Goal: Task Accomplishment & Management: Complete application form

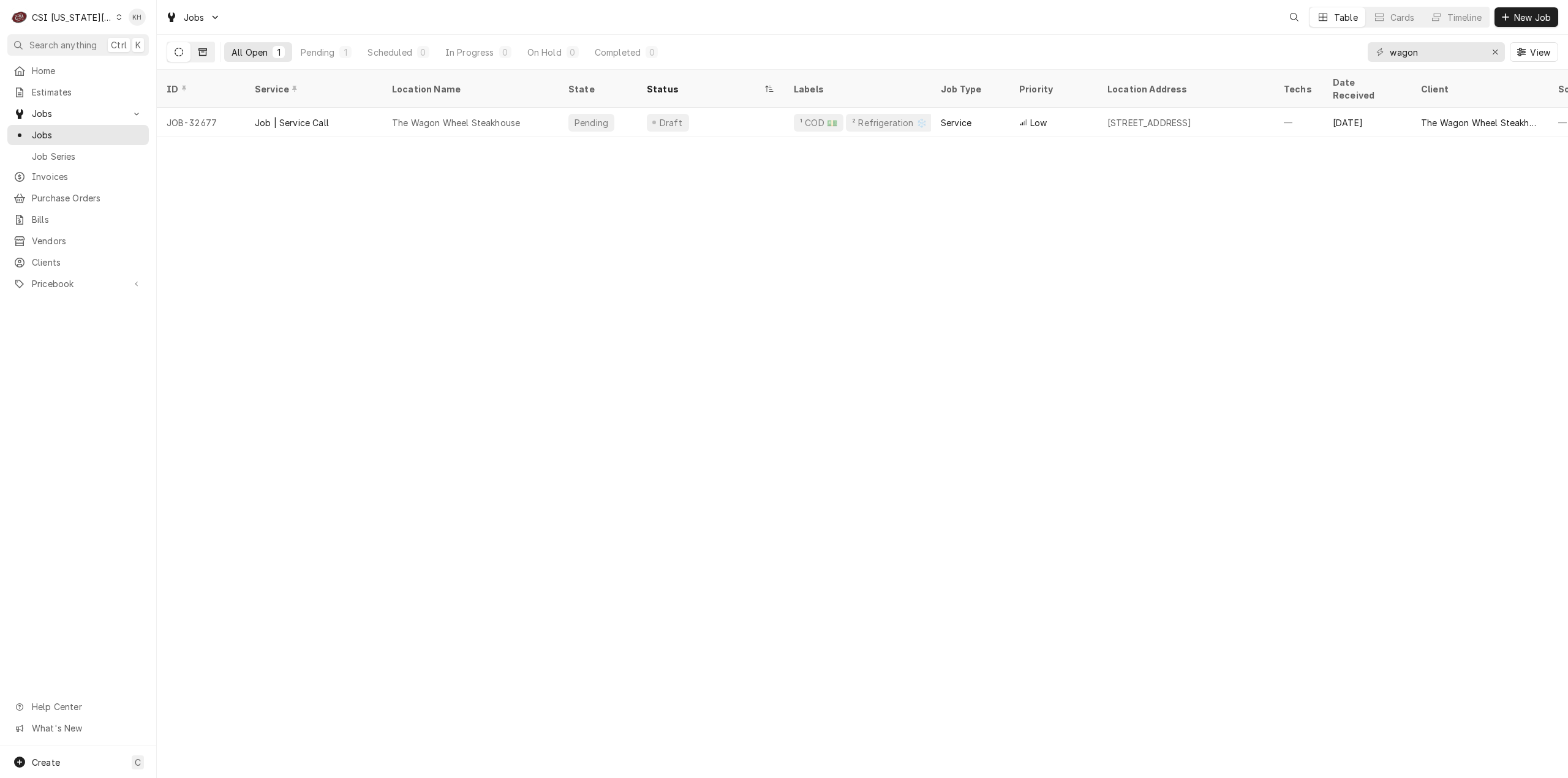
click at [207, 54] on button "Dynamic Content Wrapper" at bounding box center [203, 52] width 23 height 20
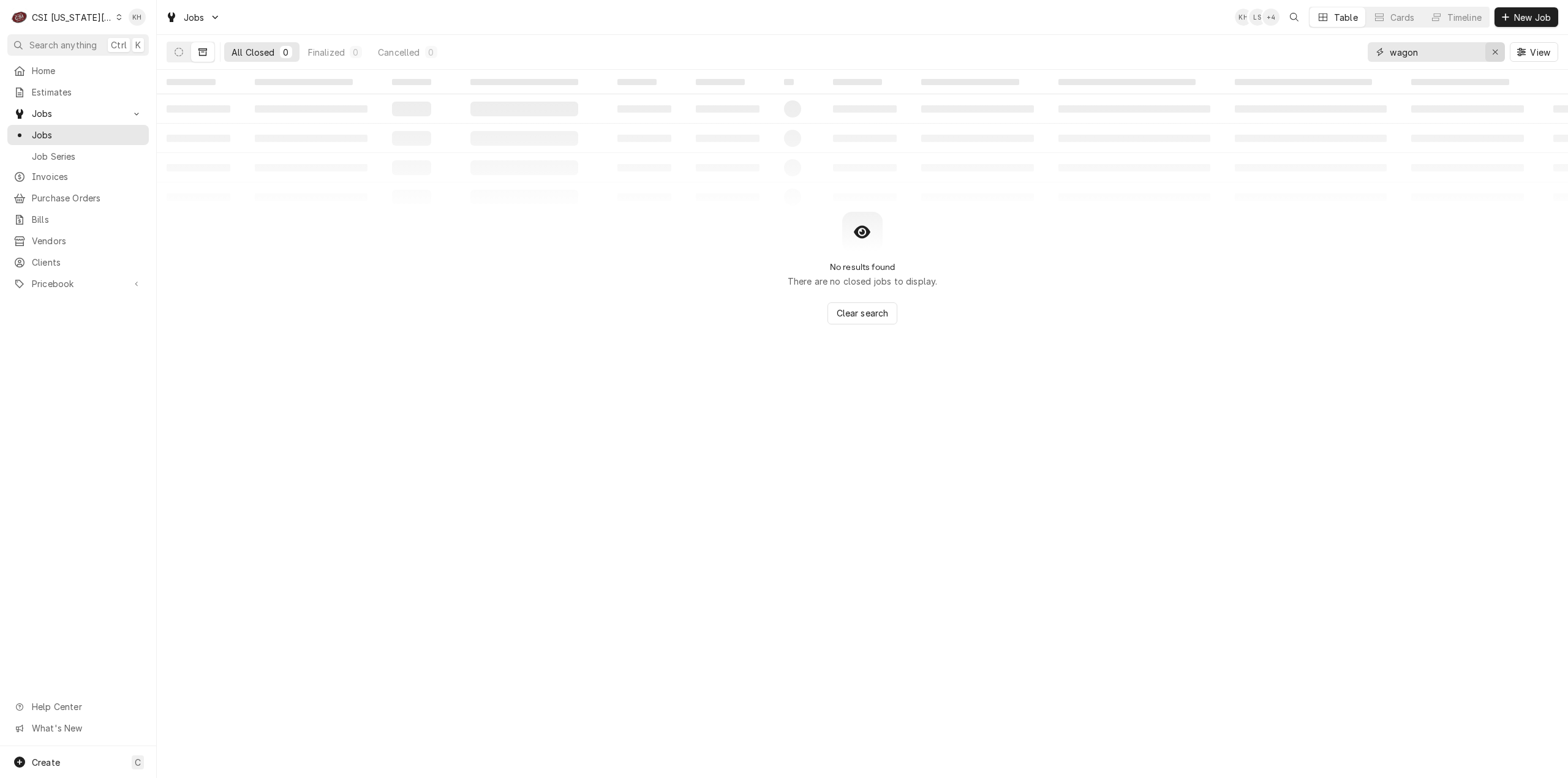
click at [1499, 47] on div "Erase input" at bounding box center [1495, 52] width 12 height 12
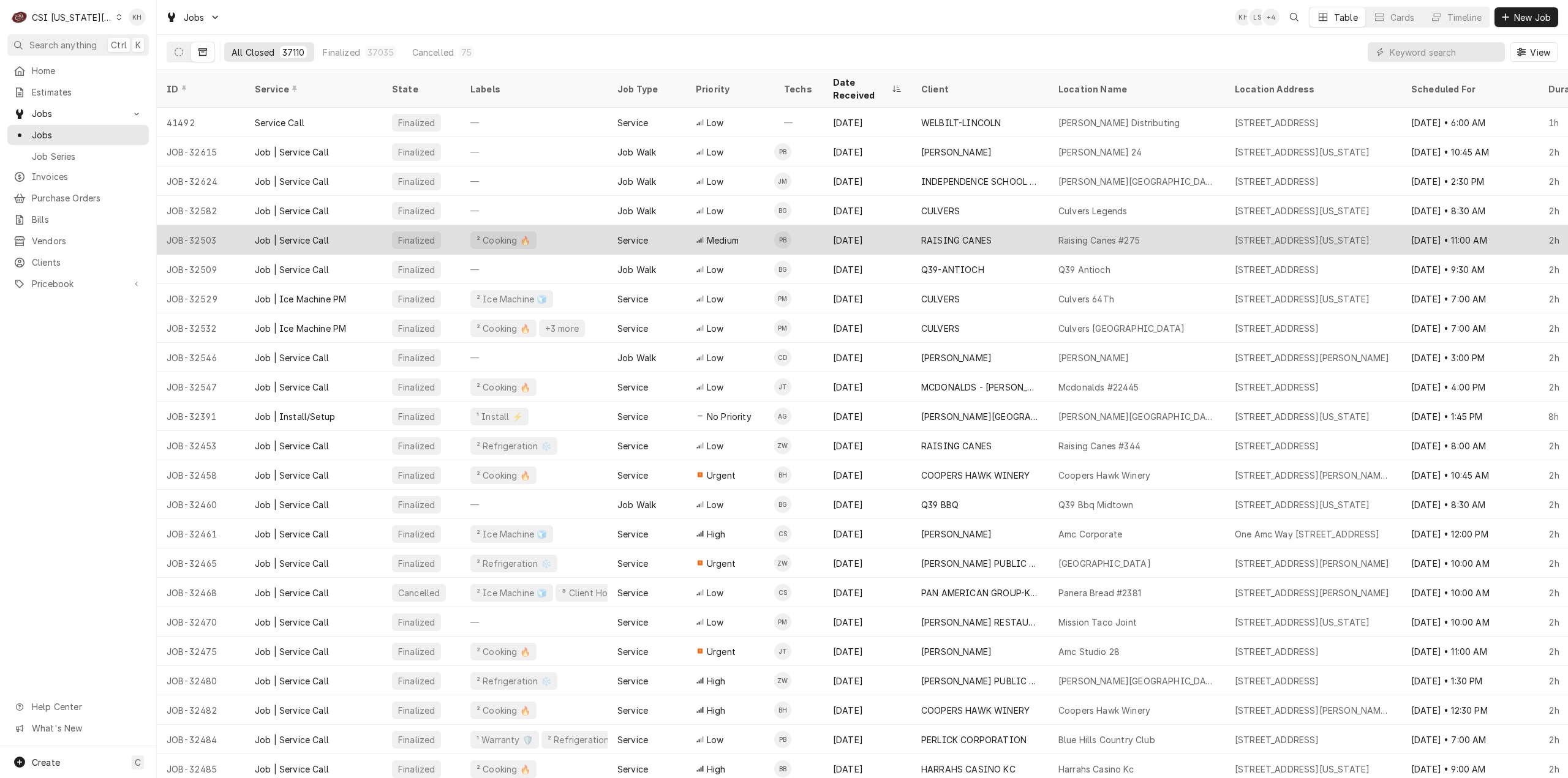
click at [533, 225] on div "² Cooking 🔥" at bounding box center [533, 240] width 147 height 29
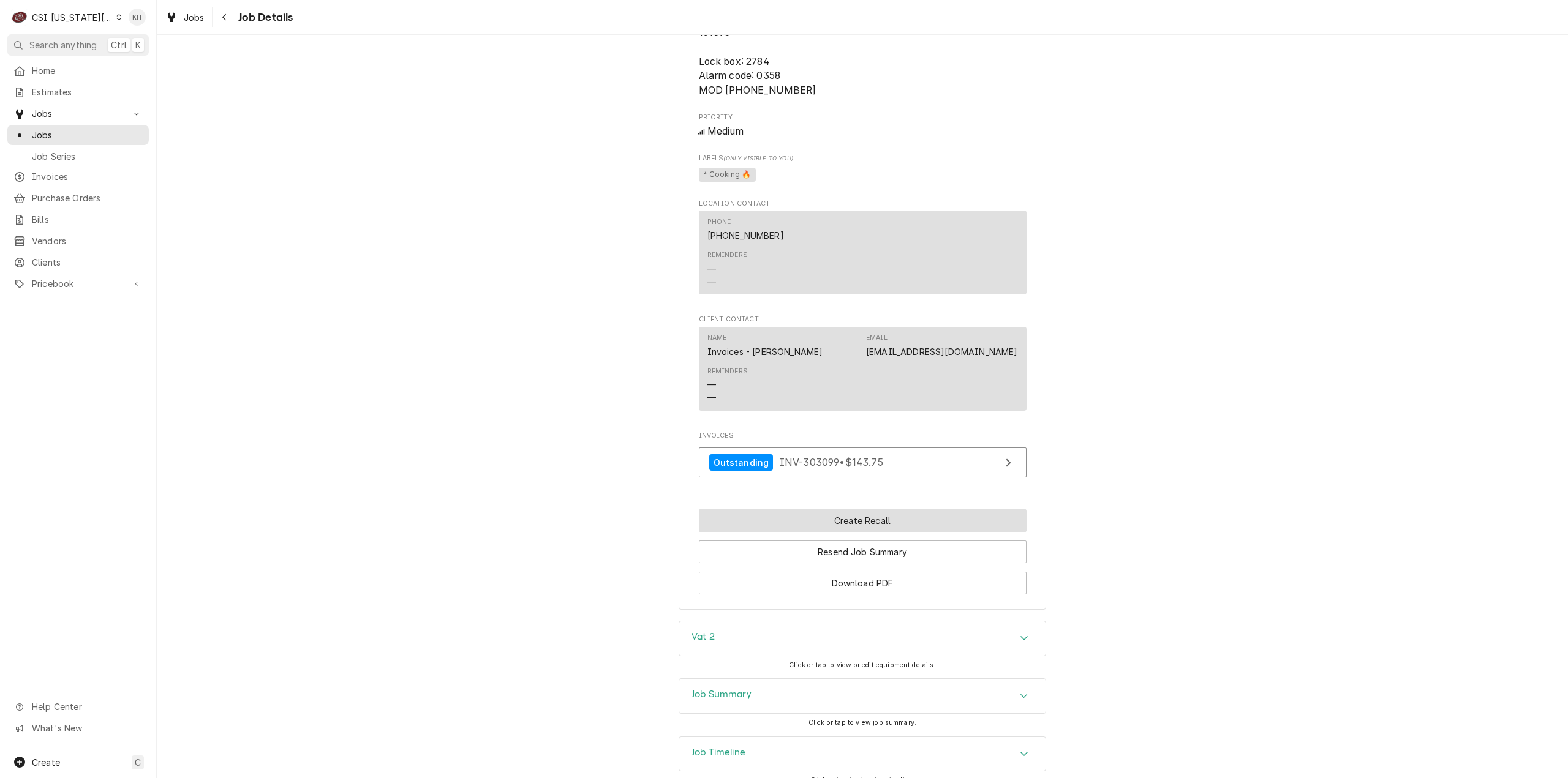
scroll to position [1597, 0]
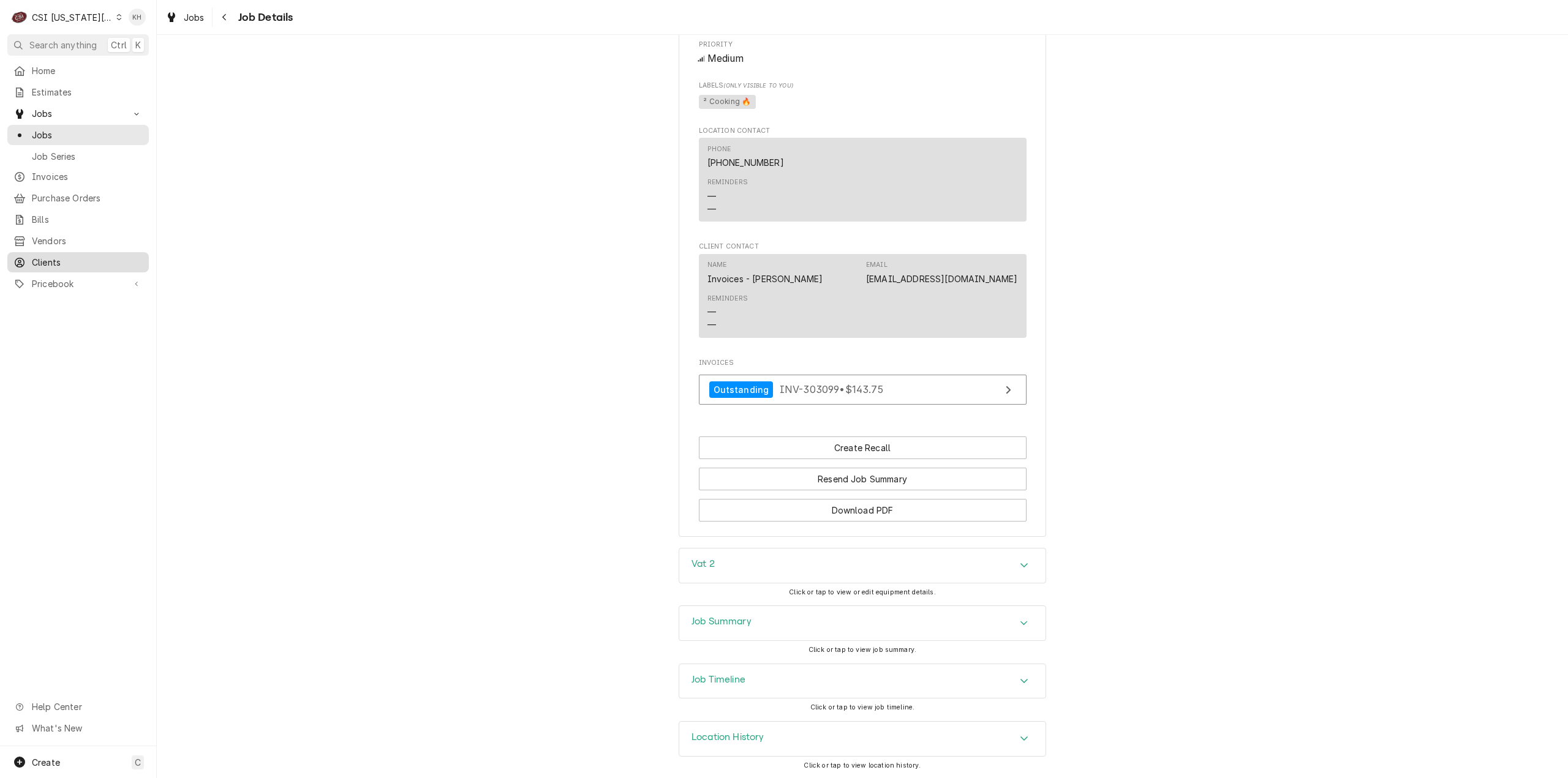
click at [54, 256] on span "Clients" at bounding box center [87, 262] width 111 height 12
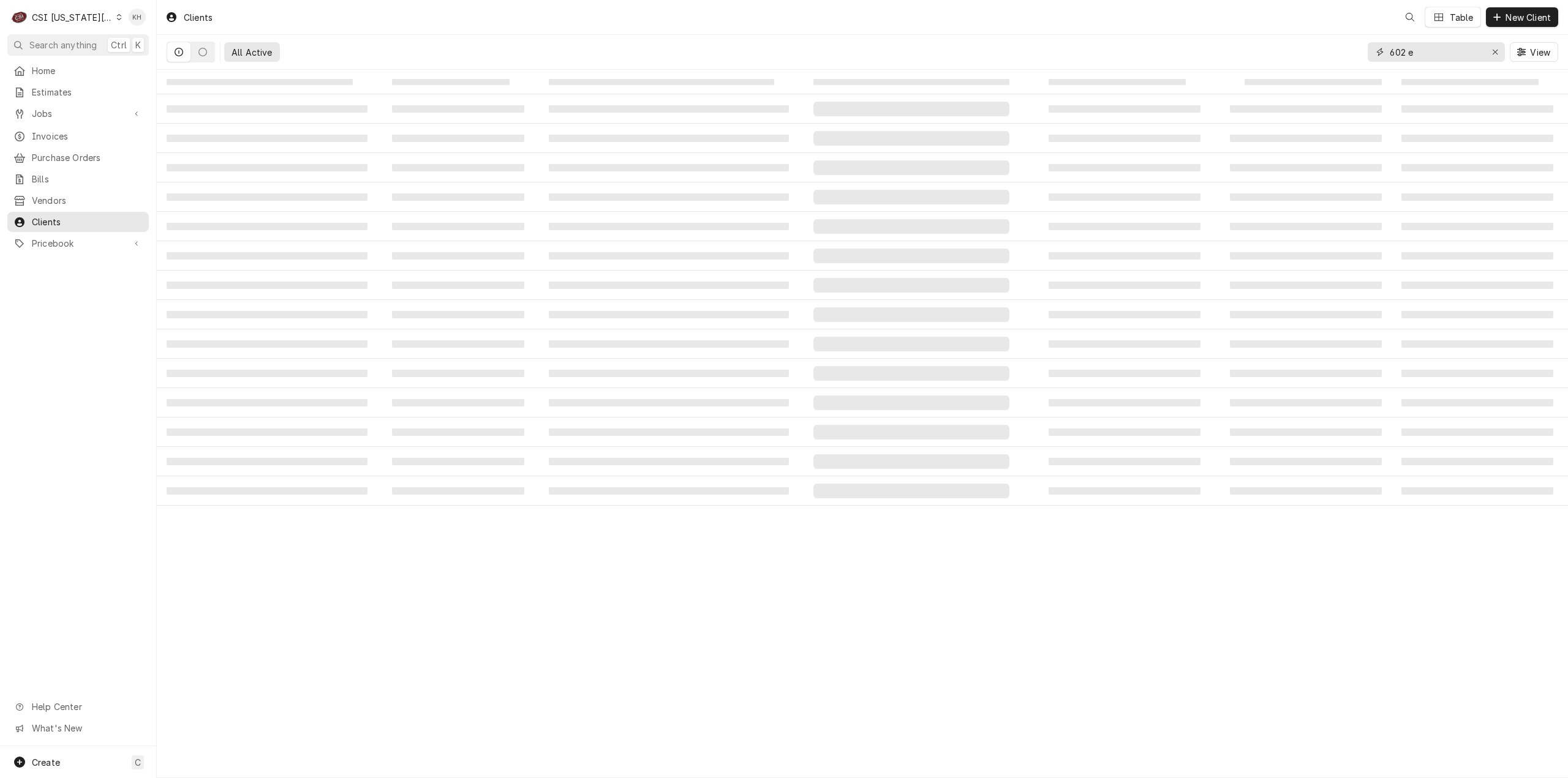
drag, startPoint x: 1433, startPoint y: 50, endPoint x: 1311, endPoint y: 56, distance: 122.1
click at [1311, 56] on div "All Active 602 e View" at bounding box center [862, 52] width 1392 height 34
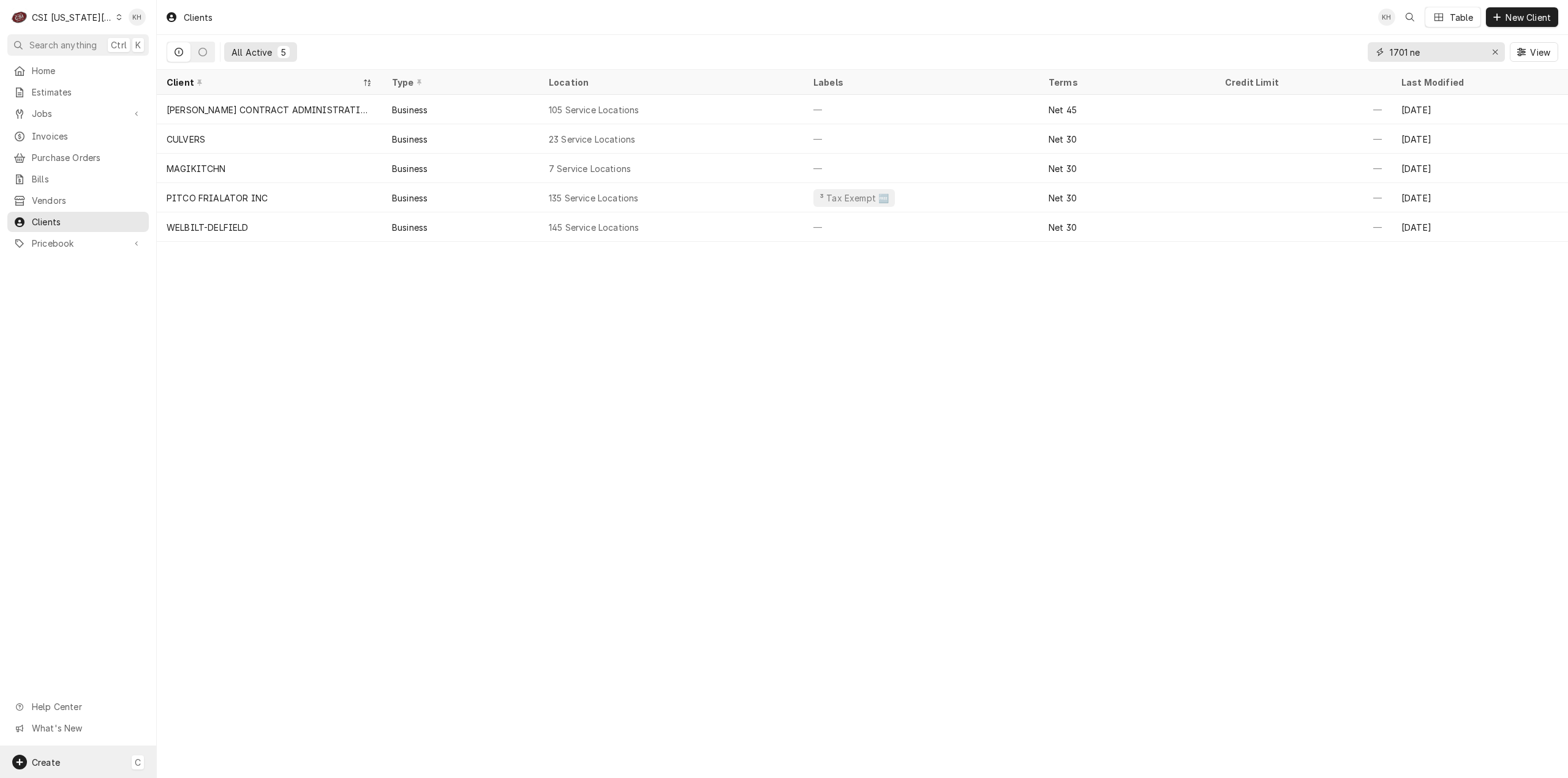
type input "1701 ne"
click at [45, 766] on span "Create" at bounding box center [46, 762] width 28 height 11
click at [203, 637] on div "Job" at bounding box center [229, 635] width 82 height 12
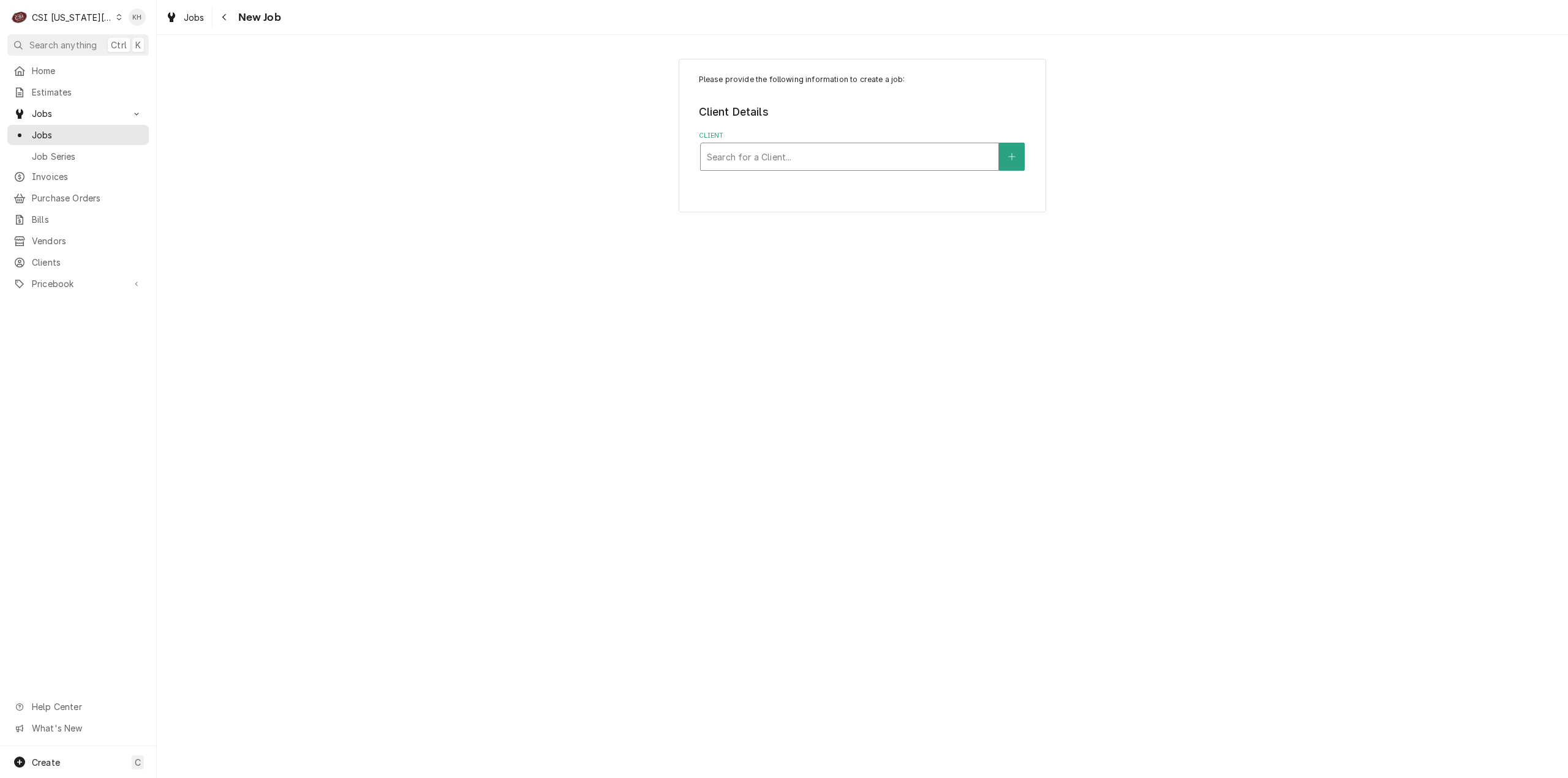
click at [781, 152] on div "Client" at bounding box center [849, 156] width 285 height 22
type input "1701 ne dou"
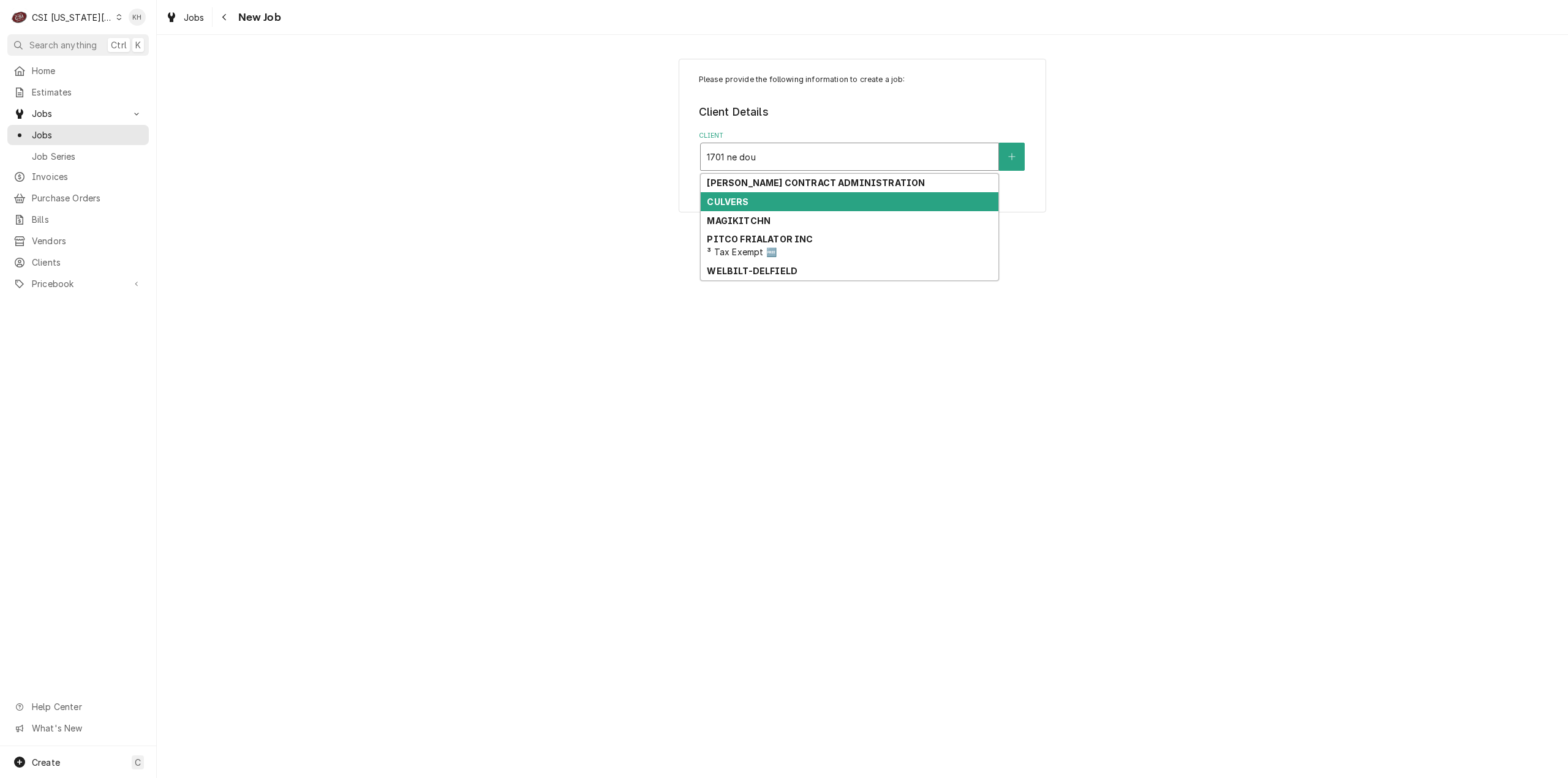
click at [772, 196] on div "CULVERS" at bounding box center [850, 201] width 298 height 19
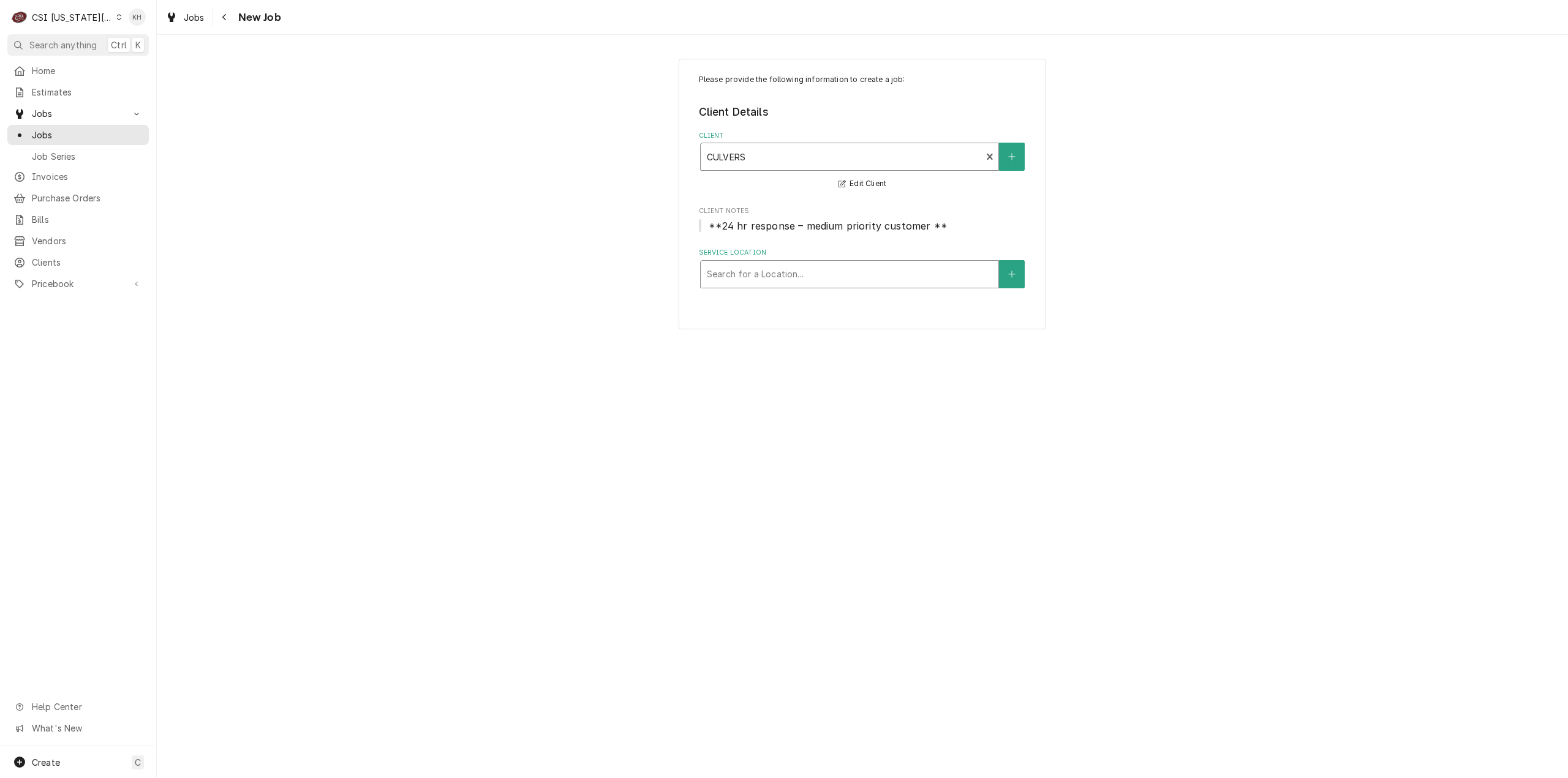
click at [826, 277] on div "Service Location" at bounding box center [849, 274] width 285 height 22
type input "1701"
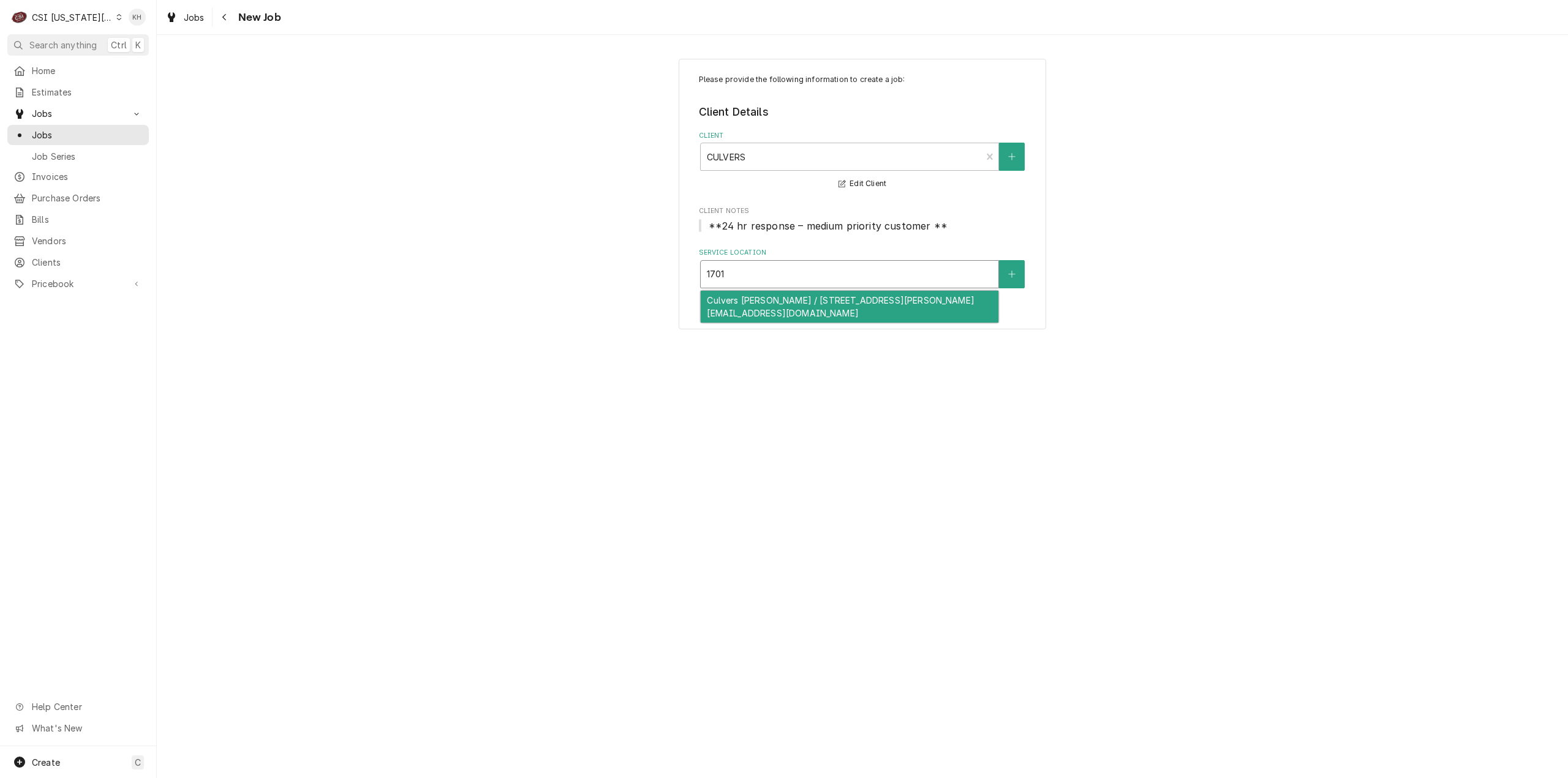
click at [849, 310] on div "Culvers [PERSON_NAME] / [STREET_ADDRESS][PERSON_NAME][EMAIL_ADDRESS][DOMAIN_NAM…" at bounding box center [850, 307] width 298 height 32
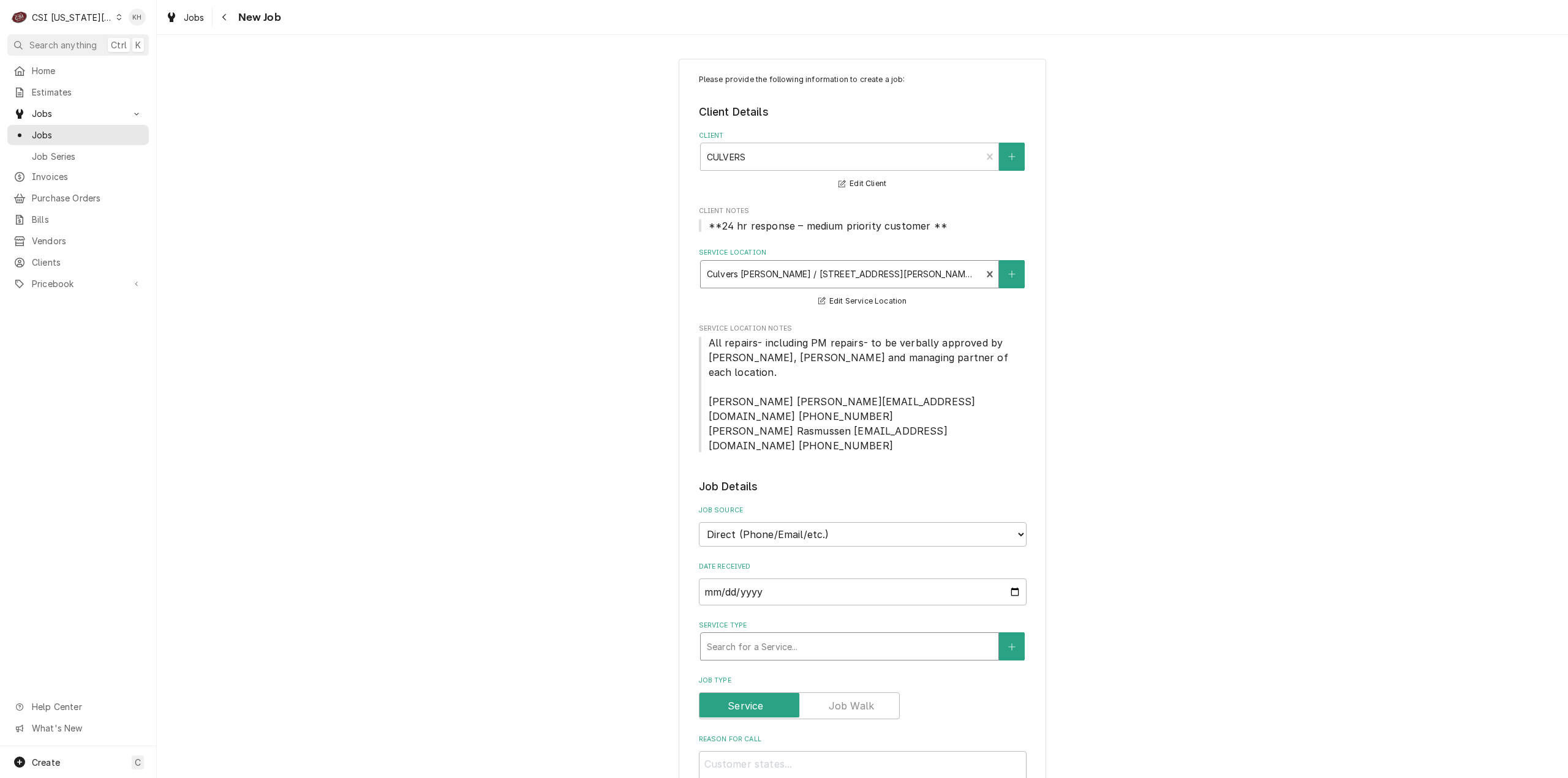
click at [777, 636] on div "Service Type" at bounding box center [849, 647] width 285 height 22
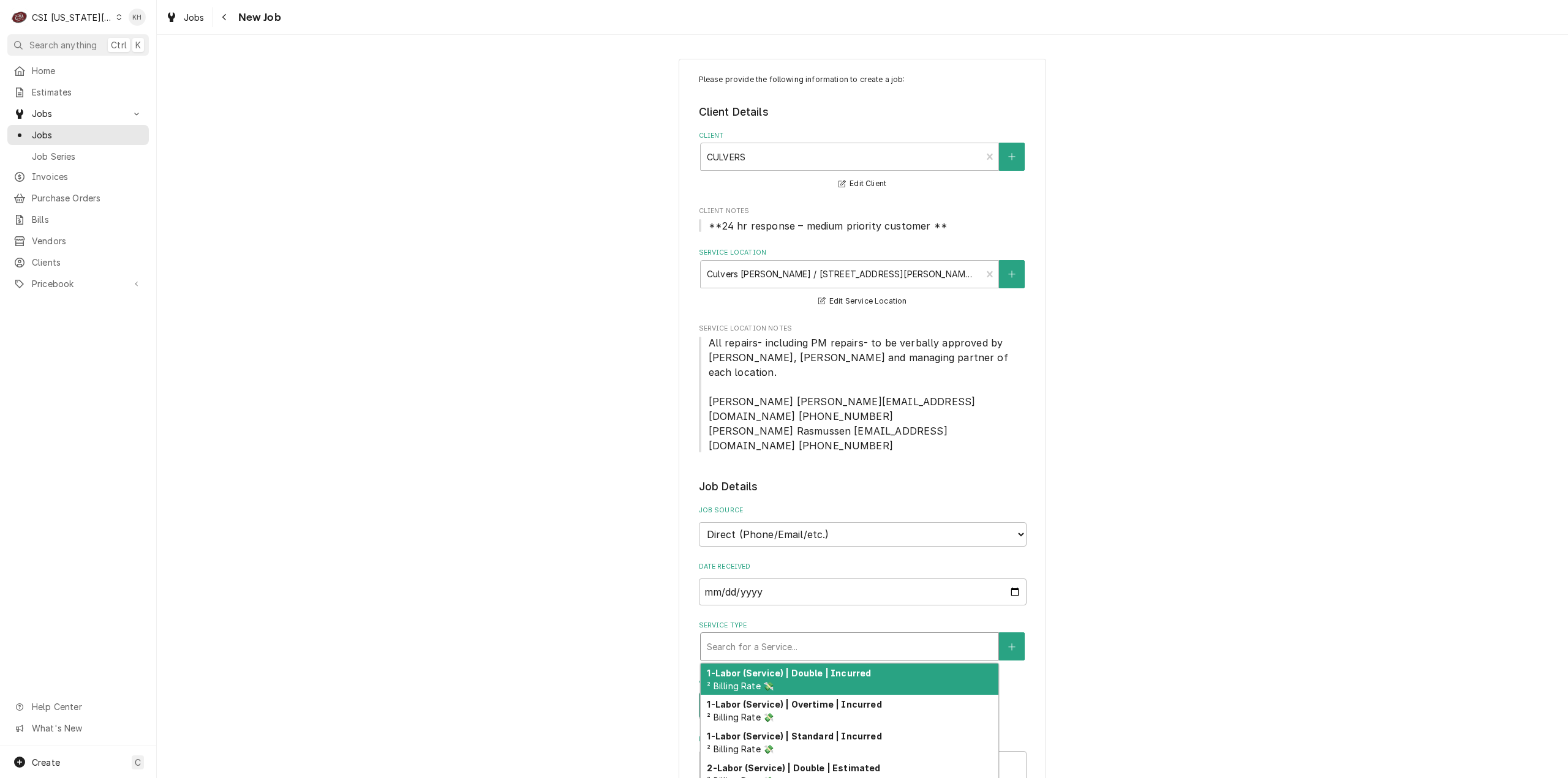
type textarea "x"
type input "s"
type textarea "x"
type input "se"
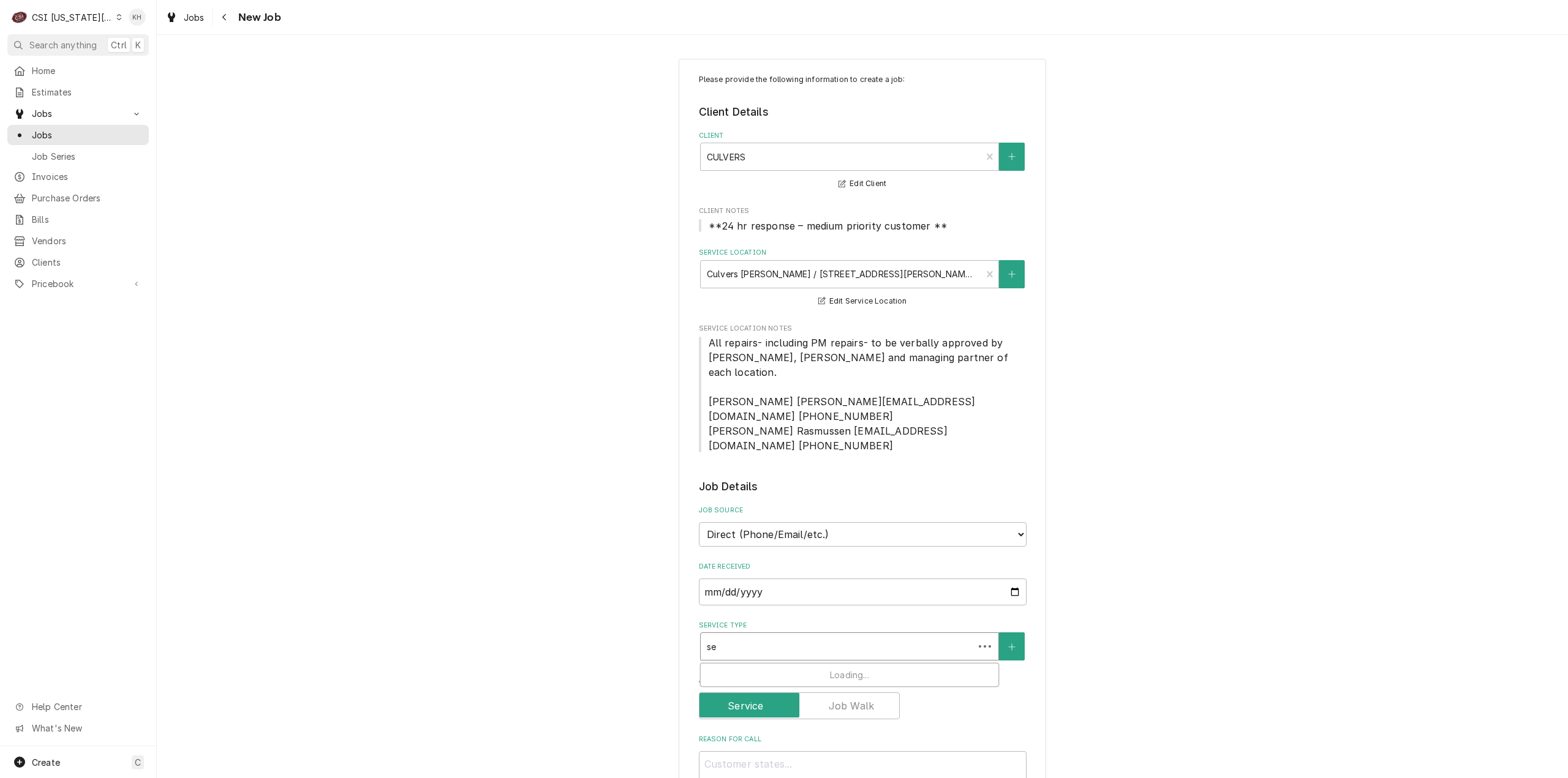
type textarea "x"
type input "ser"
type textarea "x"
type input "serv"
type textarea "x"
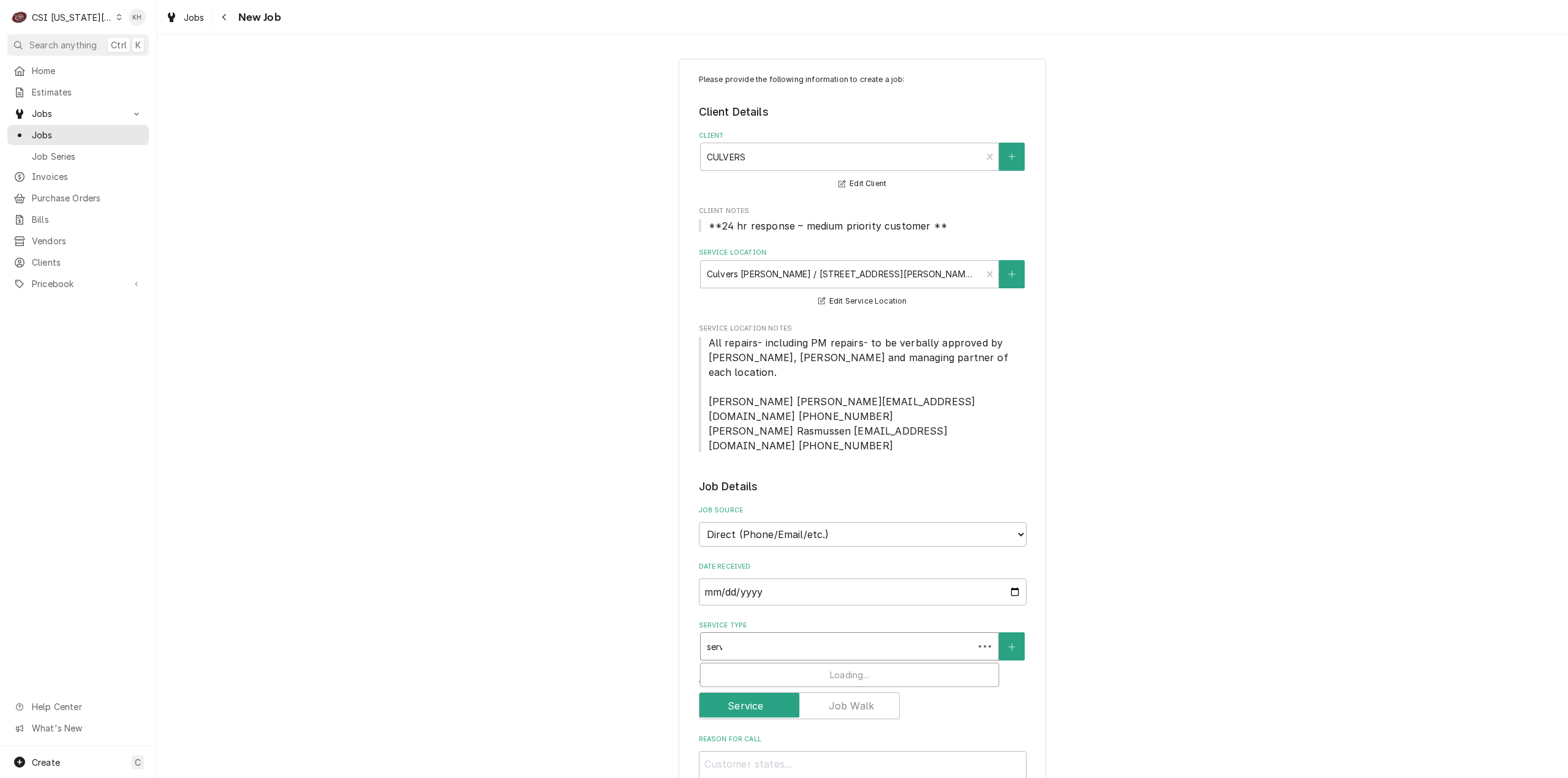
type input "servi"
type textarea "x"
type input "servic"
type textarea "x"
type input "service"
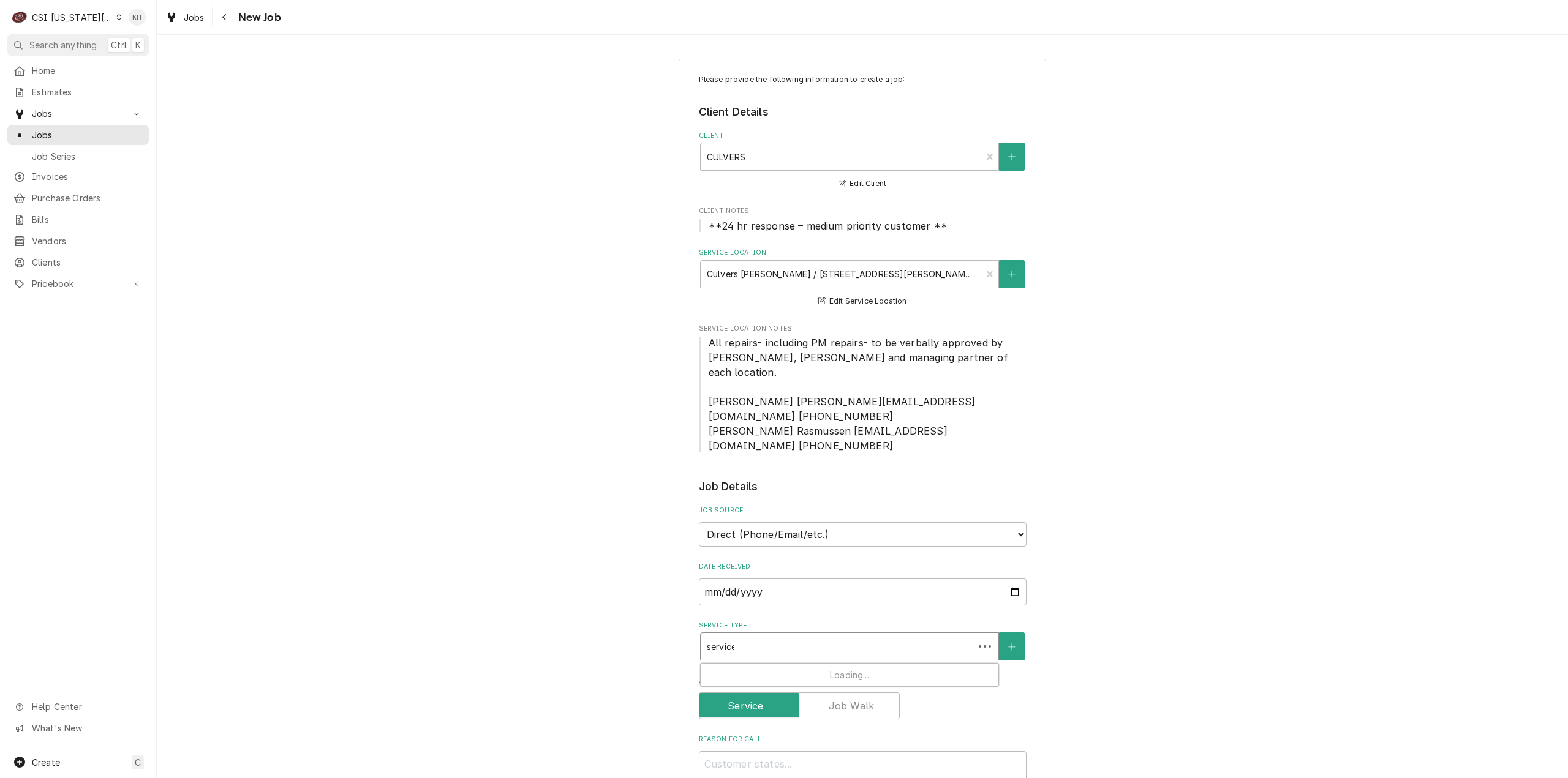
type textarea "x"
type input "service c"
type textarea "x"
type input "service ca"
type textarea "x"
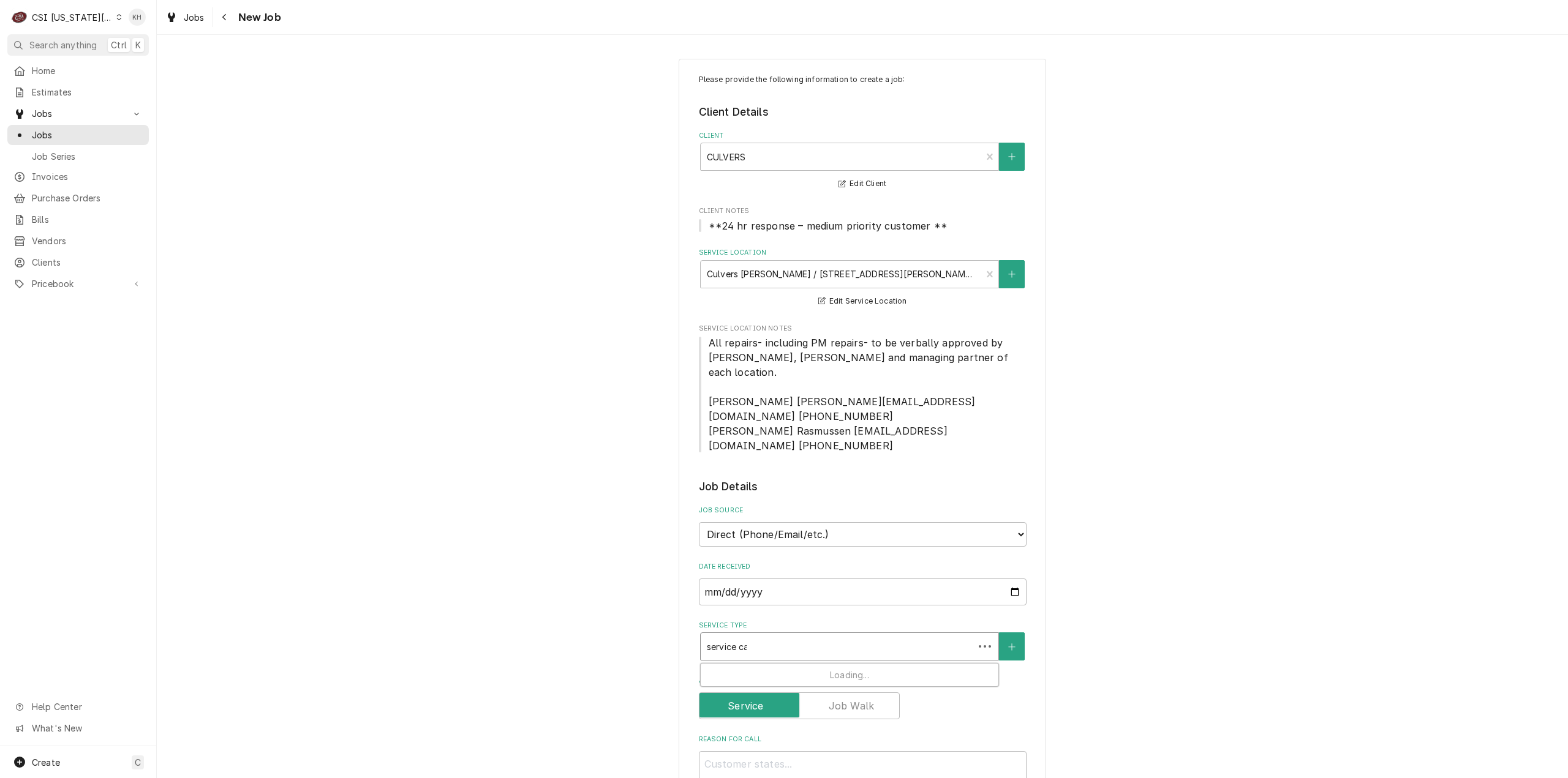
type input "service cal"
type textarea "x"
type input "service call"
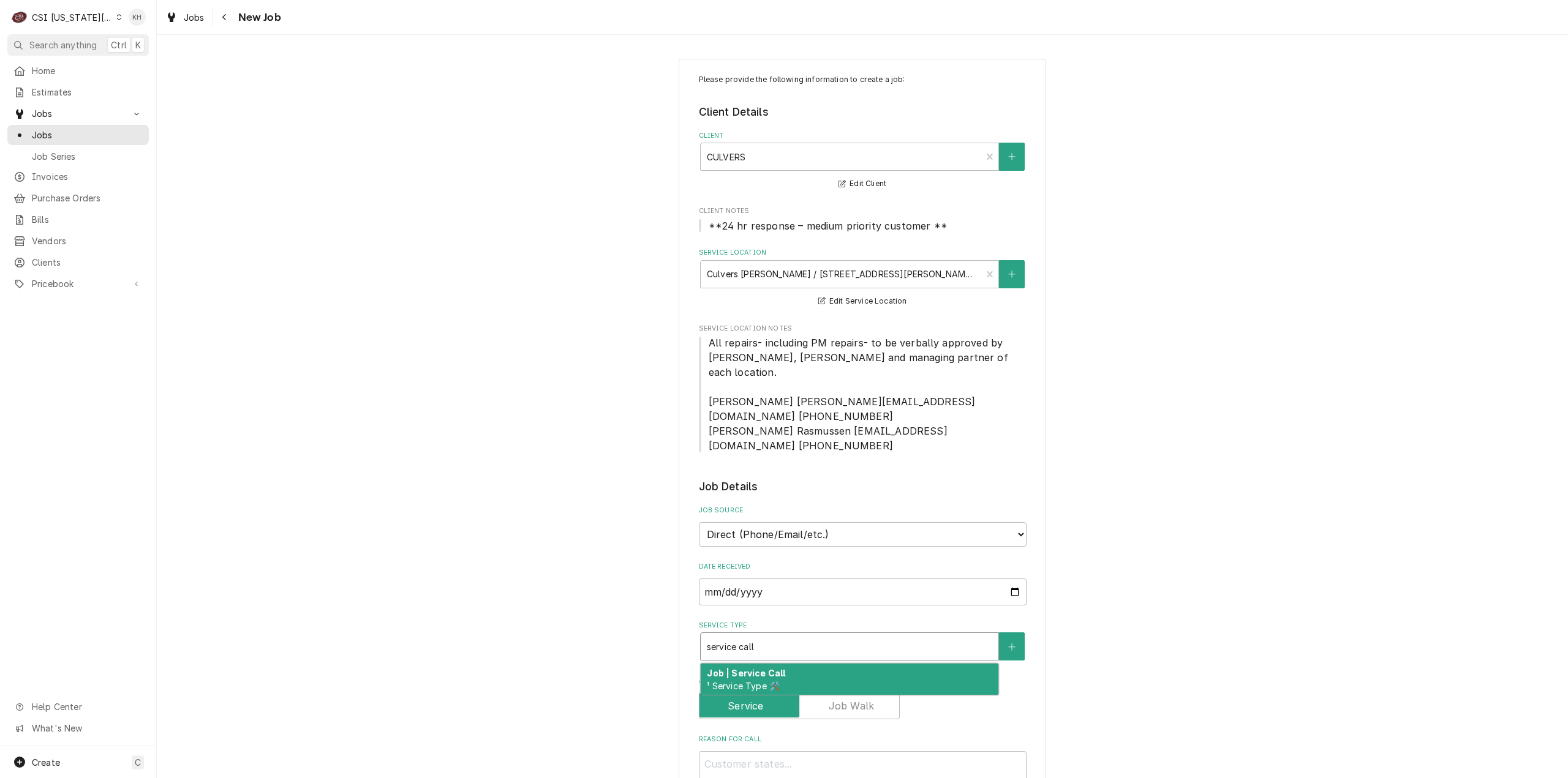
click at [782, 664] on div "Job | Service Call ¹ Service Type 🛠️" at bounding box center [850, 680] width 298 height 32
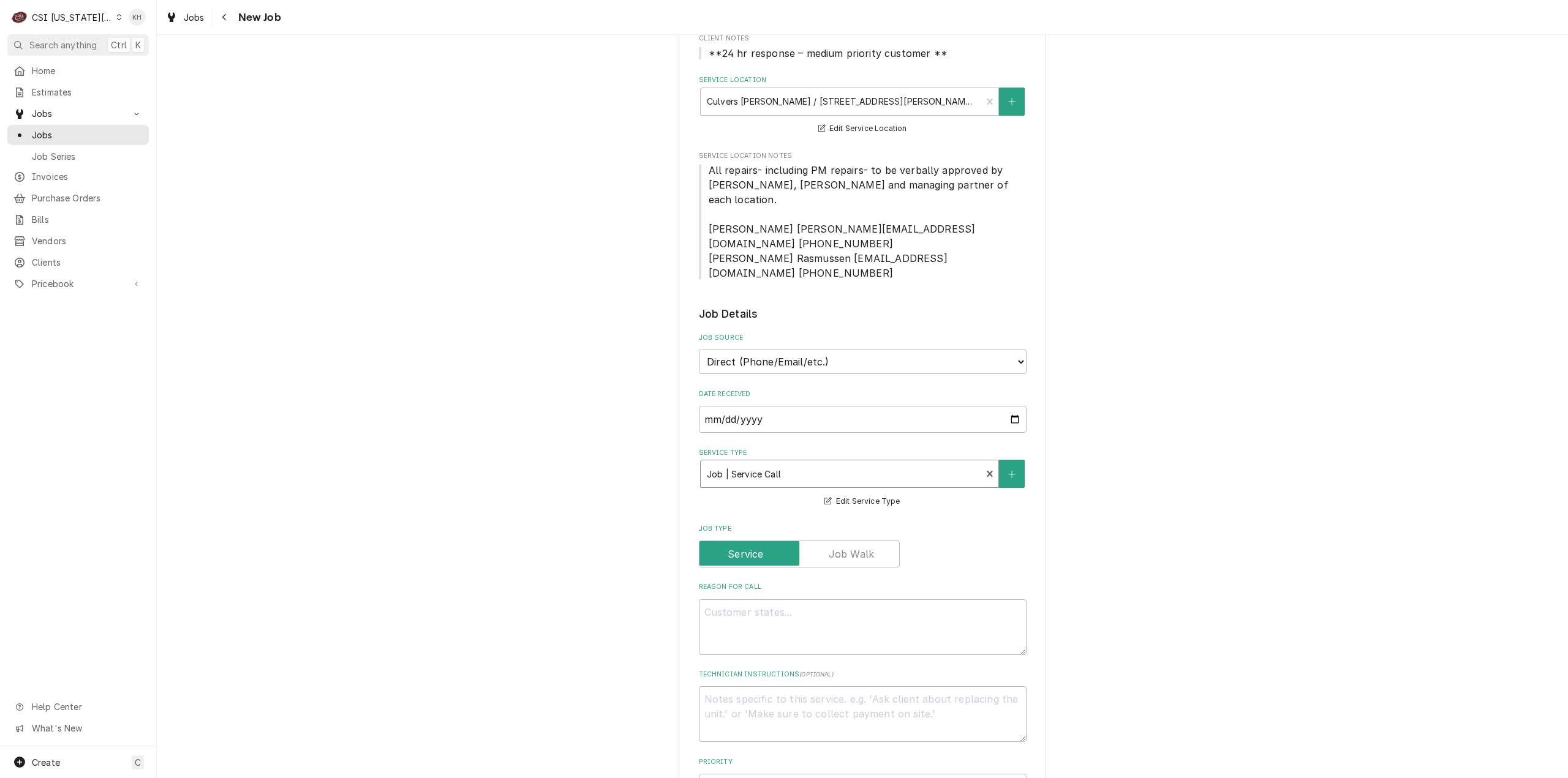
scroll to position [368, 0]
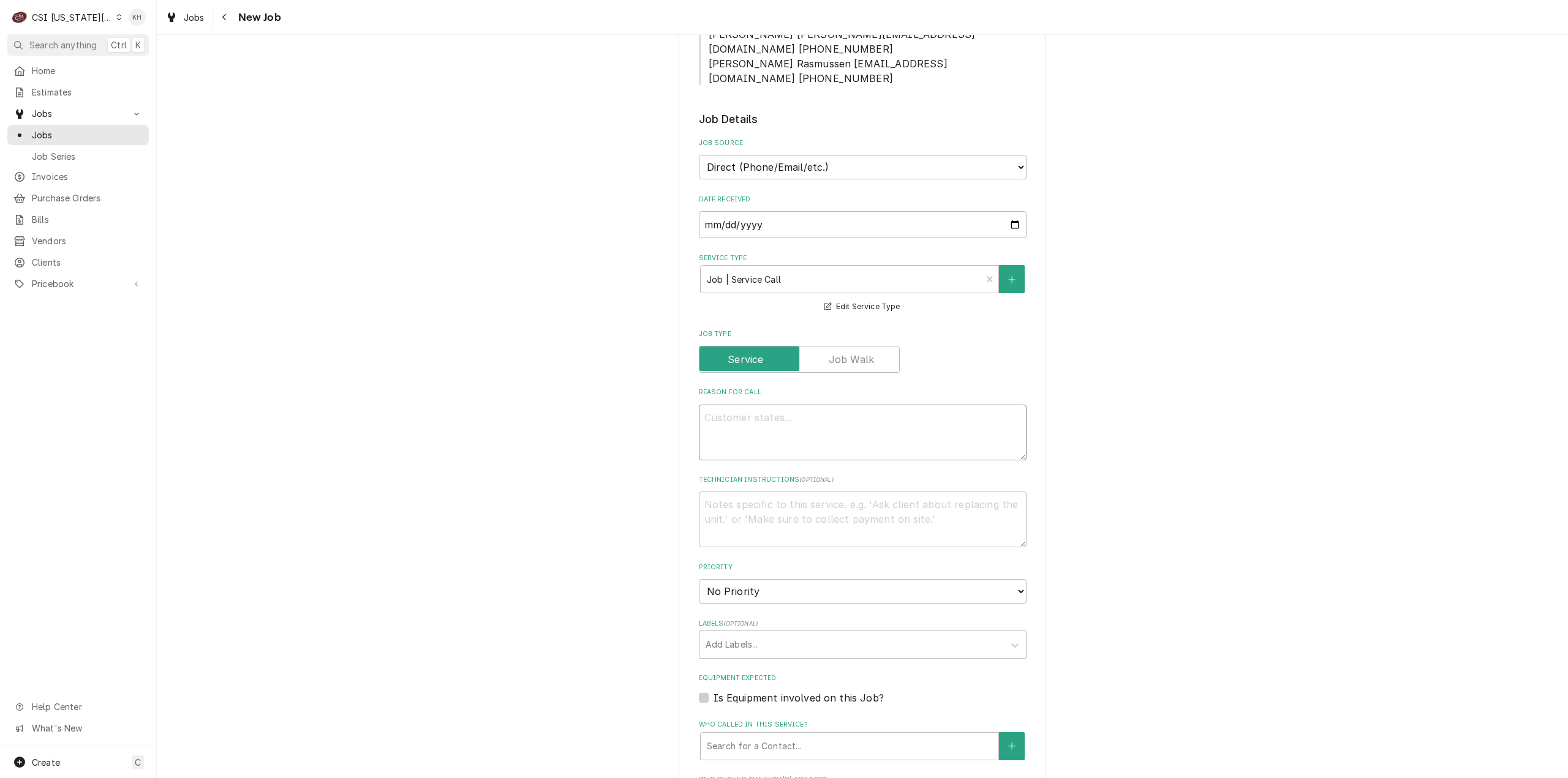
click at [787, 407] on textarea "Reason For Call" at bounding box center [863, 432] width 328 height 56
type textarea "x"
type textarea "G"
type textarea "x"
type textarea "Gr"
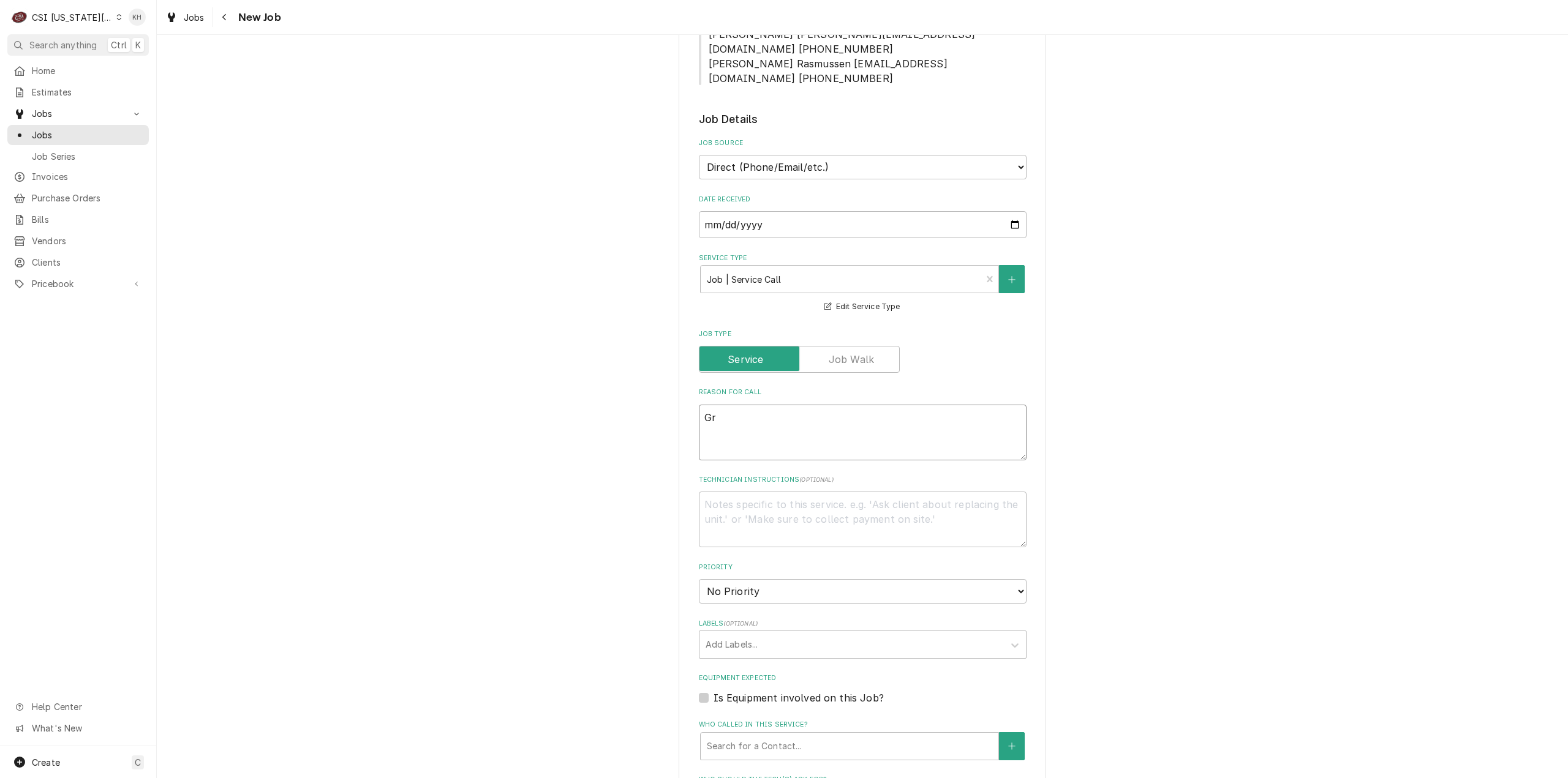
type textarea "x"
type textarea "Gri"
type textarea "x"
type textarea "Gril"
type textarea "x"
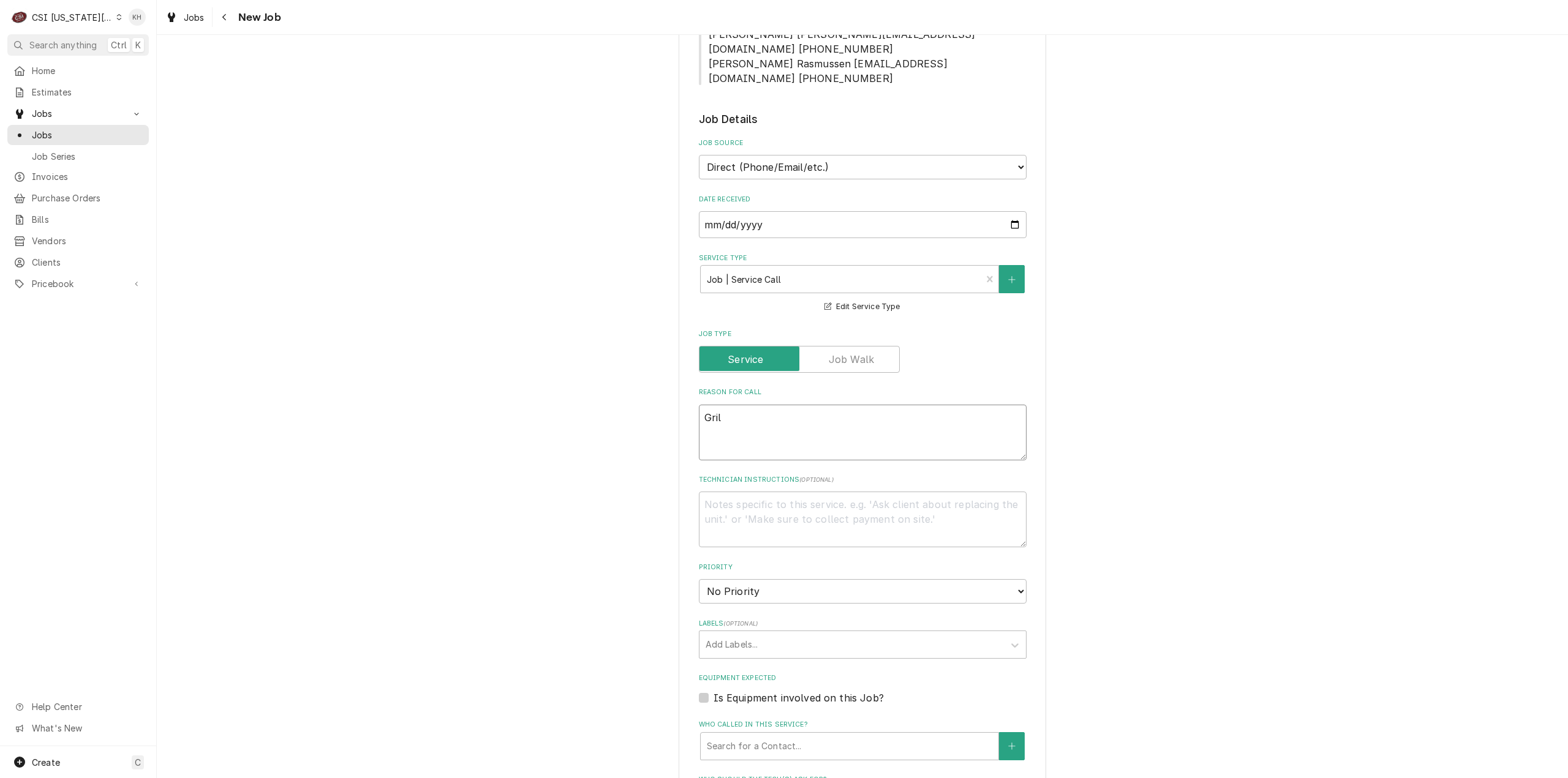
type textarea "Grill"
type textarea "x"
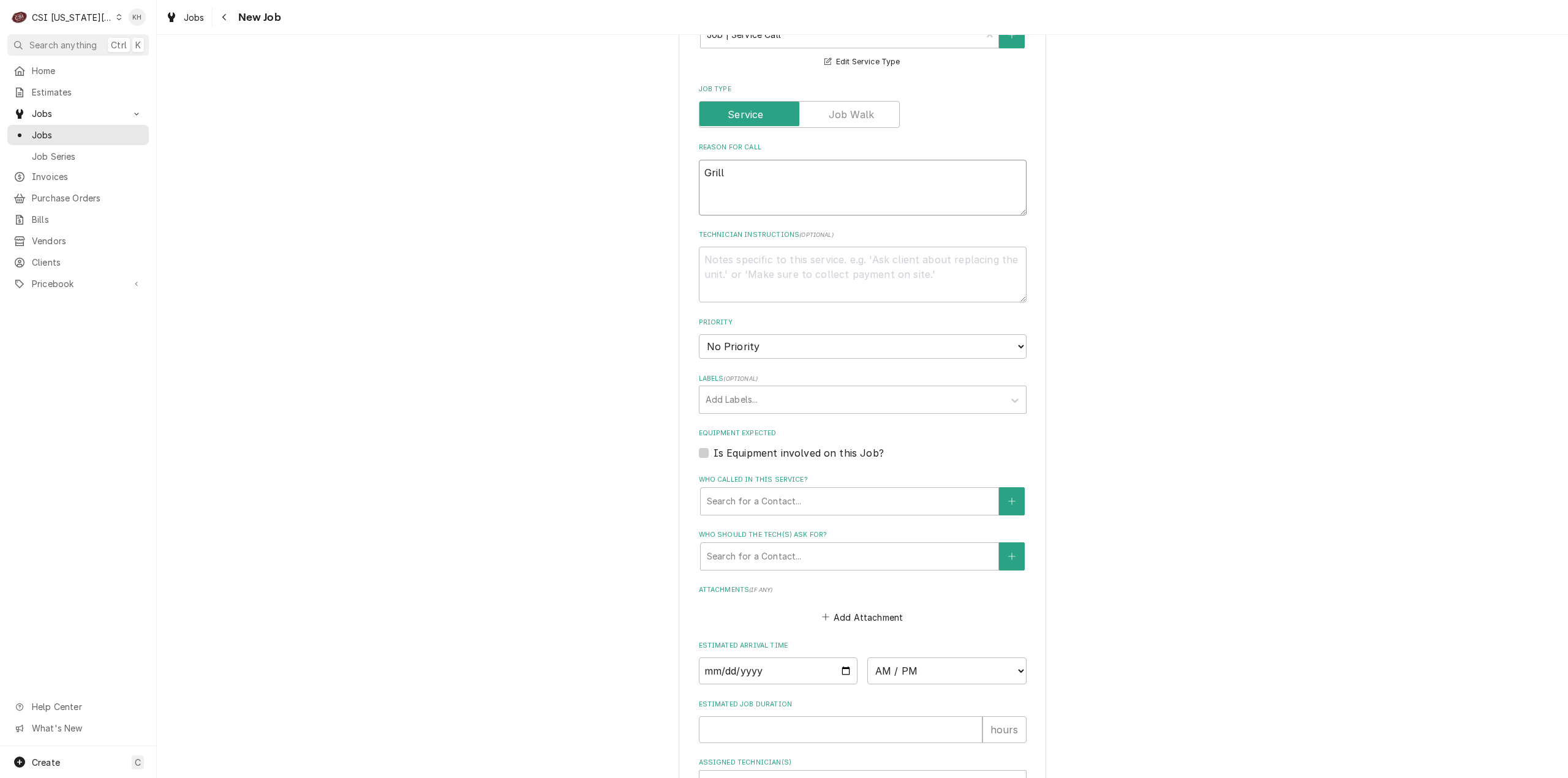
type textarea "Grill"
click at [702, 446] on div "Is Equipment involved on this Job?" at bounding box center [863, 453] width 328 height 15
click at [713, 446] on label "Is Equipment involved on this Job?" at bounding box center [798, 453] width 171 height 15
click at [713, 446] on input "Equipment Expected" at bounding box center [877, 459] width 328 height 27
checkbox input "true"
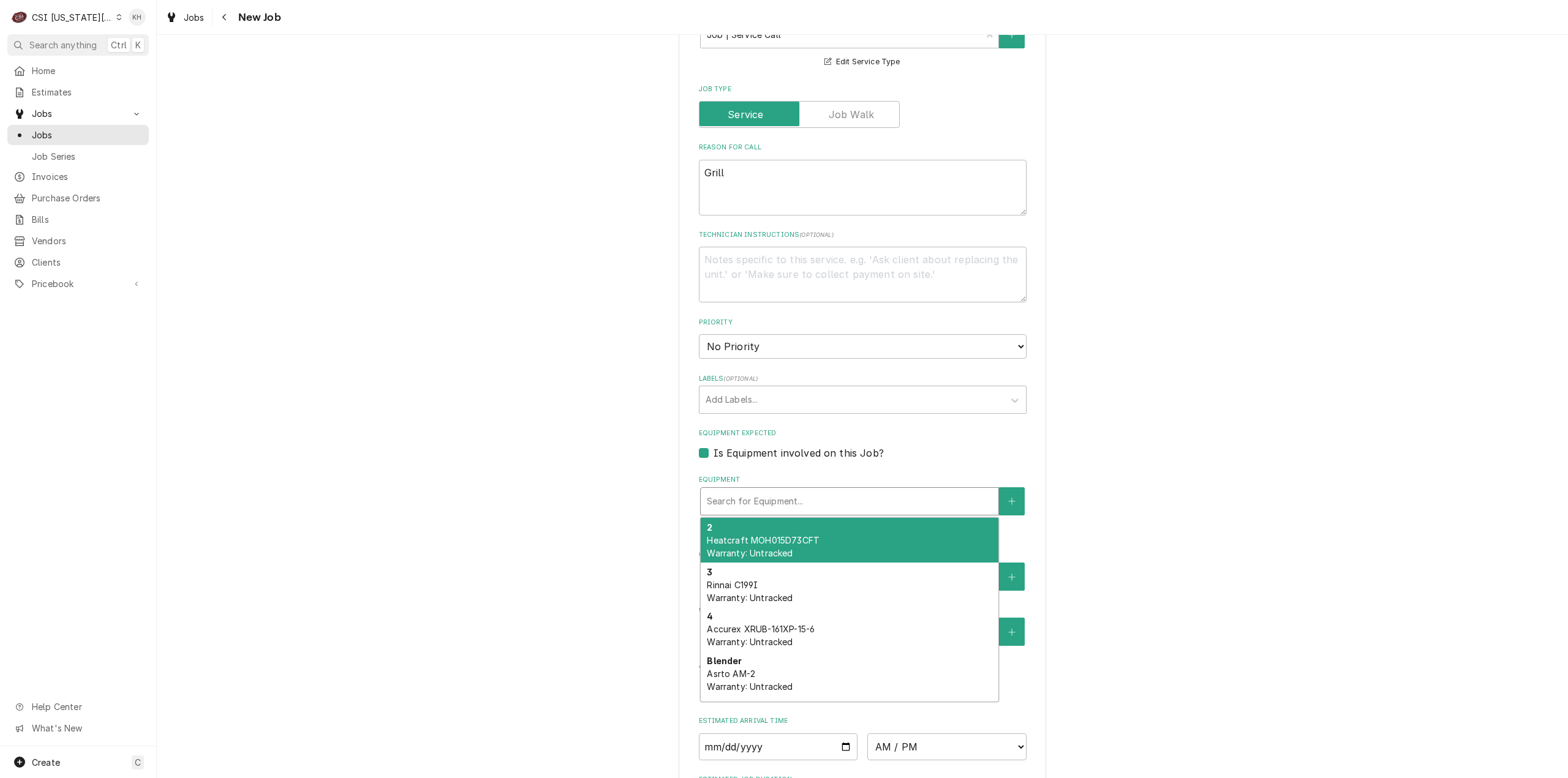
click at [742, 490] on div "Equipment" at bounding box center [849, 501] width 285 height 22
type textarea "x"
type input "g"
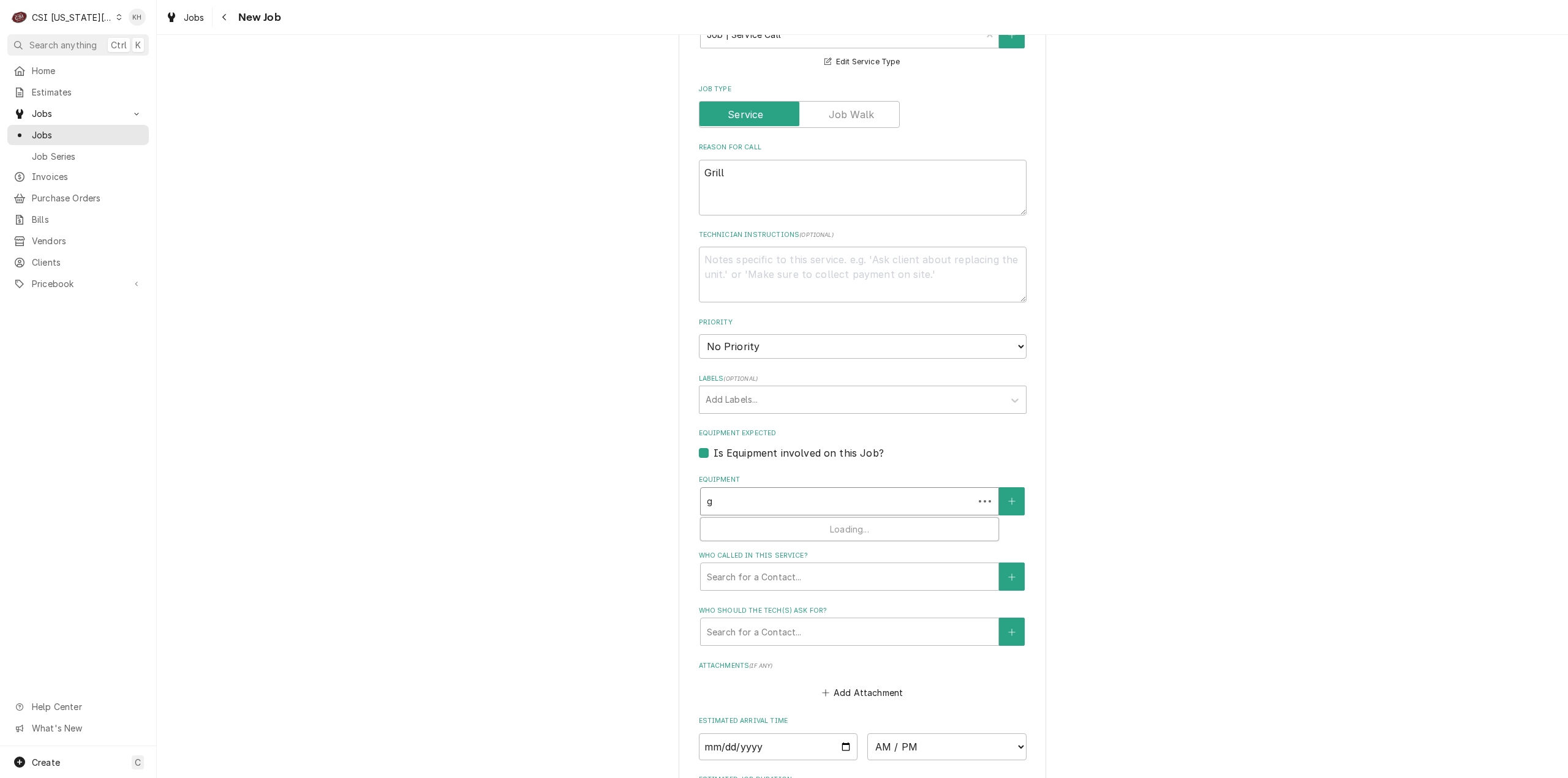
type textarea "x"
type input "gr"
type textarea "x"
type input "gri"
type textarea "x"
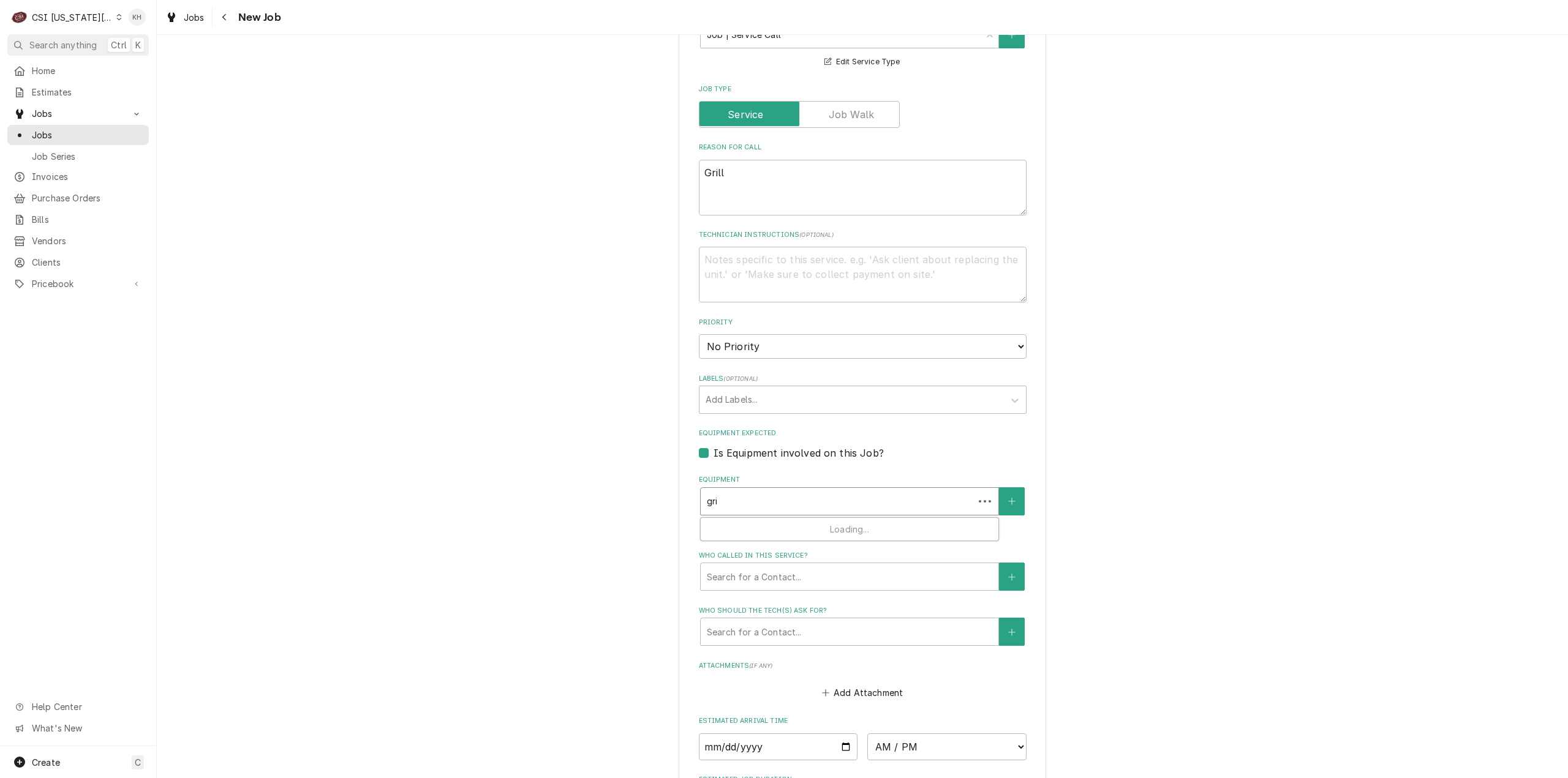
type input "gril"
type textarea "x"
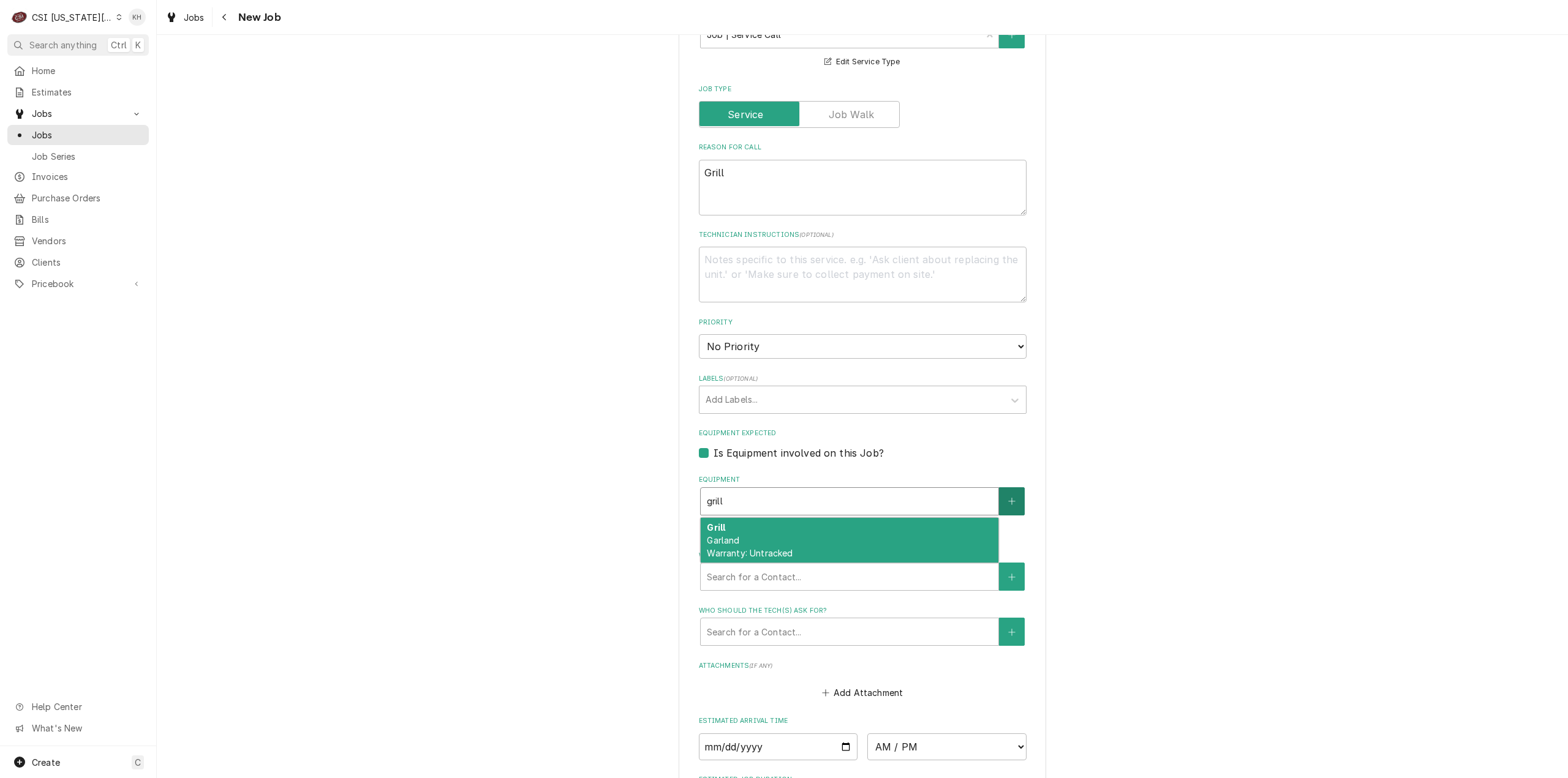
type input "grill"
click at [1011, 488] on button "Equipment" at bounding box center [1011, 502] width 26 height 28
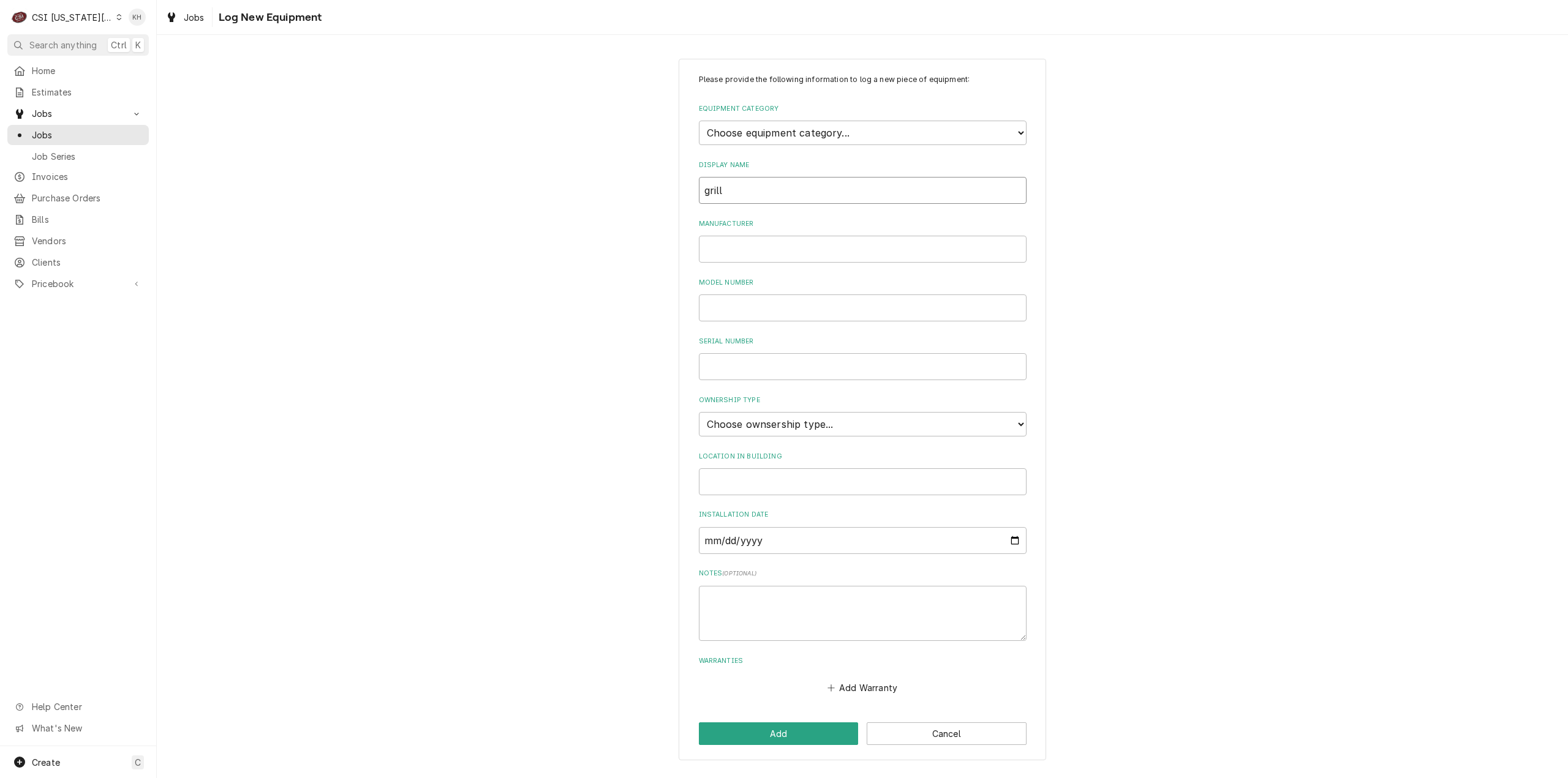
drag, startPoint x: 773, startPoint y: 190, endPoint x: 665, endPoint y: 203, distance: 108.8
click at [665, 203] on div "Please provide the following information to log a new piece of equipment: Equip…" at bounding box center [861, 409] width 1411 height 724
type input "Grill"
drag, startPoint x: 813, startPoint y: 123, endPoint x: 813, endPoint y: 131, distance: 8.0
click at [813, 126] on select "Choose equipment category... Cooking Equipment Fryers Ice Machines Ovens and Ra…" at bounding box center [863, 132] width 328 height 24
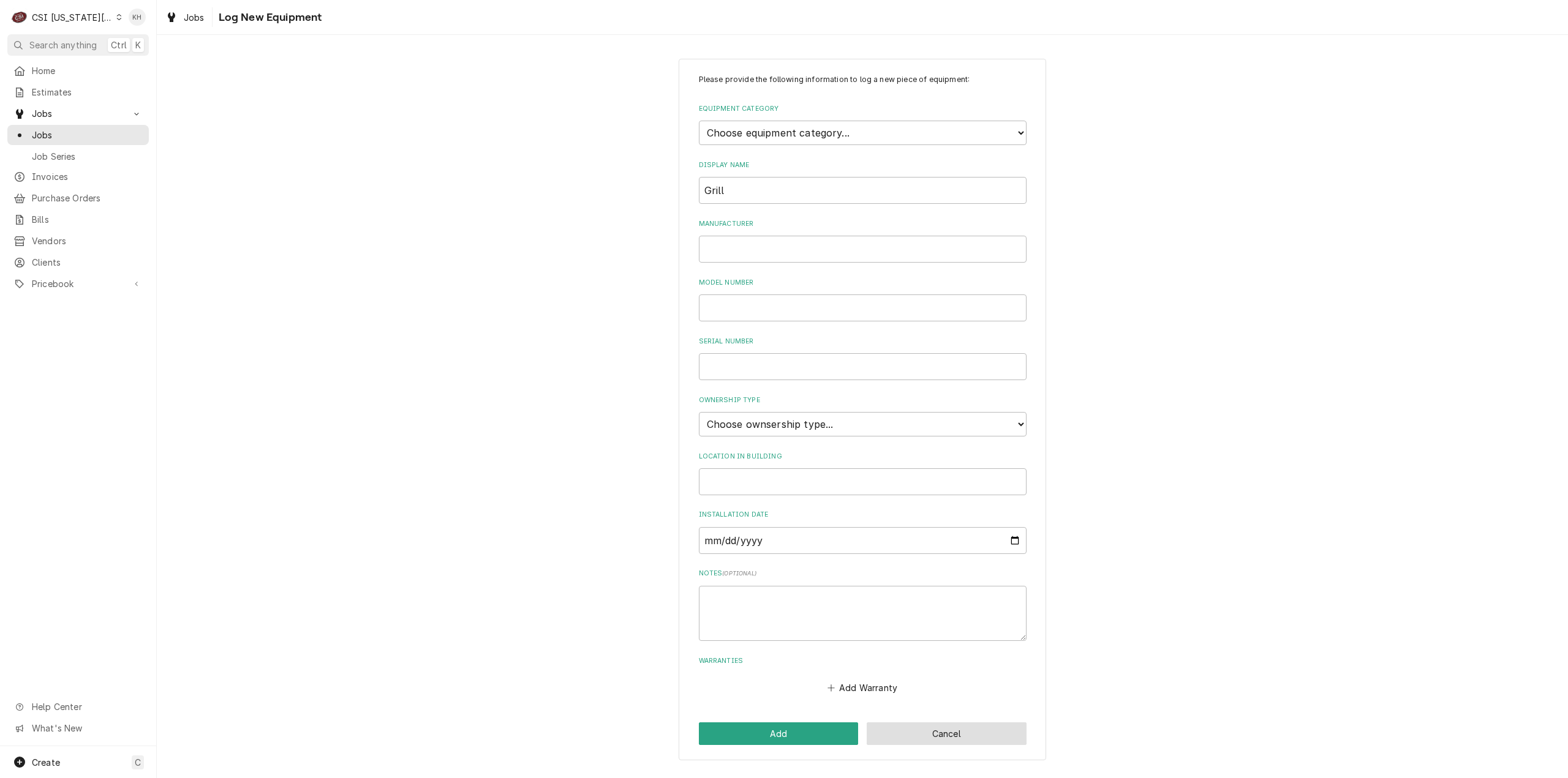
click at [938, 726] on button "Cancel" at bounding box center [946, 733] width 160 height 22
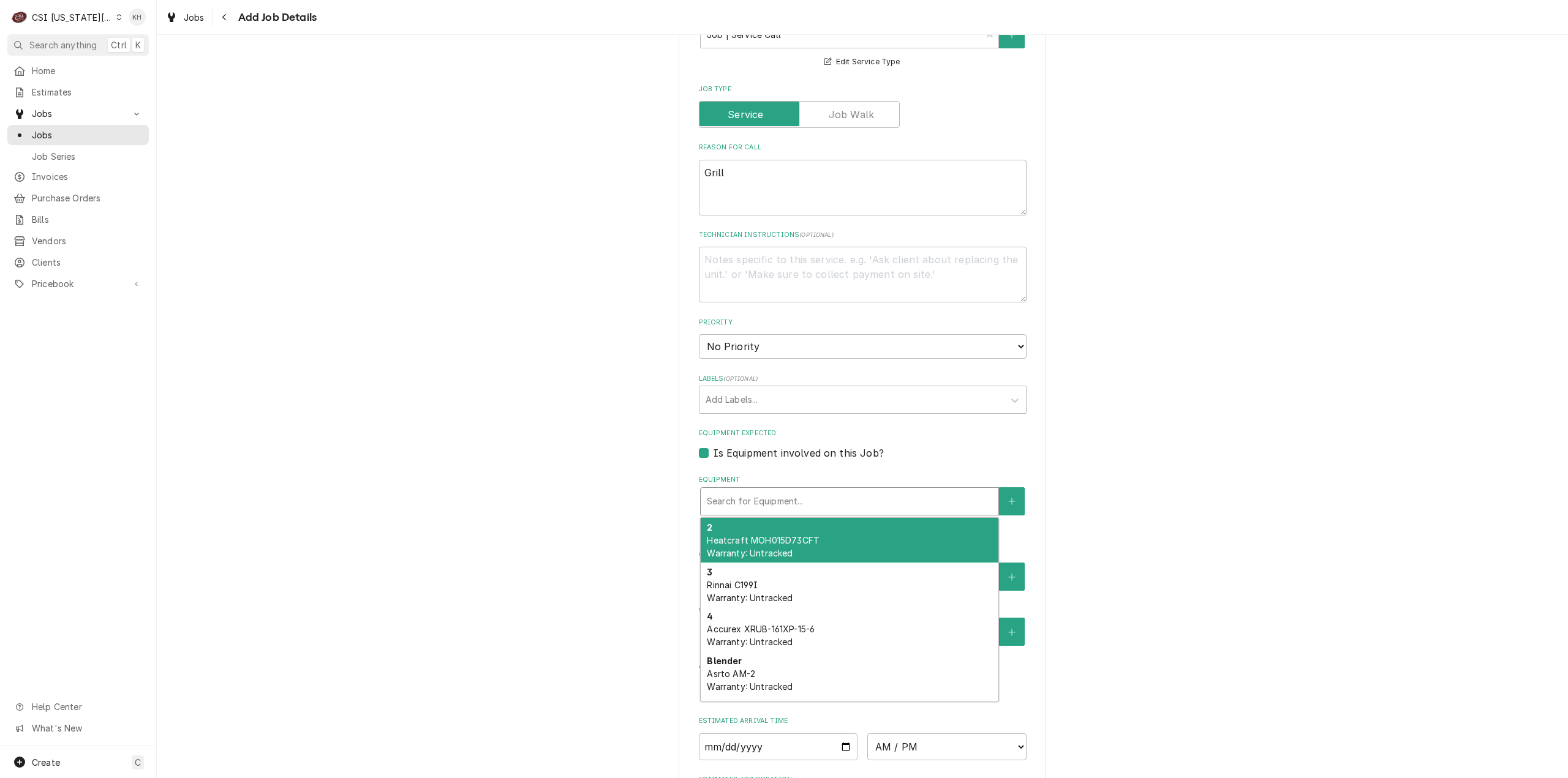
drag, startPoint x: 764, startPoint y: 467, endPoint x: 750, endPoint y: 484, distance: 22.0
click at [760, 490] on div "Equipment" at bounding box center [849, 501] width 285 height 22
type textarea "x"
type input "g"
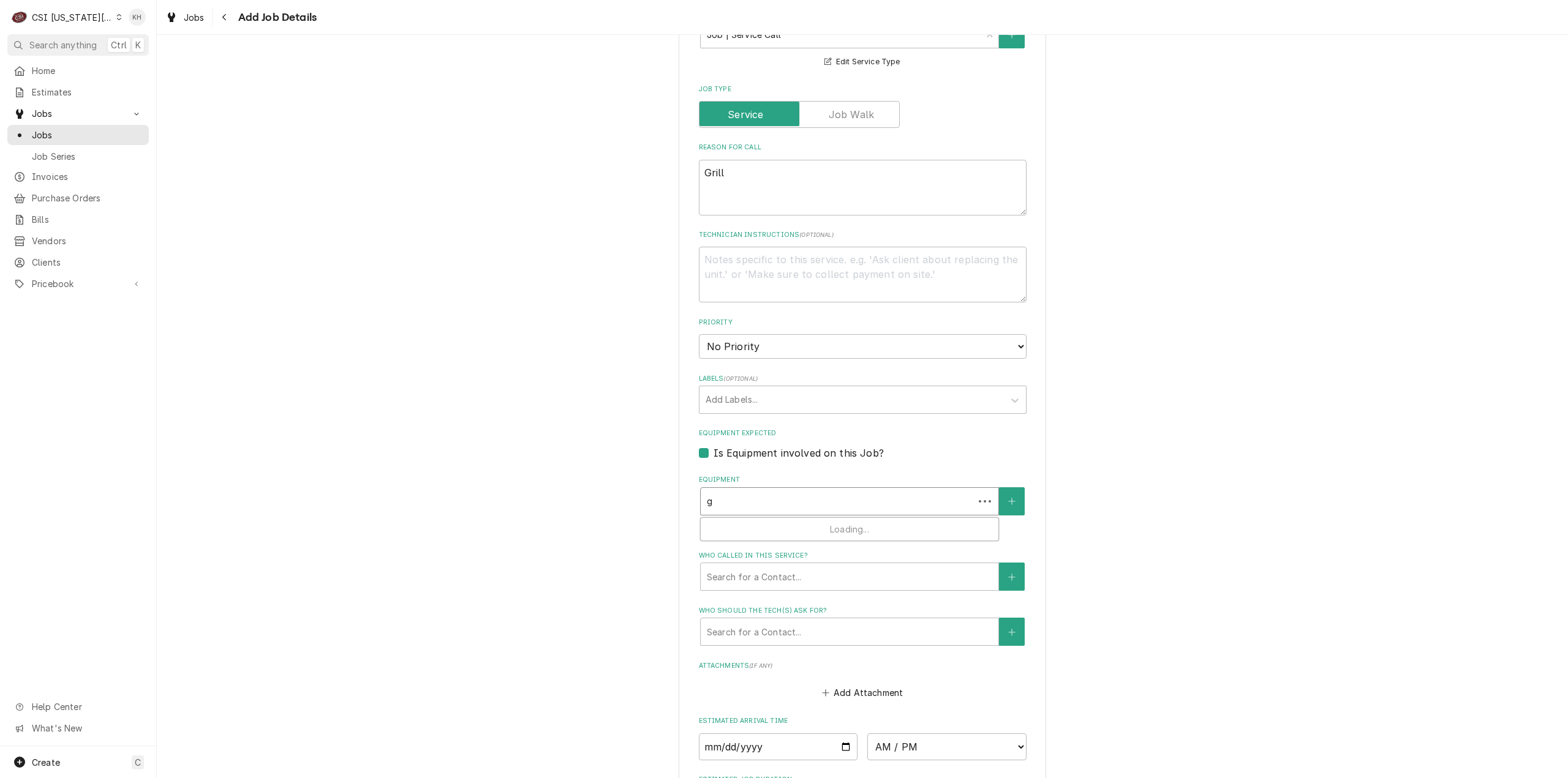
type textarea "x"
type input "gr"
type textarea "x"
type input "gri"
type textarea "x"
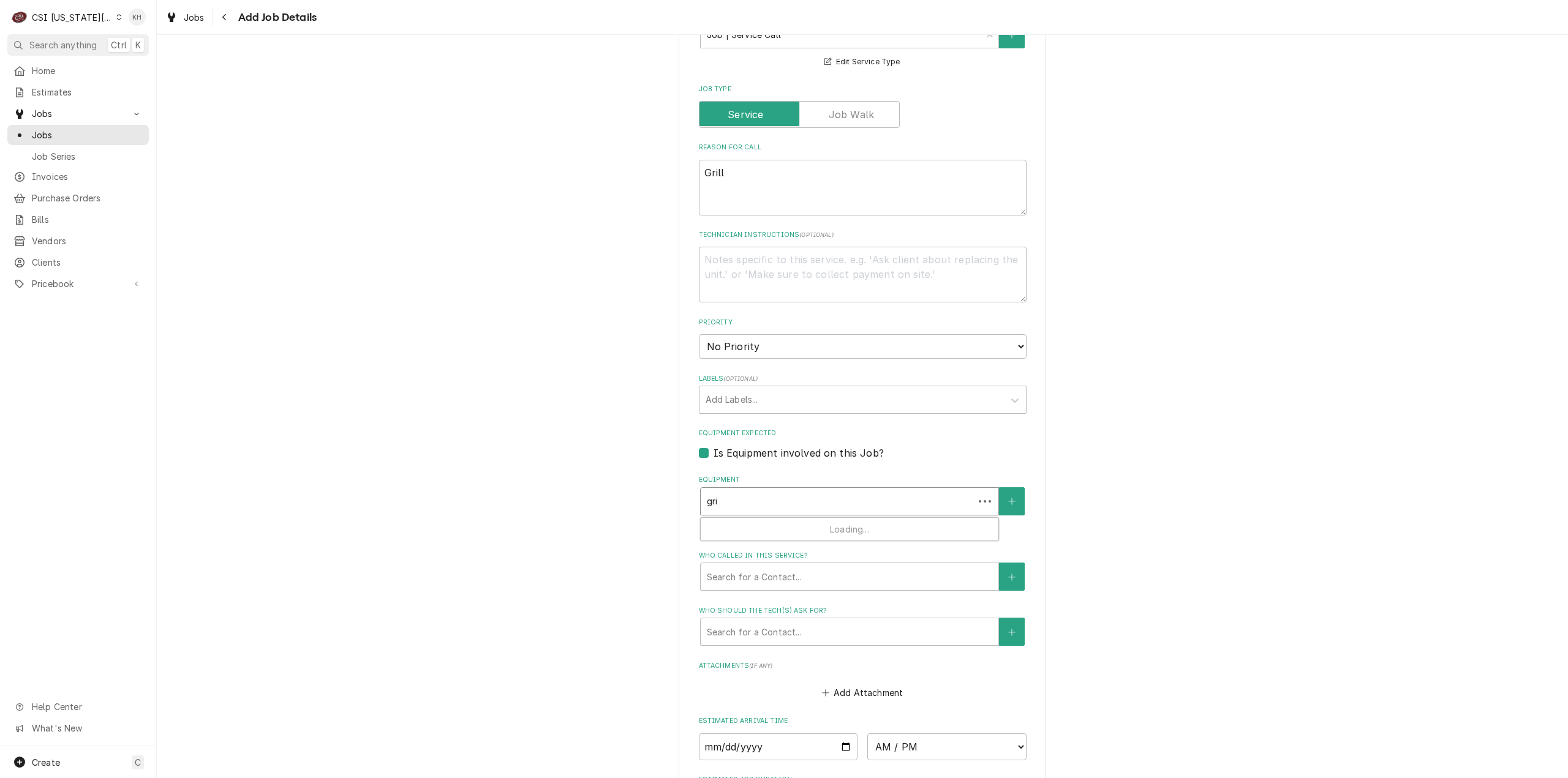
type input "gril"
type textarea "x"
type input "grill"
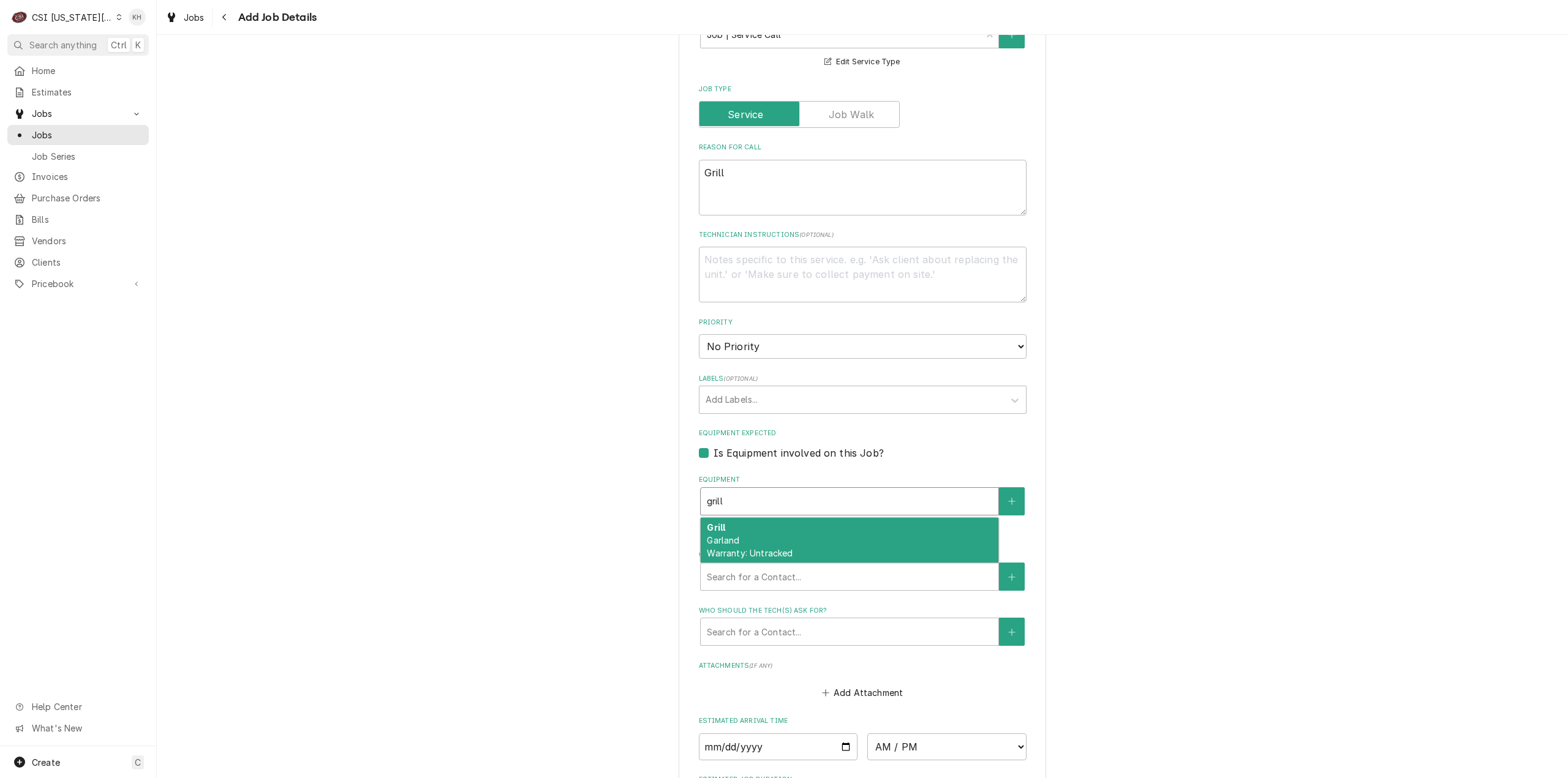
click at [757, 518] on div "Grill Garland Warranty: Untracked" at bounding box center [850, 541] width 298 height 45
type textarea "x"
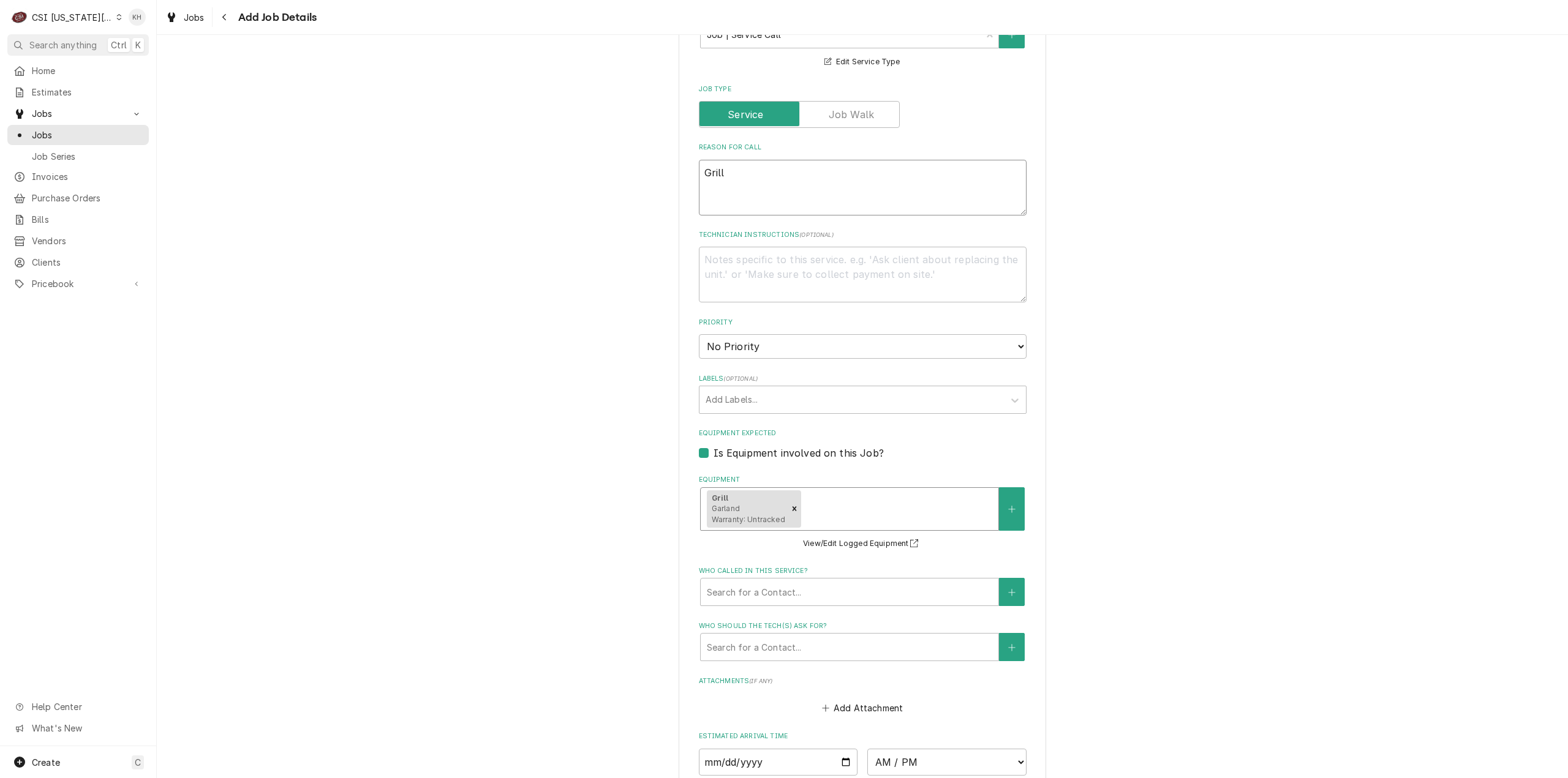
click at [771, 160] on textarea "Grill" at bounding box center [863, 187] width 328 height 56
type textarea "x"
type textarea "Grill"
type textarea "x"
type textarea "Grill"
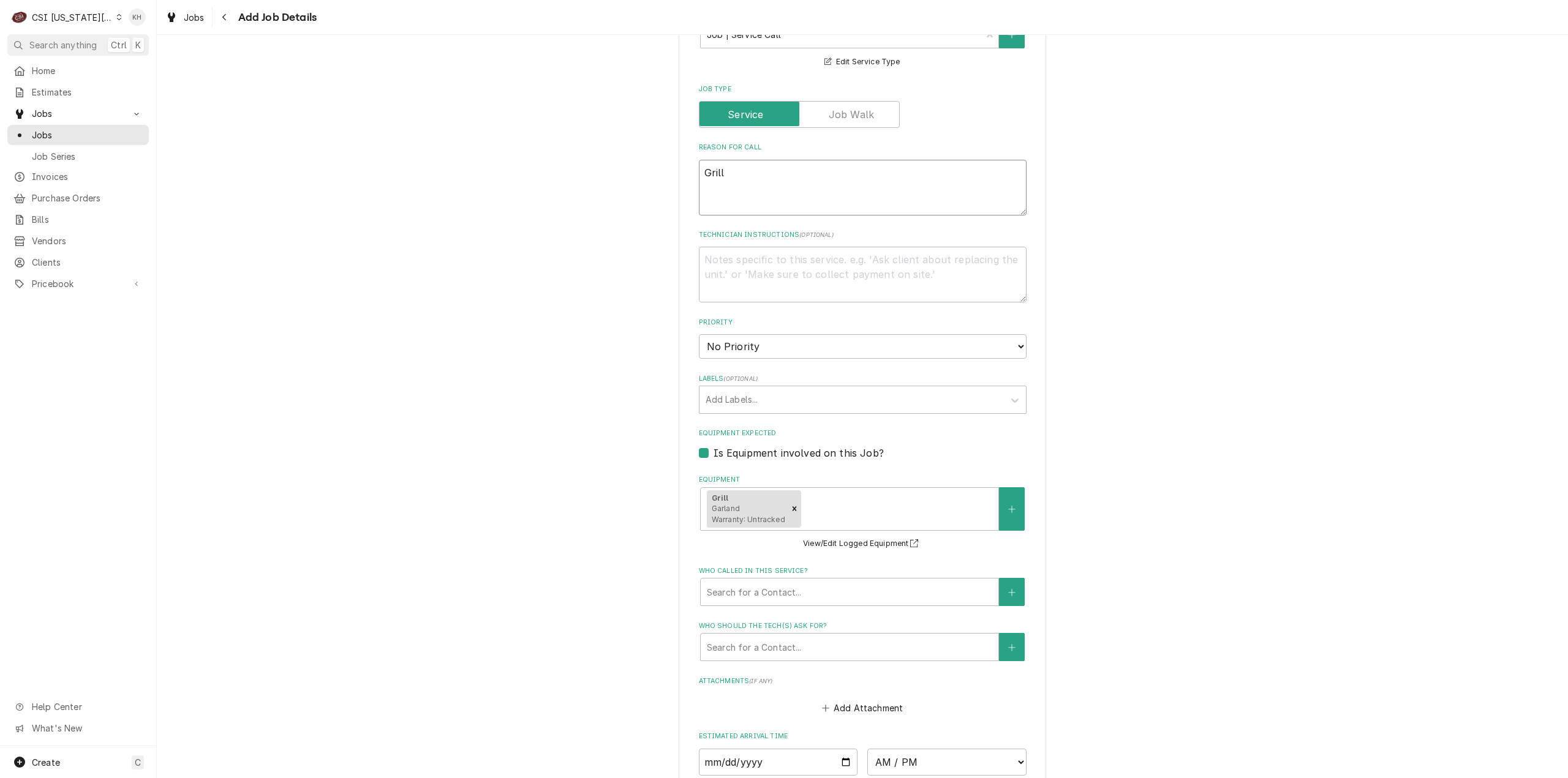
drag, startPoint x: 798, startPoint y: 150, endPoint x: 815, endPoint y: 238, distance: 89.6
click at [798, 160] on textarea "Grill" at bounding box center [863, 187] width 328 height 56
drag, startPoint x: 831, startPoint y: 315, endPoint x: 826, endPoint y: 325, distance: 11.2
click at [831, 334] on select "No Priority Urgent High Medium Low" at bounding box center [863, 346] width 328 height 24
select select "4"
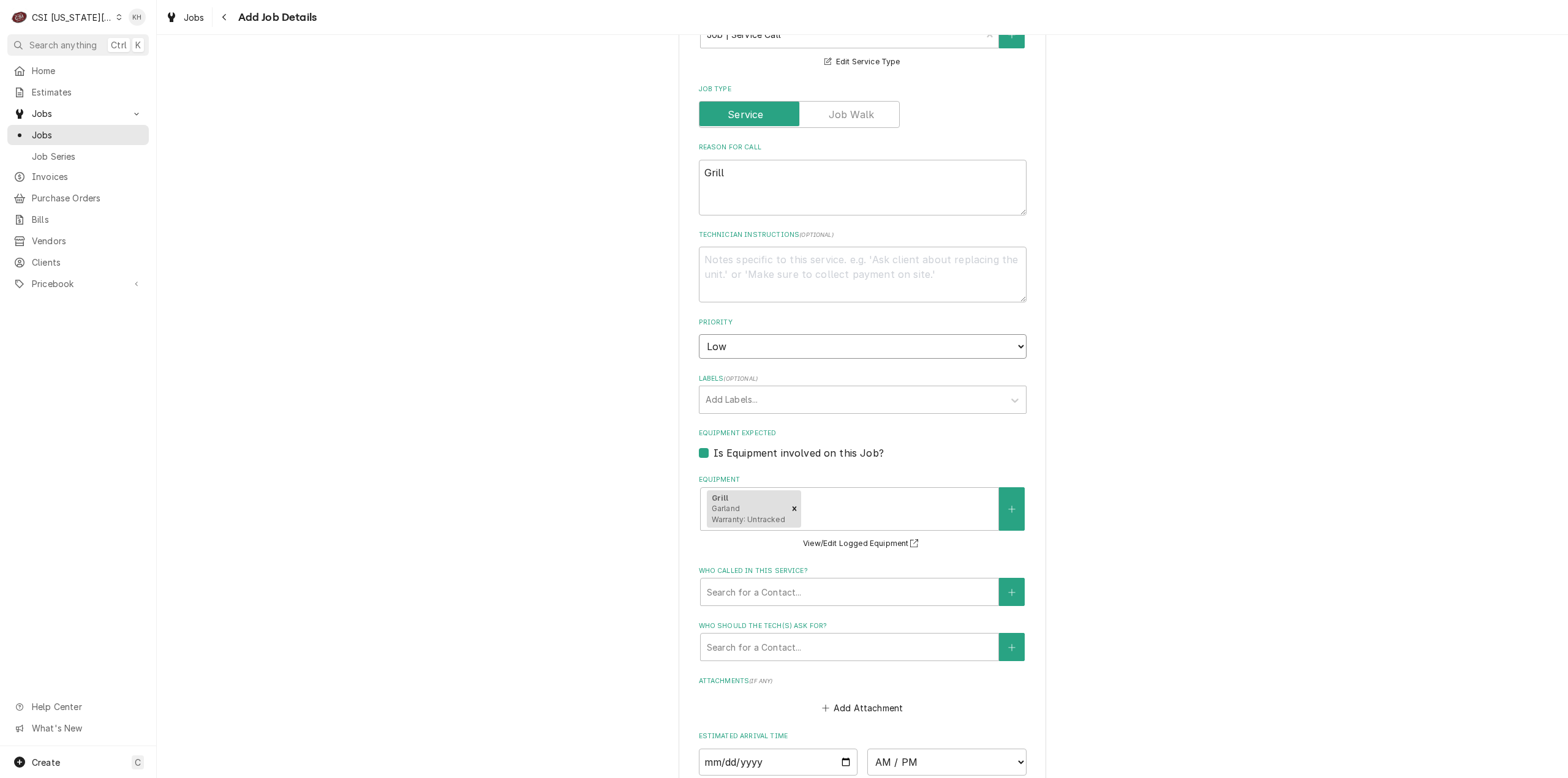
click at [699, 334] on select "No Priority Urgent High Medium Low" at bounding box center [863, 346] width 328 height 24
type textarea "x"
click at [762, 389] on div "Labels" at bounding box center [851, 399] width 292 height 22
type input "cook"
type textarea "x"
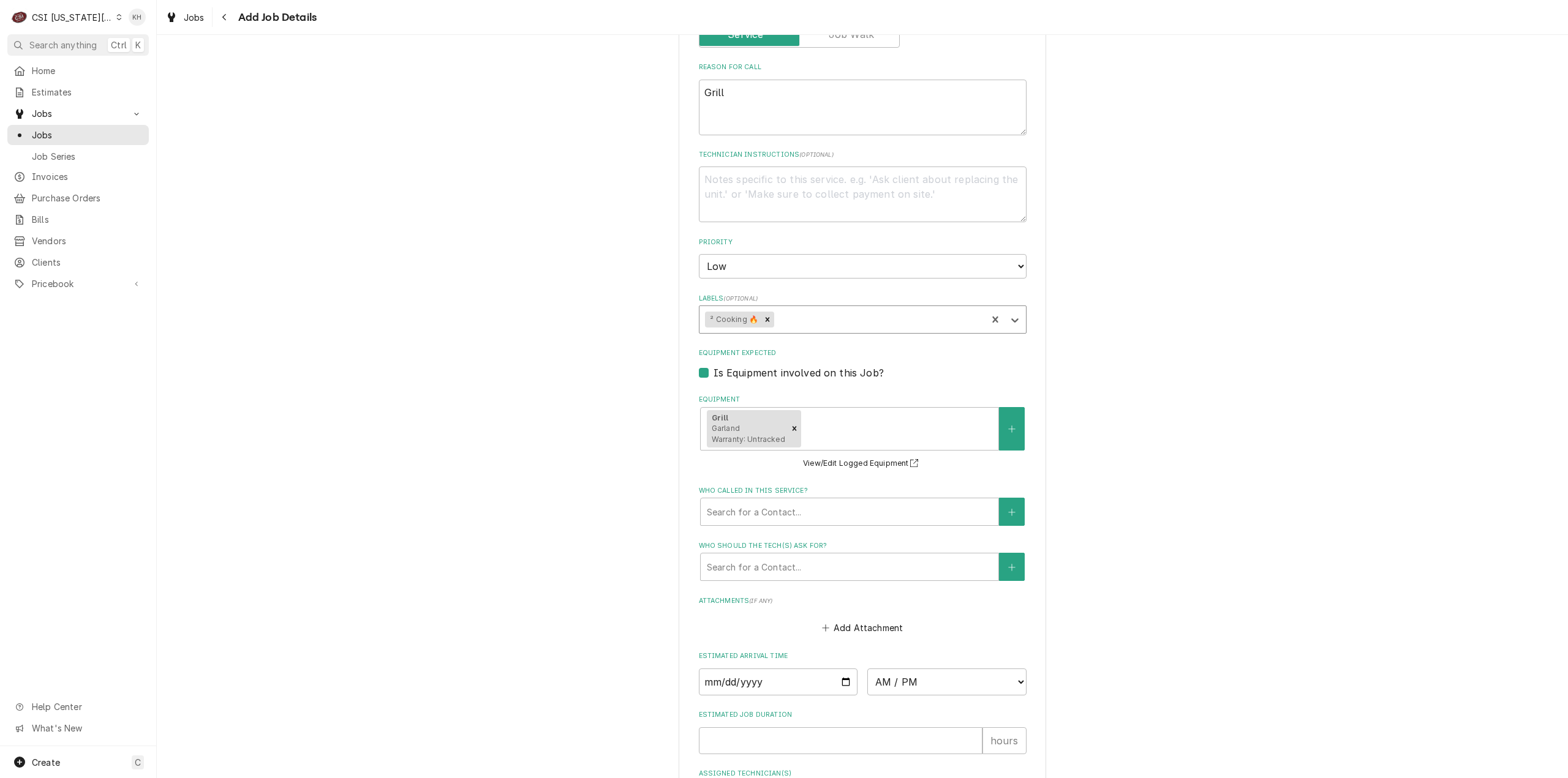
scroll to position [735, 0]
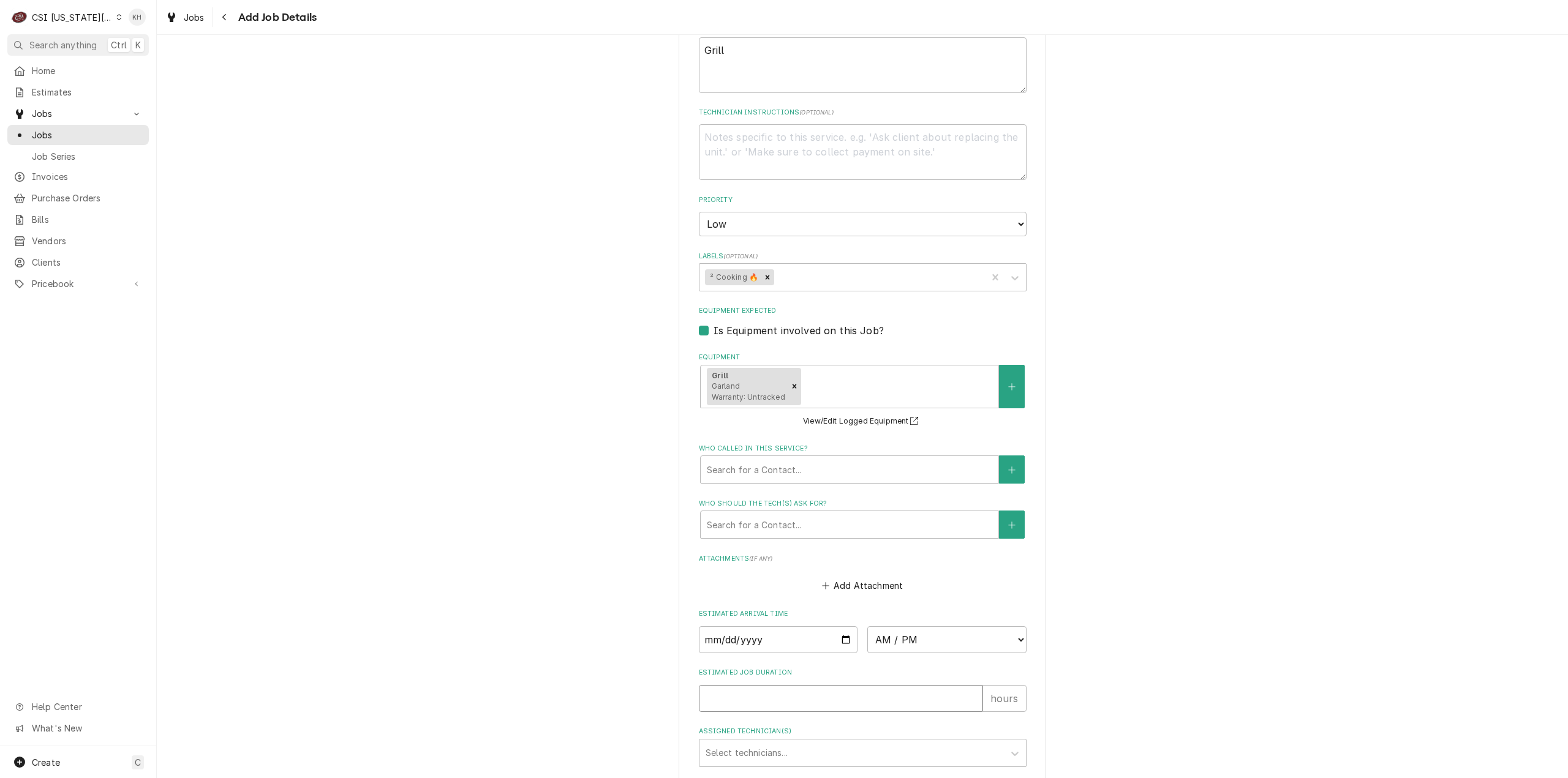
click at [815, 685] on input "Estimated Job Duration" at bounding box center [841, 698] width 284 height 27
type textarea "x"
type input "2"
type textarea "x"
type input "2"
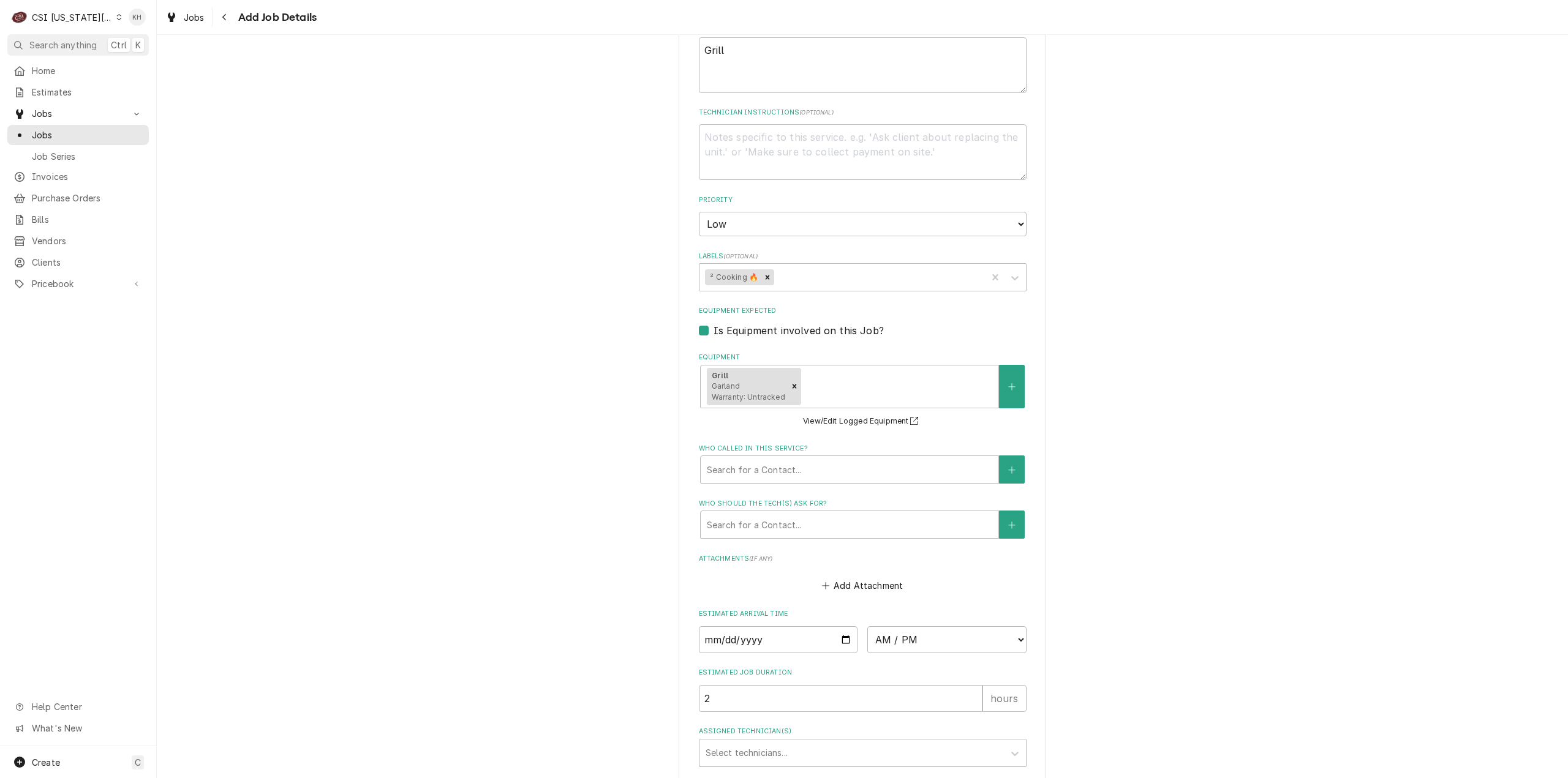
scroll to position [490, 0]
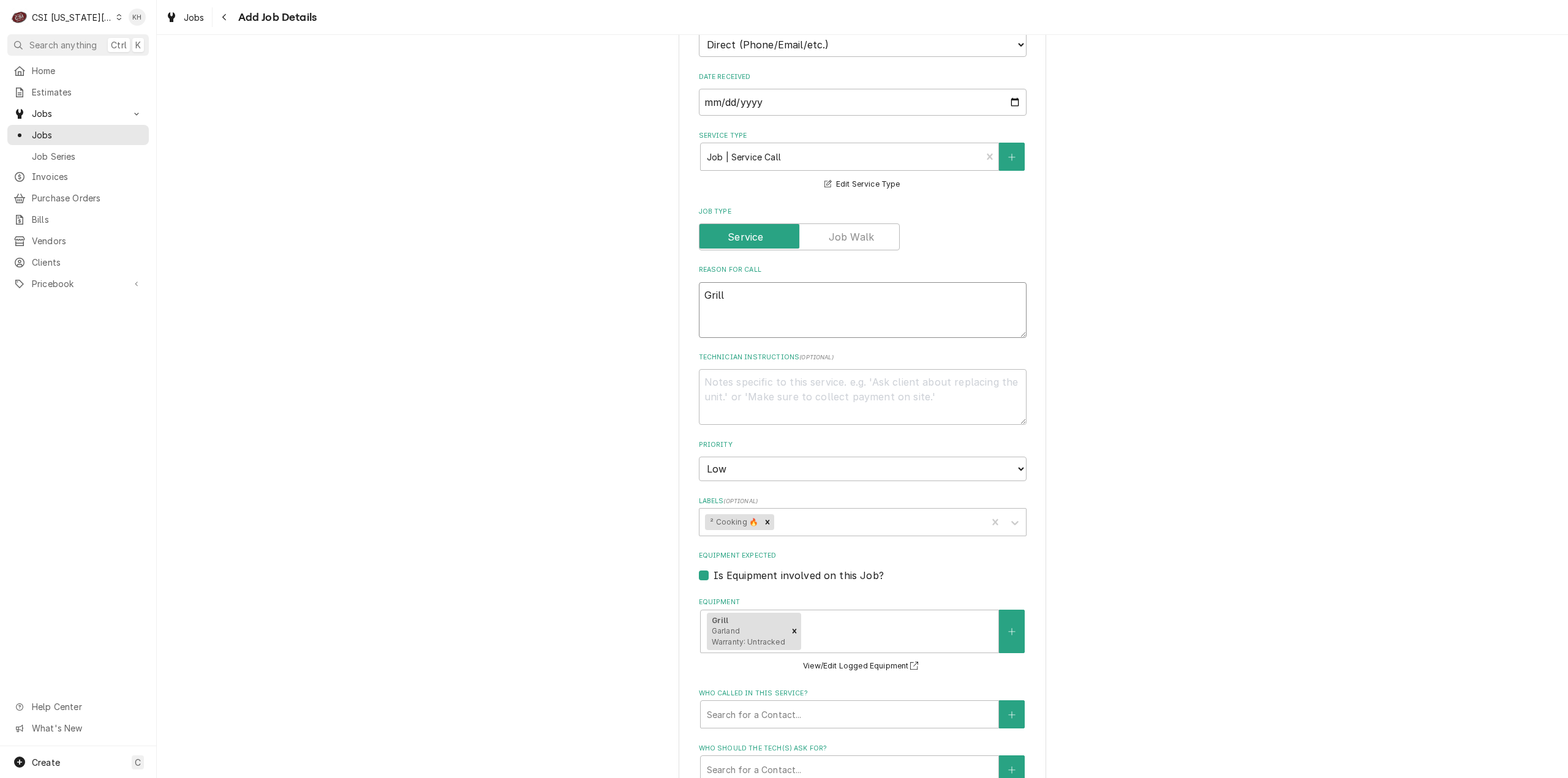
click at [775, 282] on textarea "Grill" at bounding box center [863, 310] width 328 height 56
type textarea "x"
type textarea "Grill"
type textarea "x"
type textarea "Gril"
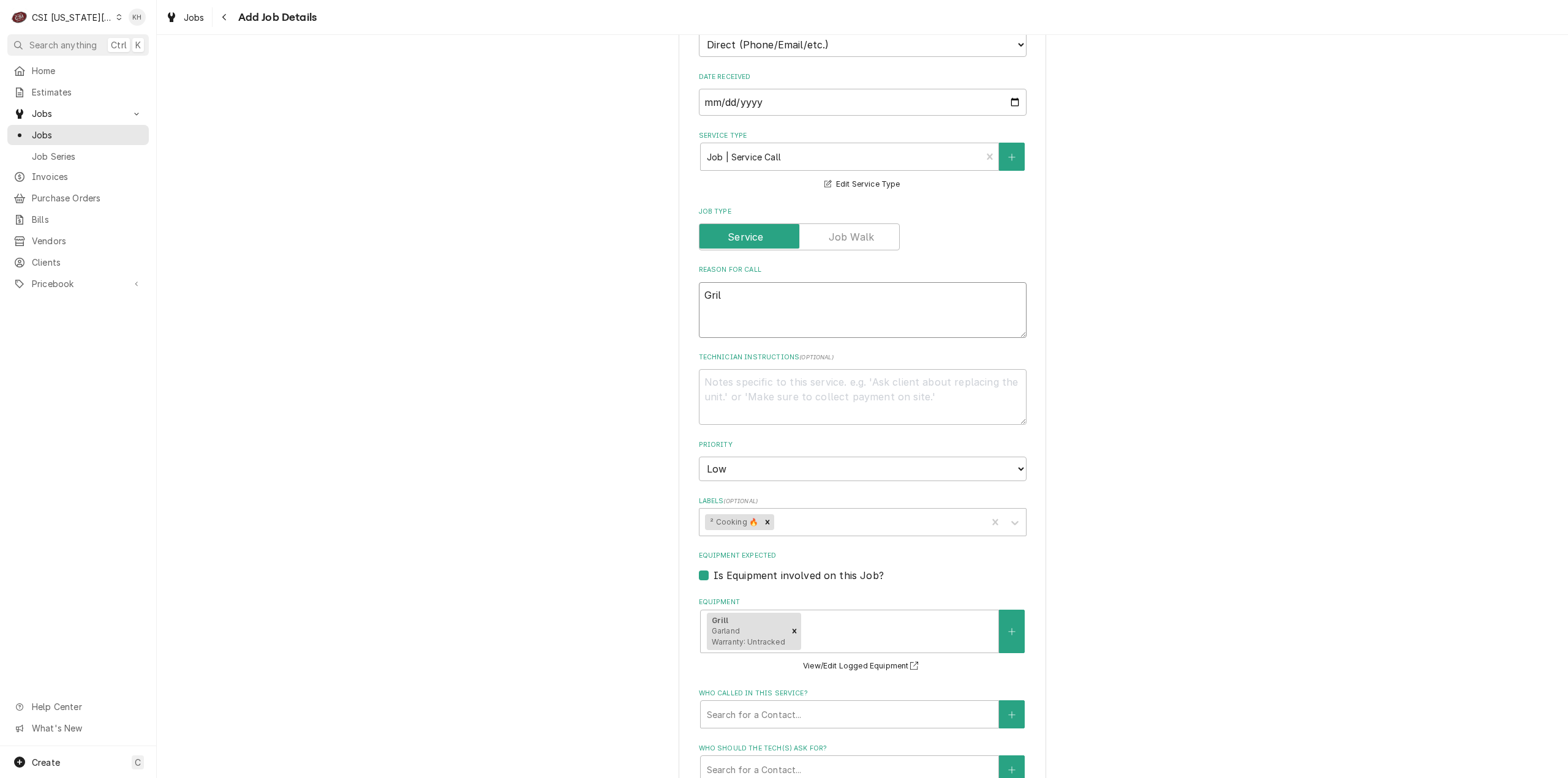
type textarea "x"
type textarea "Gri"
type textarea "x"
type textarea "Gr"
type textarea "x"
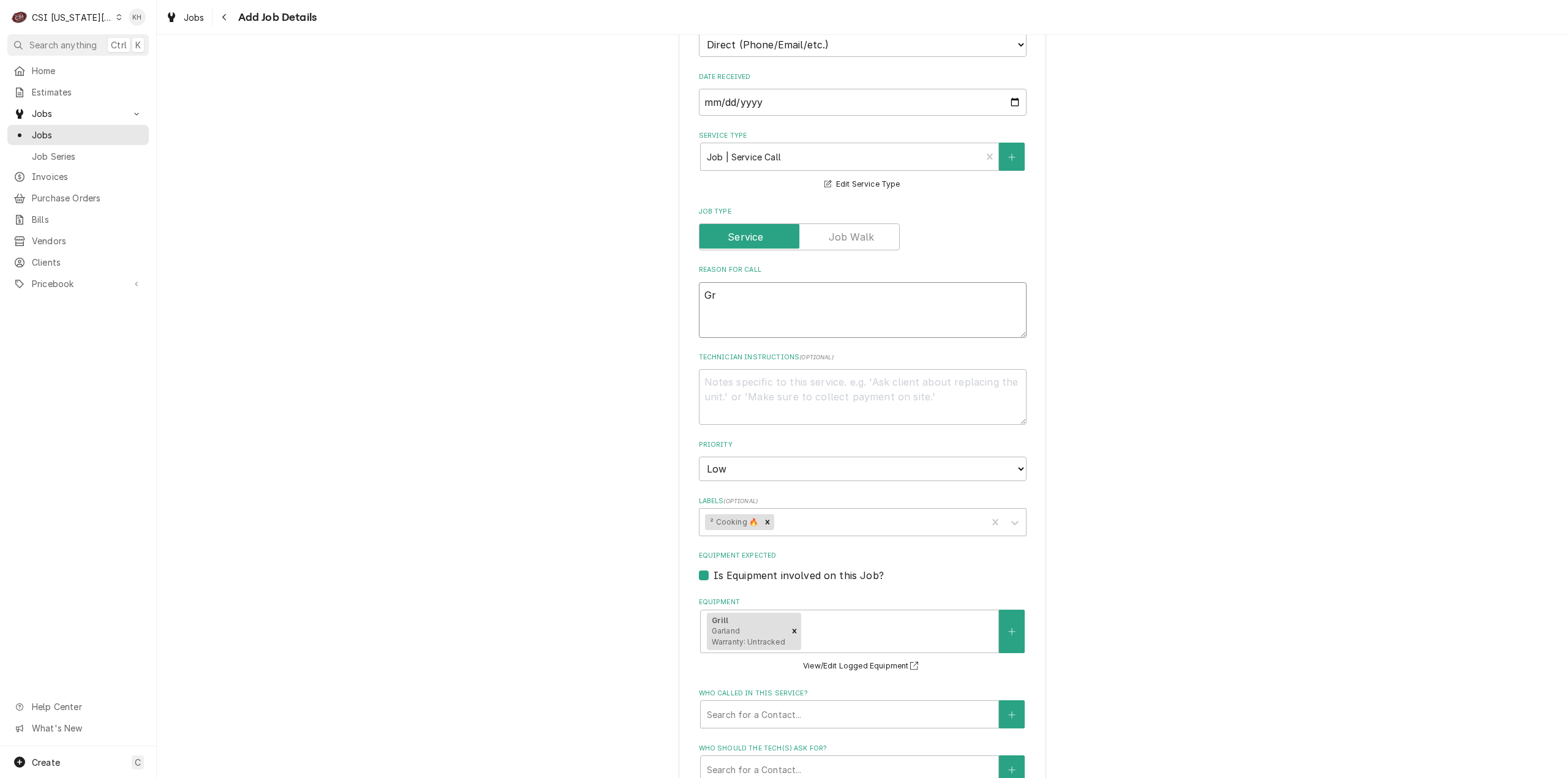
type textarea "G"
type textarea "x"
type textarea "R"
type textarea "x"
type textarea "Rig"
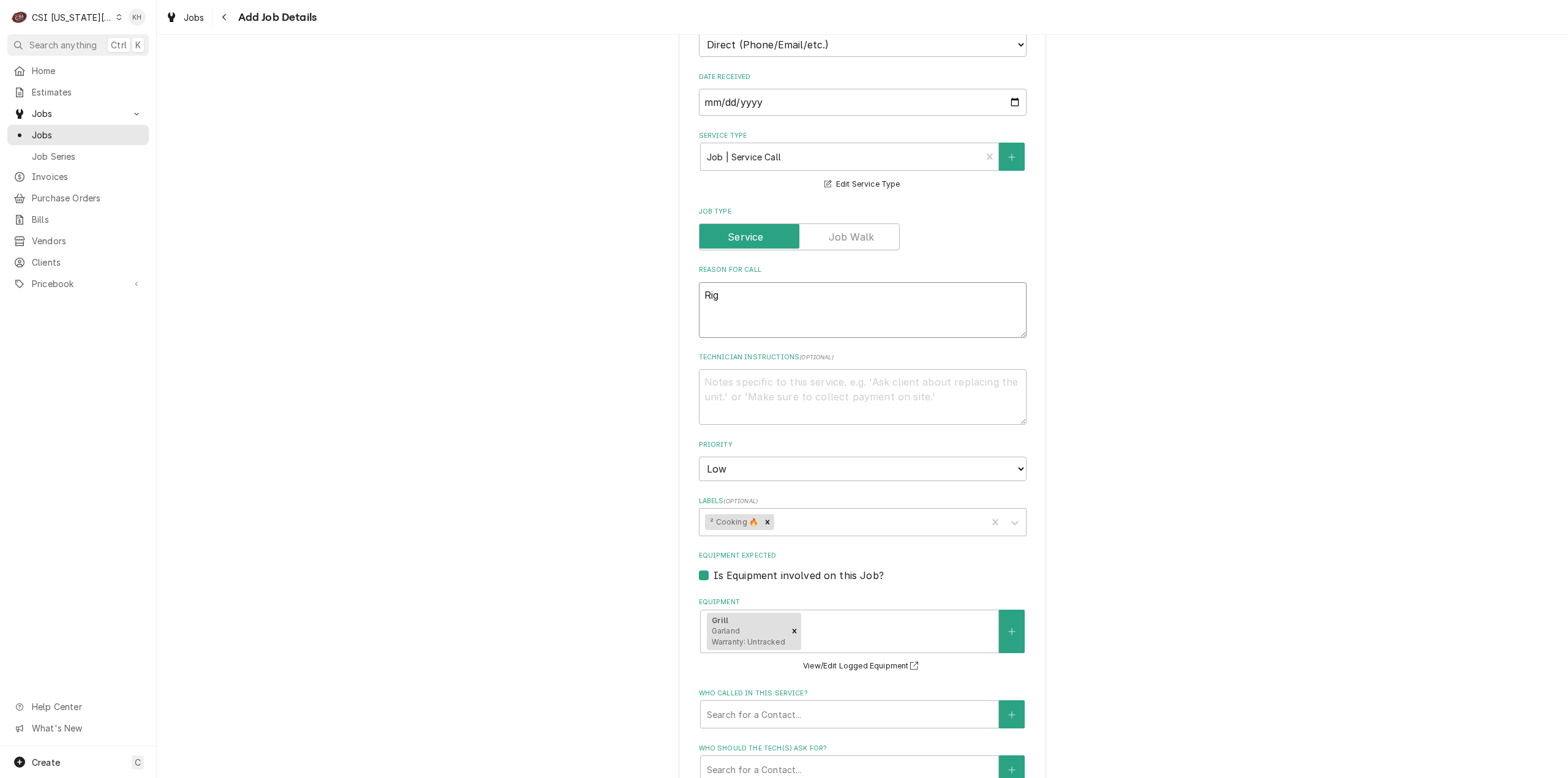
type textarea "x"
type textarea "Right"
type textarea "x"
type textarea "Right"
type textarea "x"
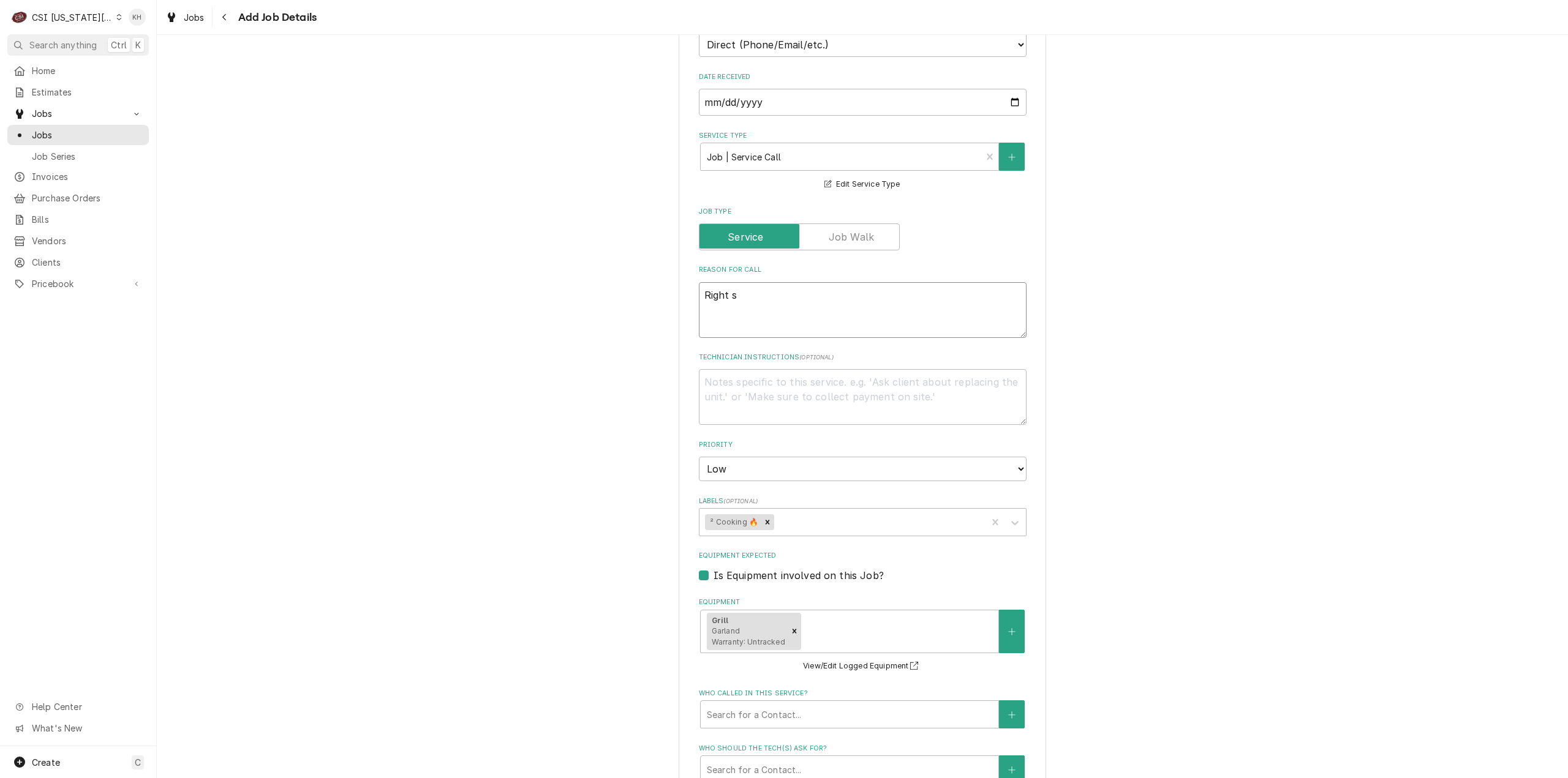
type textarea "Right si"
type textarea "x"
type textarea "Right sid"
type textarea "x"
type textarea "Right side"
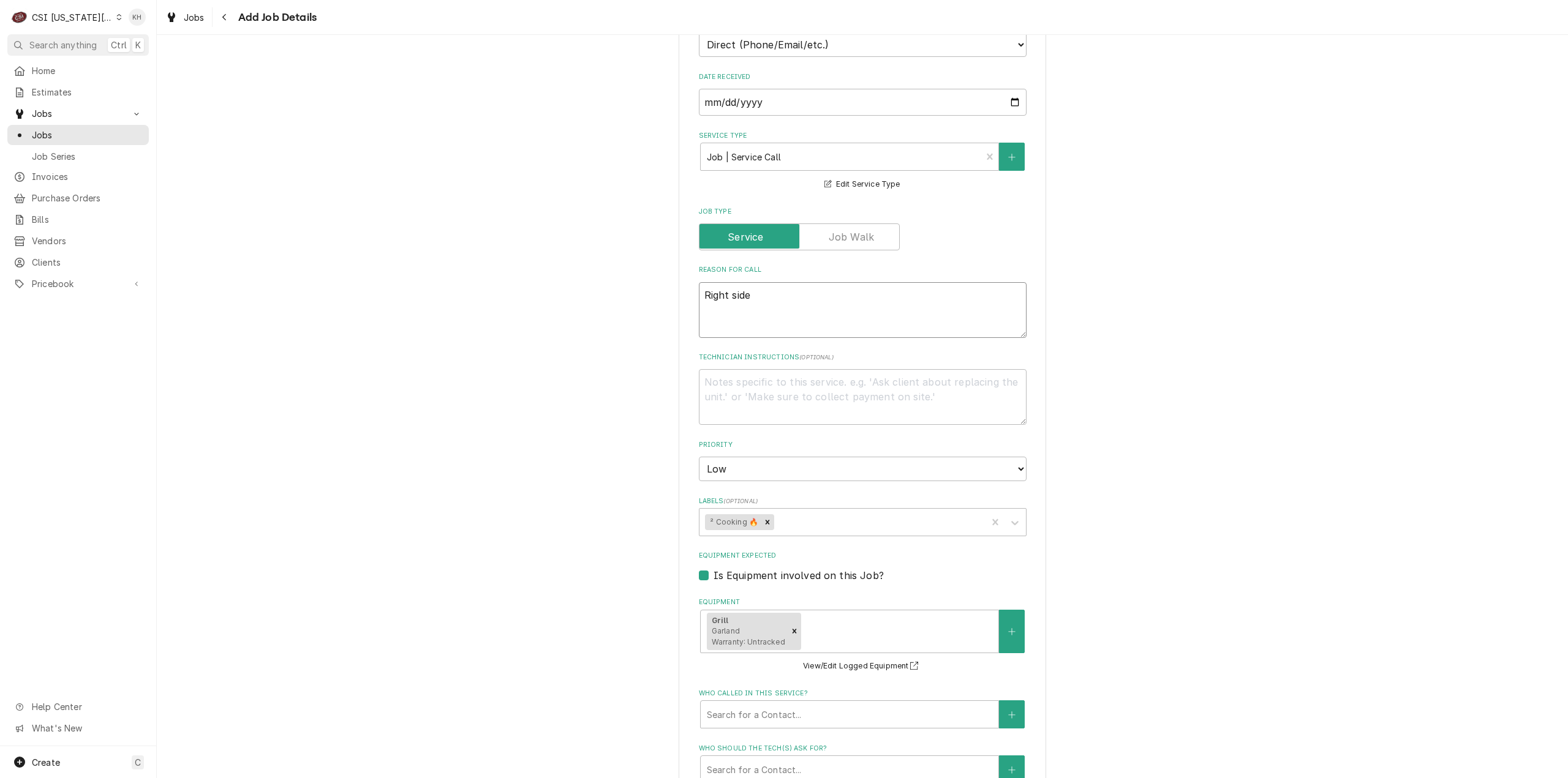
type textarea "x"
type textarea "Right side"
type textarea "x"
type textarea "Right side of"
type textarea "x"
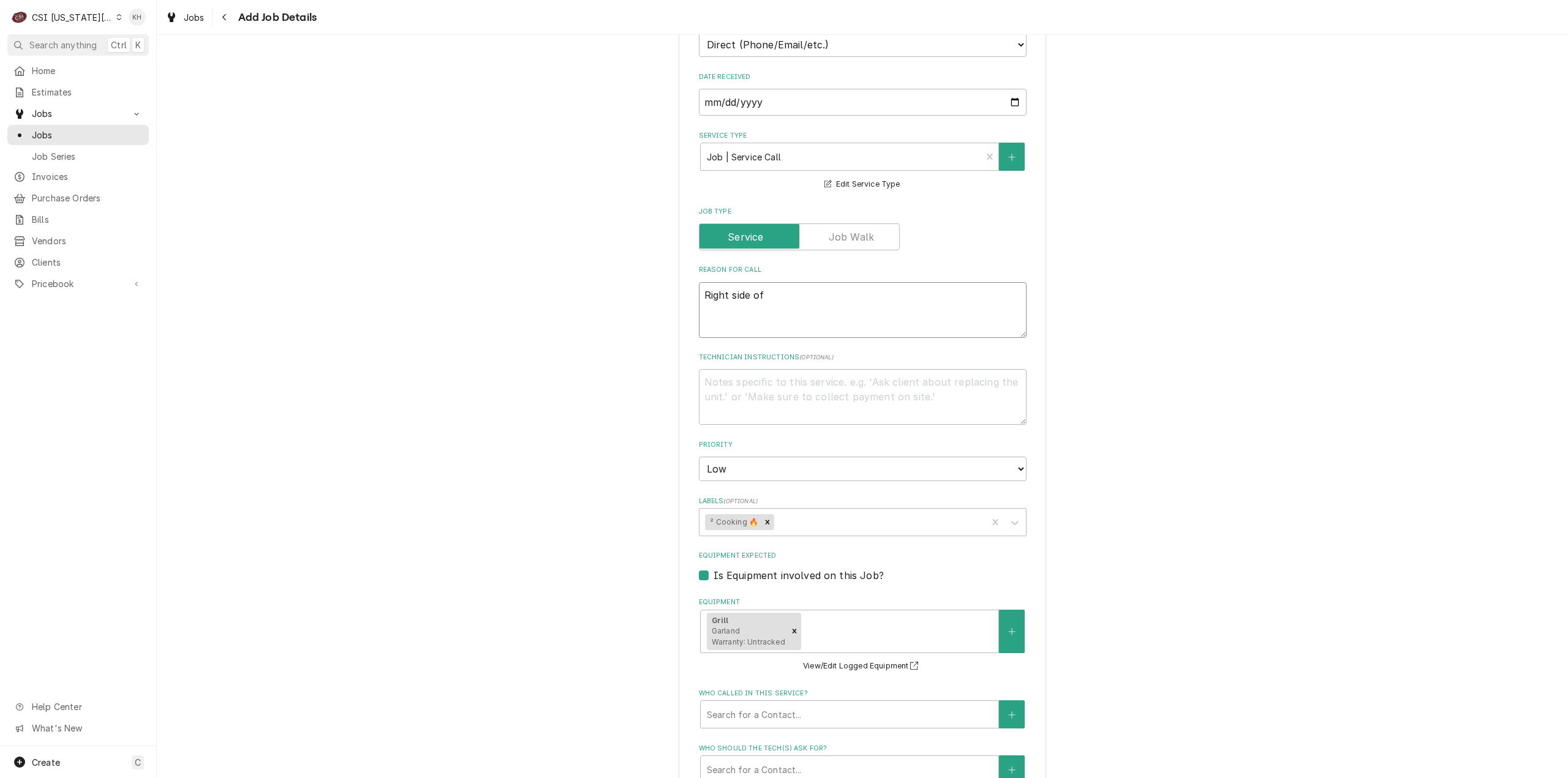
type textarea "Right side of"
type textarea "x"
type textarea "Right side of g"
type textarea "x"
type textarea "Right side of gr"
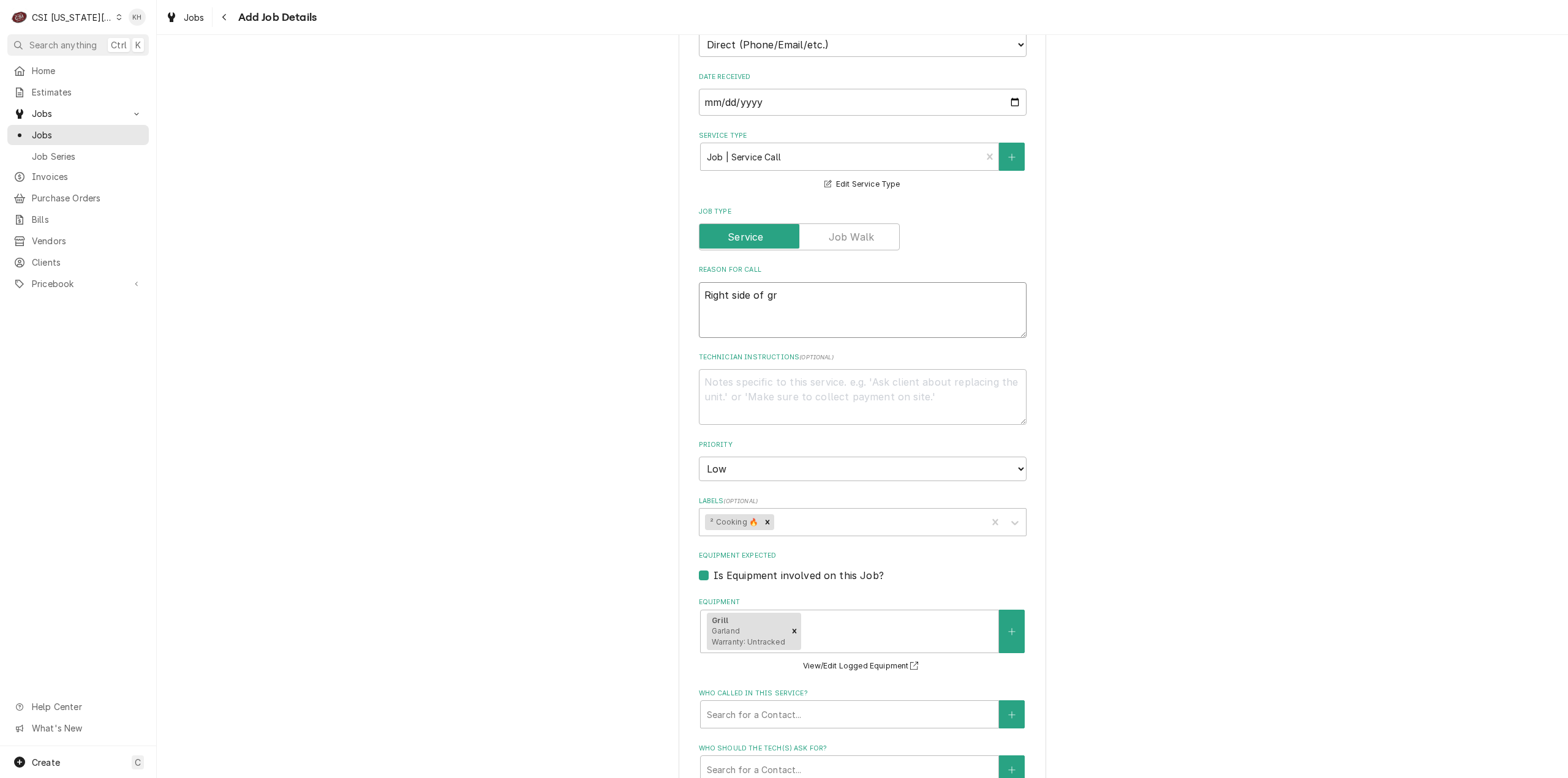
type textarea "x"
type textarea "Right side of gri"
type textarea "x"
type textarea "Right side of gril"
type textarea "x"
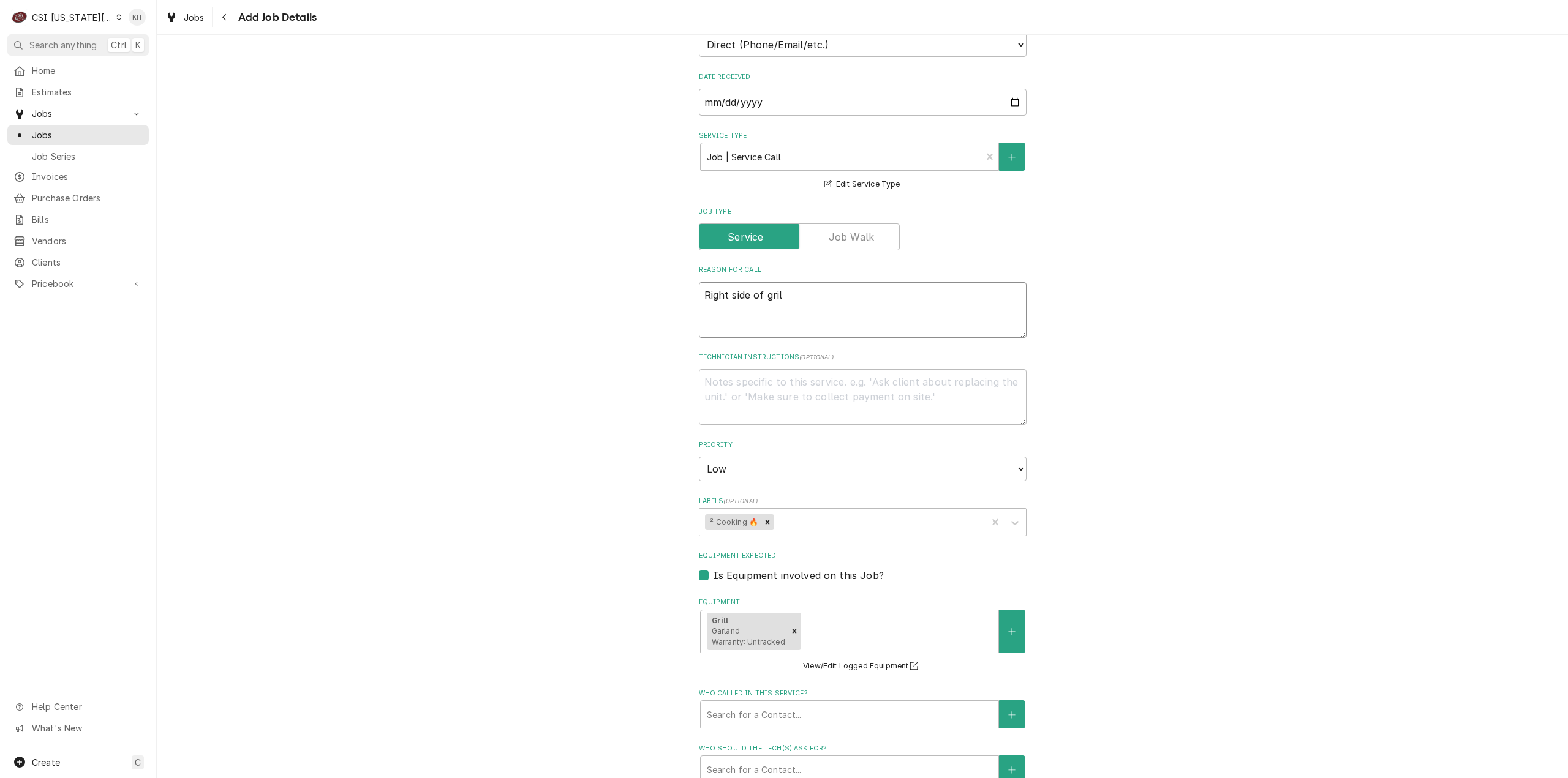
type textarea "Right side of grill"
type textarea "x"
type textarea "Right side of grill"
type textarea "x"
type textarea "Right side of grill is"
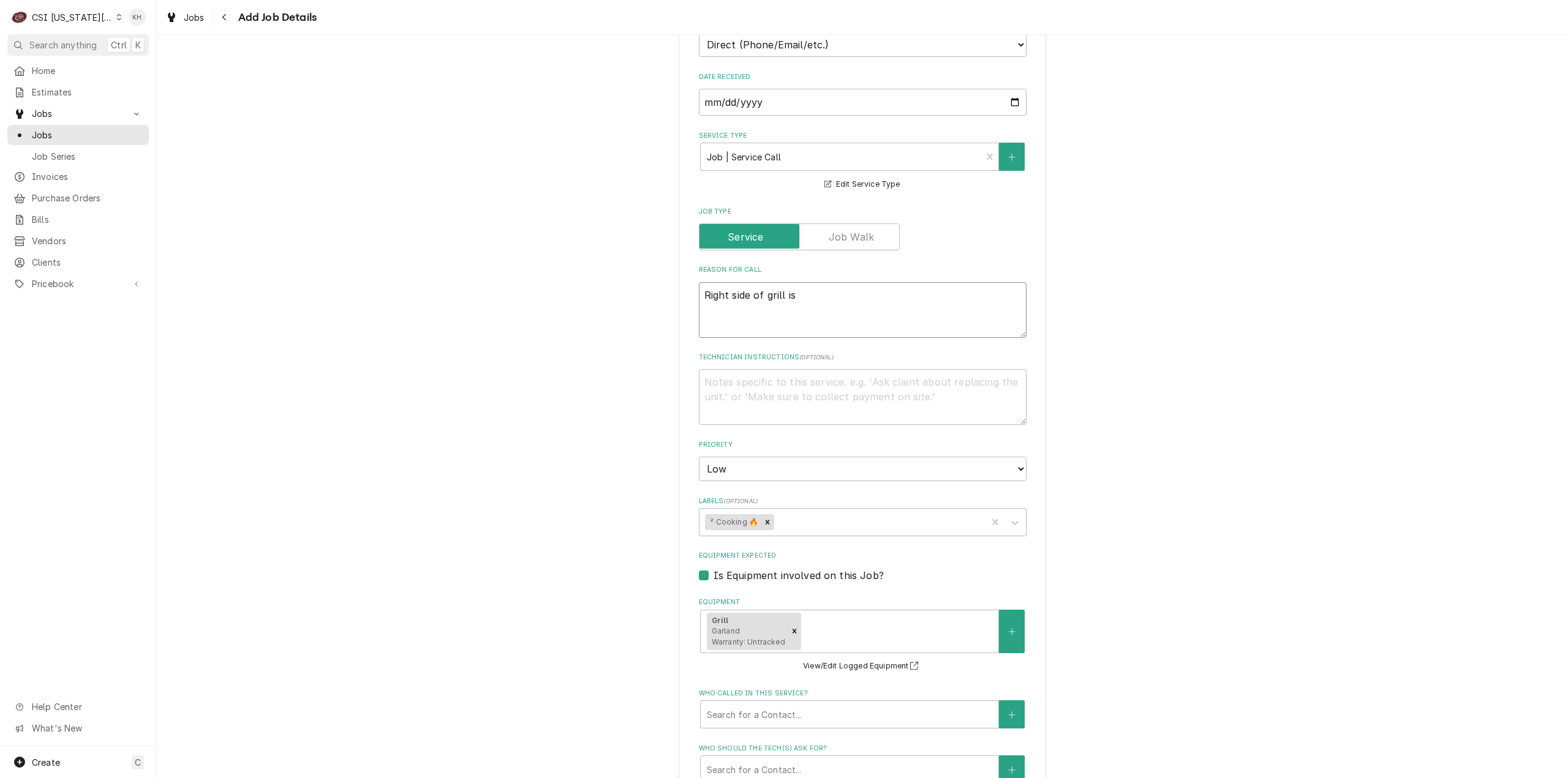
type textarea "x"
type textarea "Right side of grill is"
type textarea "x"
type textarea "Right side of grill is n"
type textarea "x"
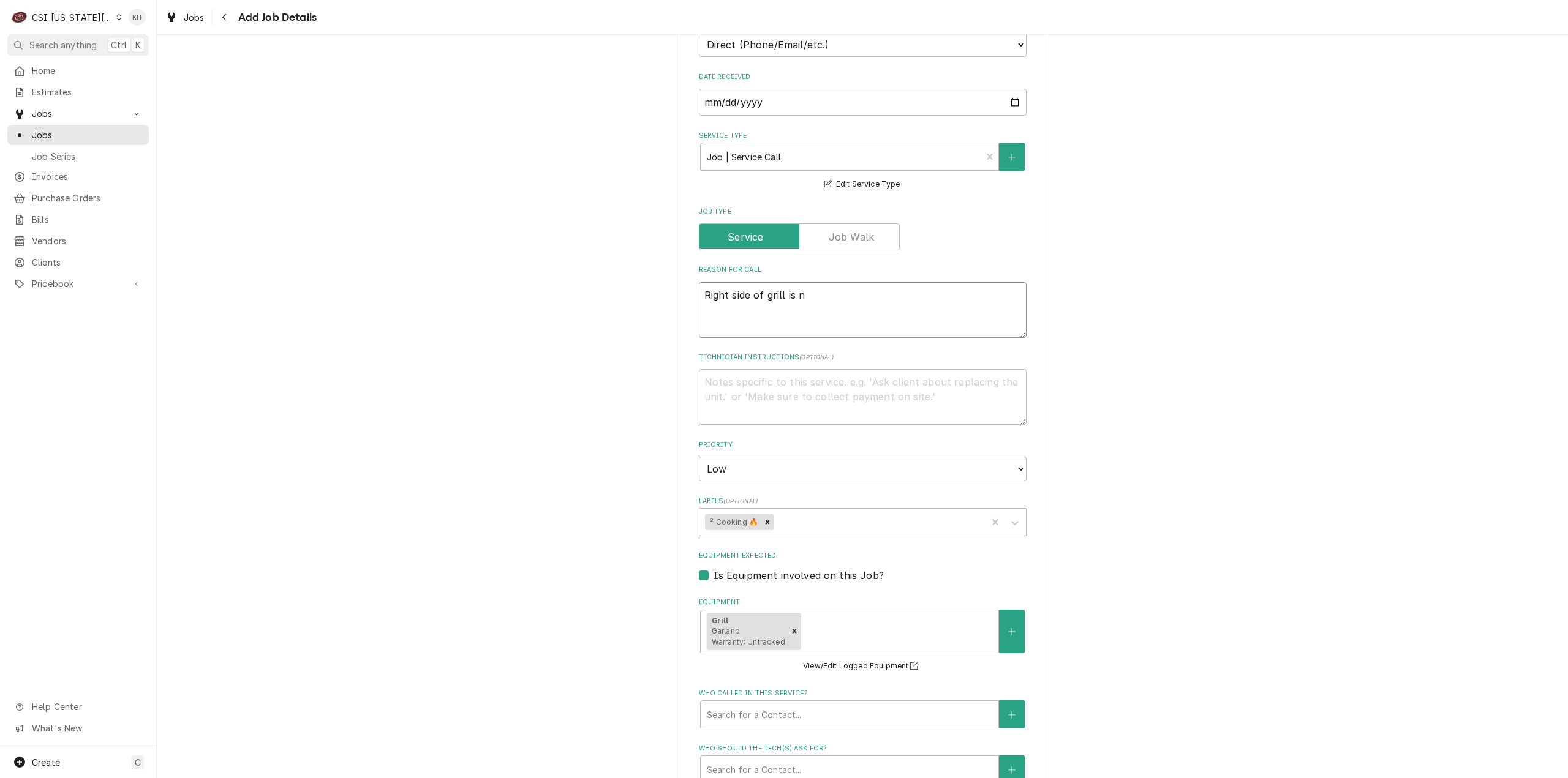
type textarea "Right side of grill is no"
type textarea "x"
type textarea "Right side of grill is not"
type textarea "x"
type textarea "Right side of grill is not"
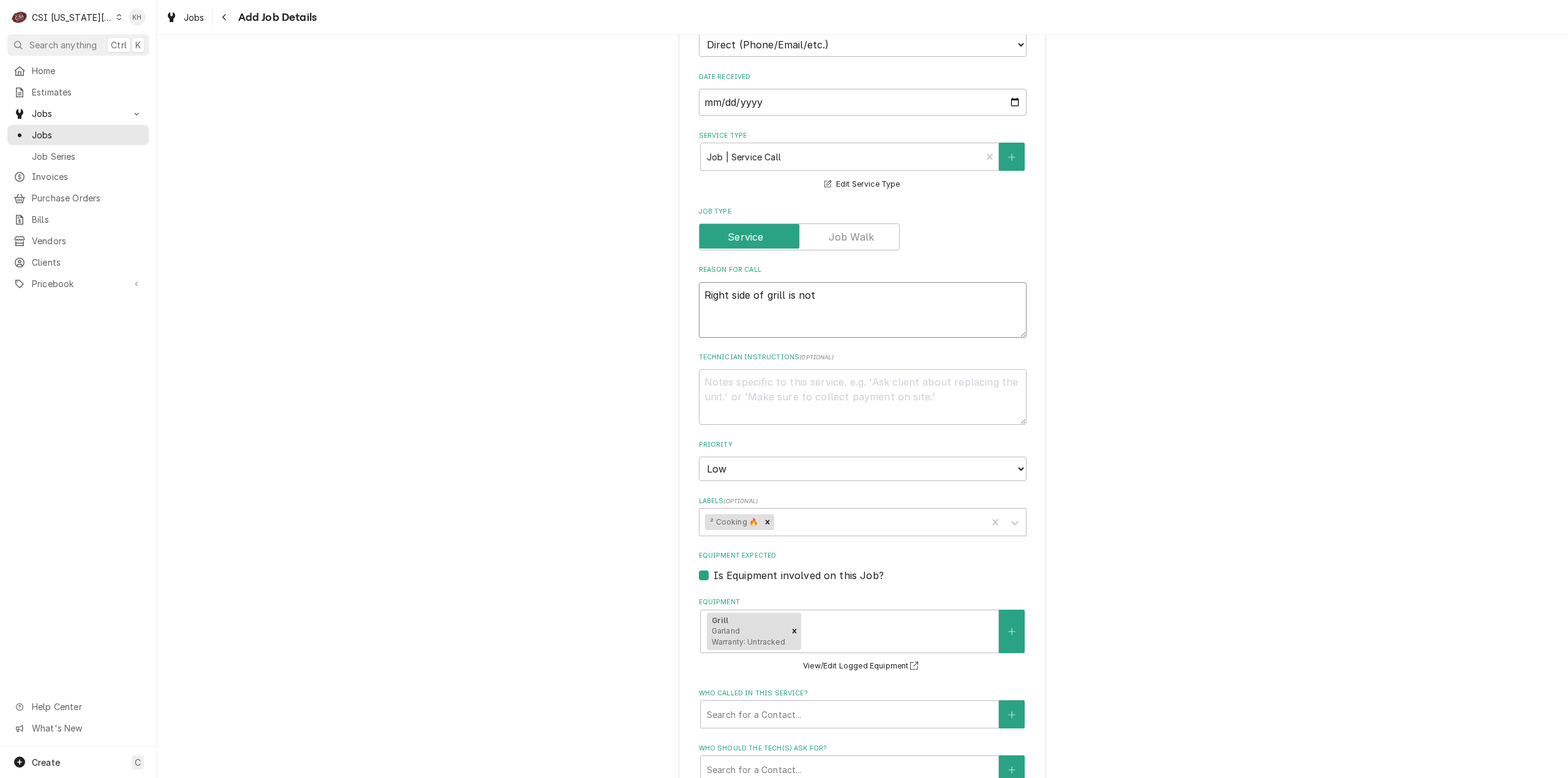
type textarea "x"
type textarea "Right side of grill is not w"
type textarea "x"
type textarea "Right side of grill is not wo"
type textarea "x"
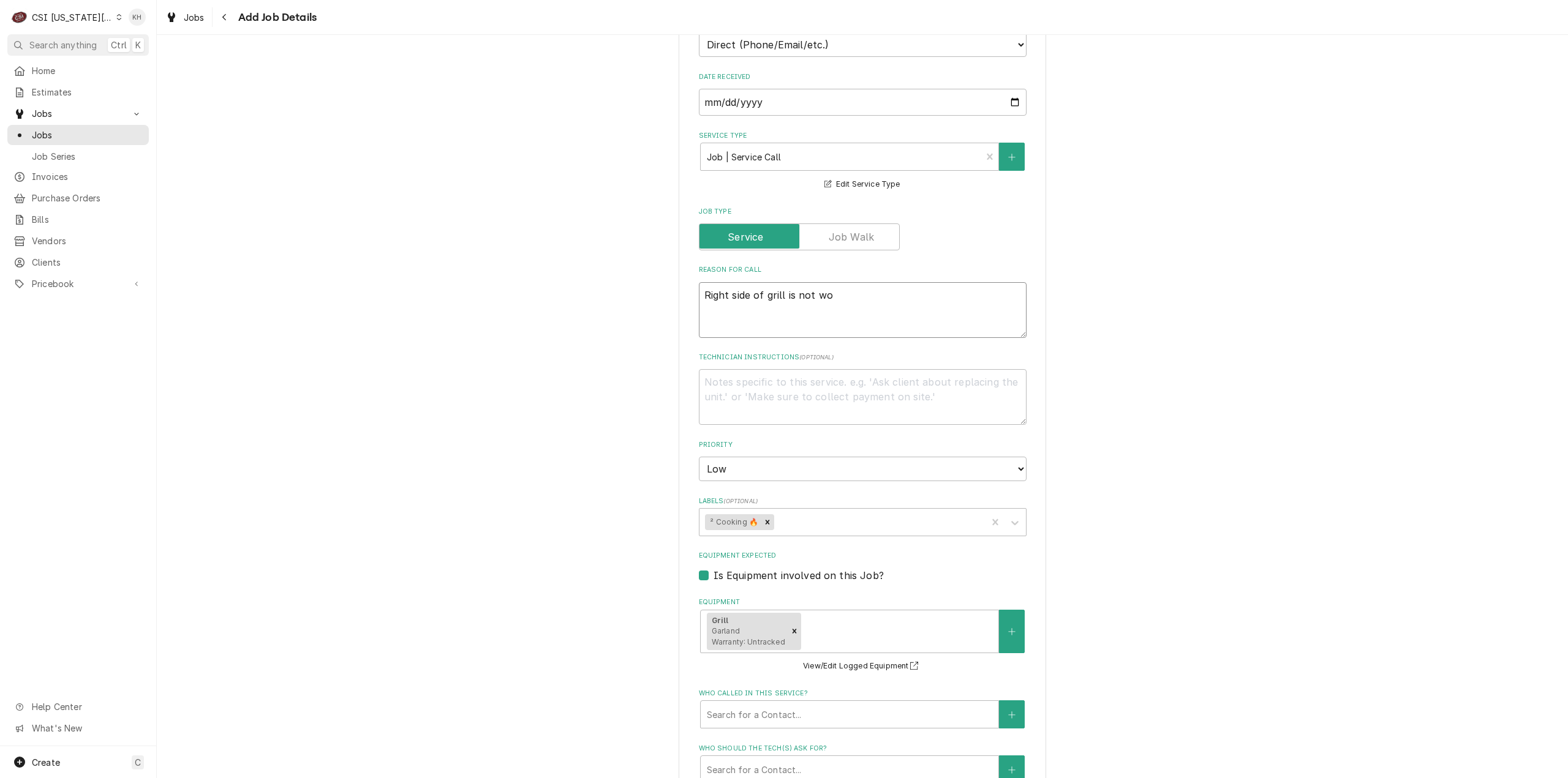
type textarea "Right side of grill is not wor"
type textarea "x"
type textarea "Right side of grill is not work"
type textarea "x"
type textarea "Right side of grill is not worki"
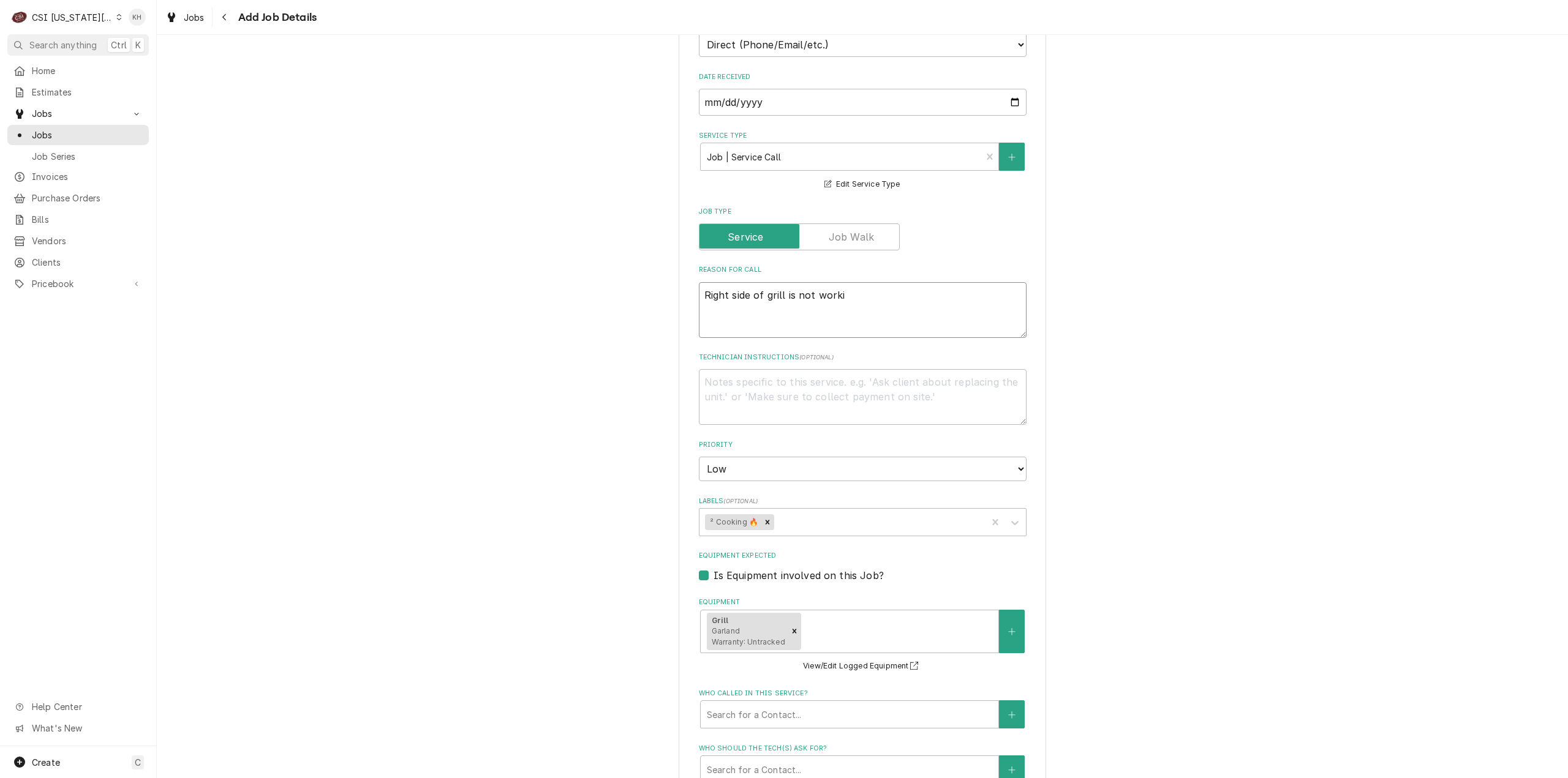
type textarea "x"
type textarea "Right side of grill is not workin"
type textarea "x"
type textarea "Right side of grill is not working"
type textarea "x"
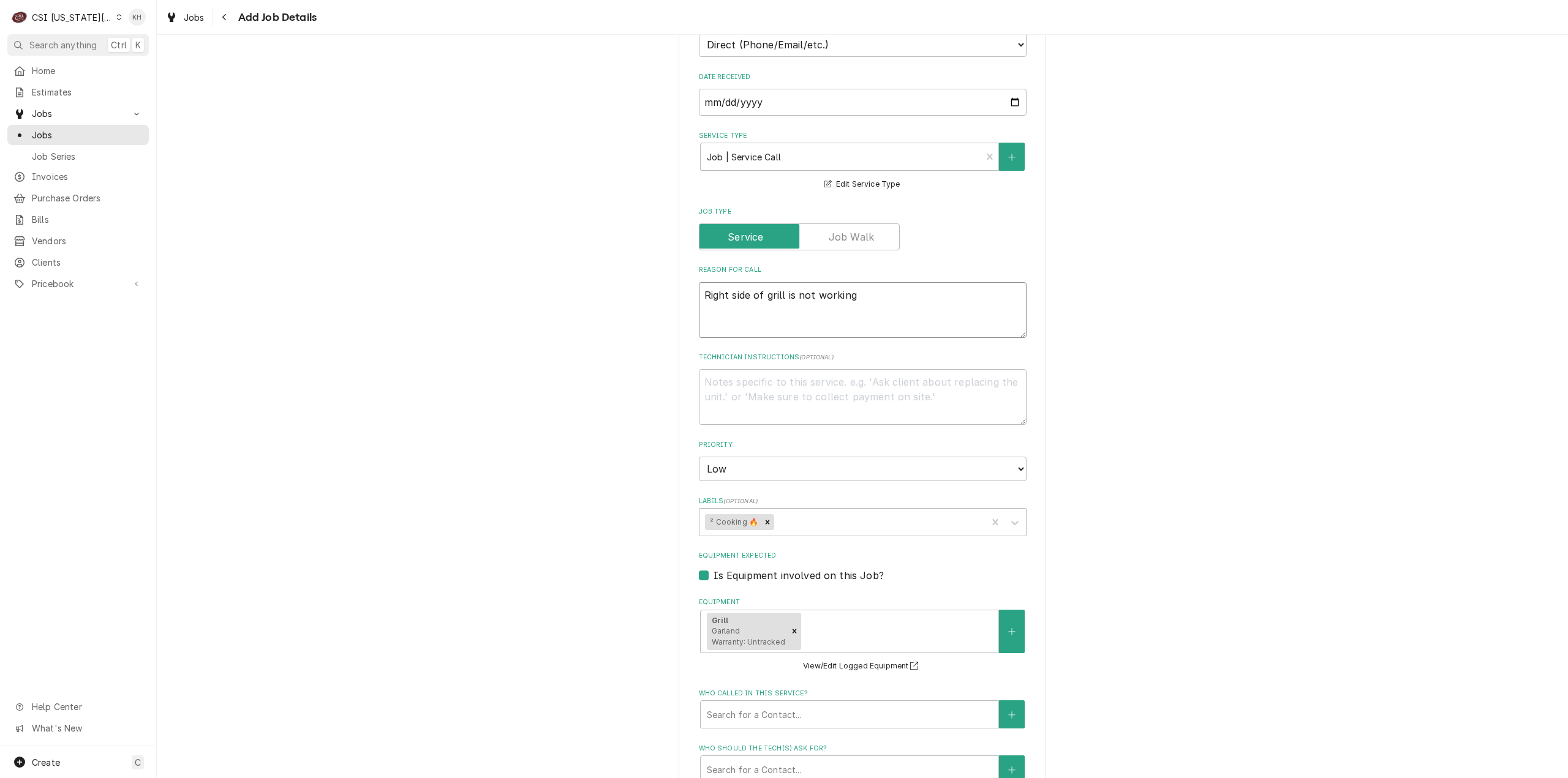
type textarea "Right side of grill is not working."
type textarea "x"
type textarea "Right side of grill is not working."
type textarea "x"
type textarea "Right side of grill is not working. T"
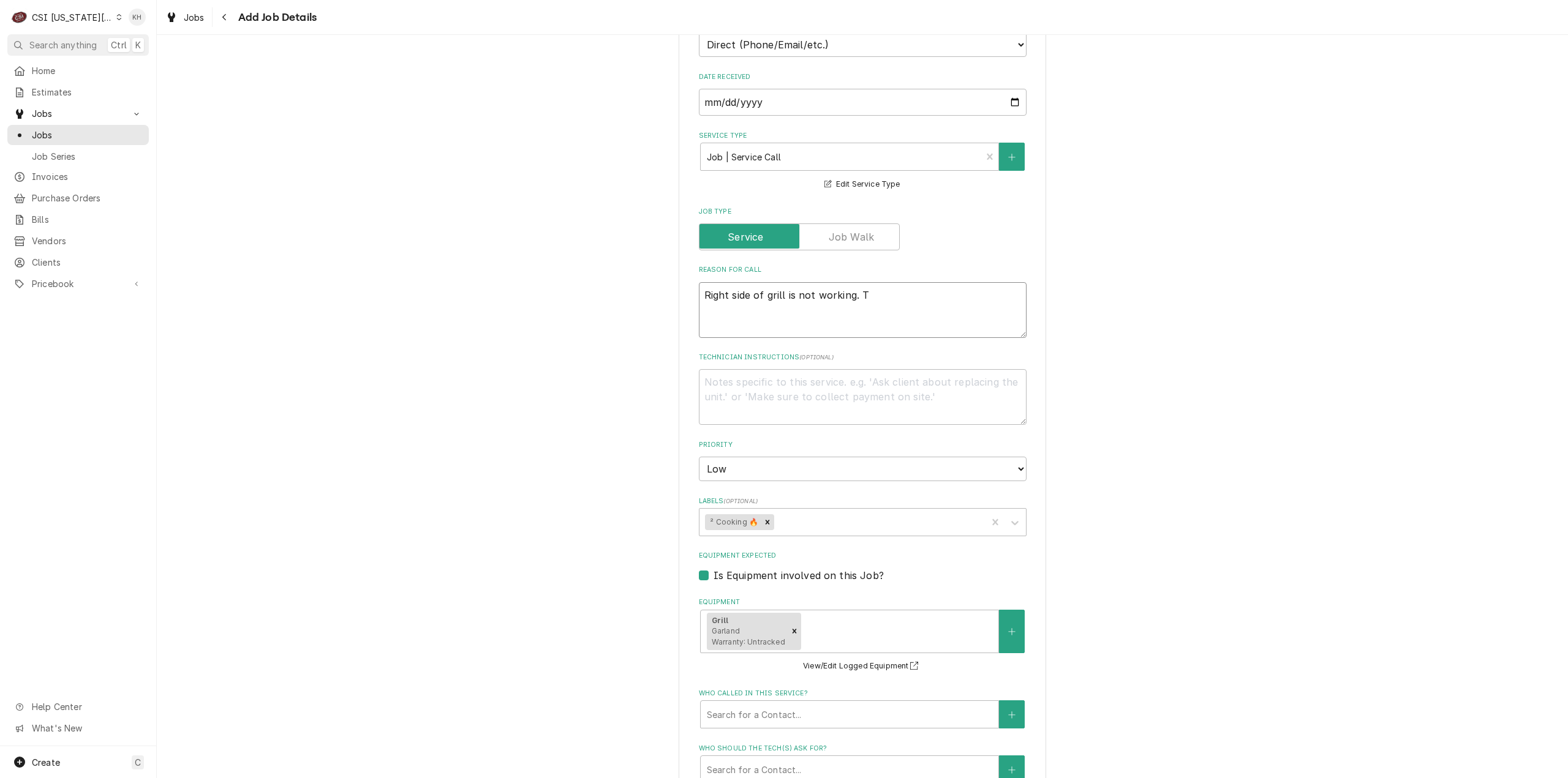
type textarea "x"
type textarea "Right side of grill is not working. Th"
type textarea "x"
type textarea "Right side of grill is not working. The"
type textarea "x"
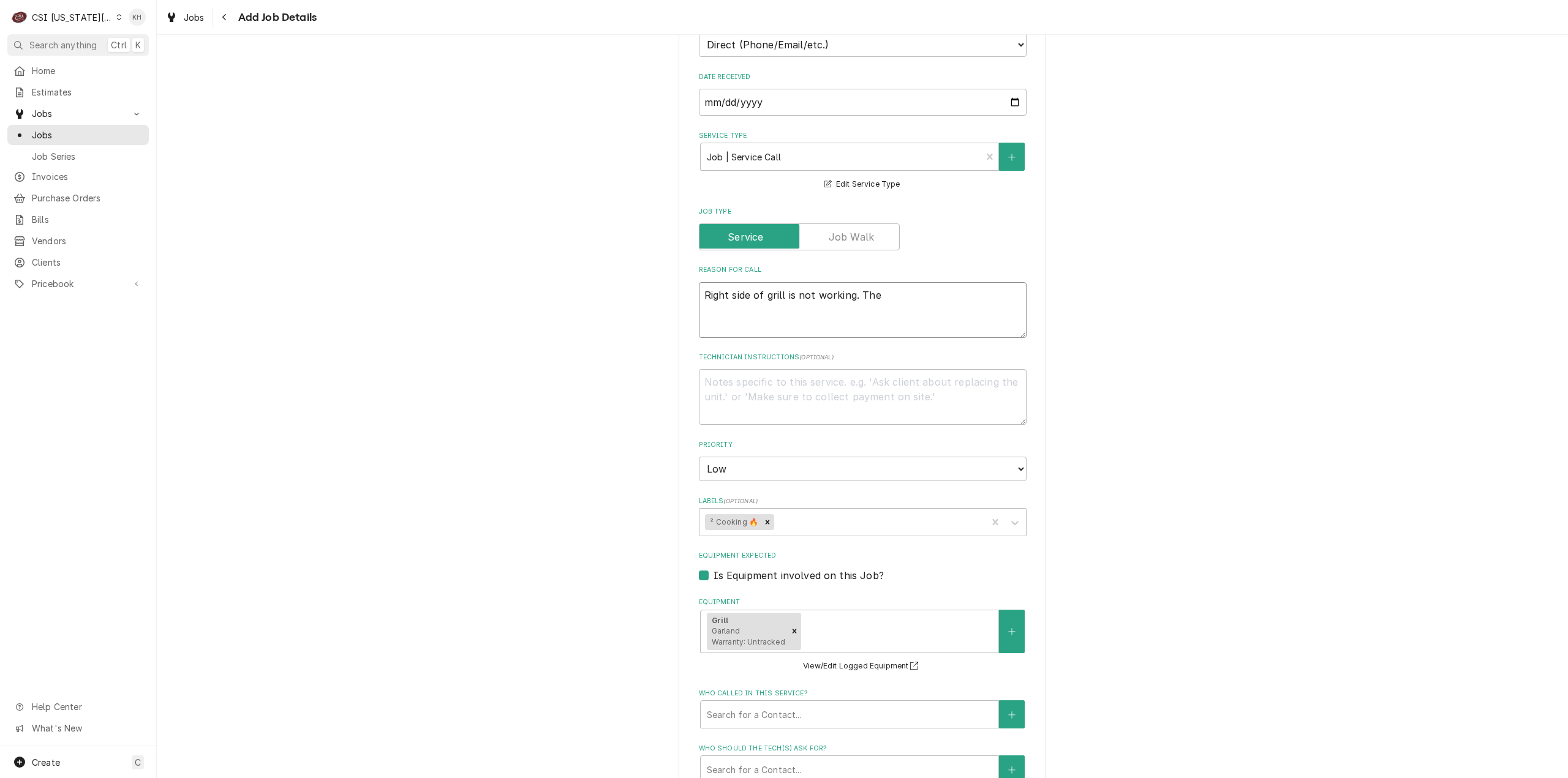
type textarea "Right side of grill is not working. The u"
type textarea "x"
type textarea "Right side of grill is not working. The uni"
type textarea "x"
type textarea "Right side of grill is not working. The unit"
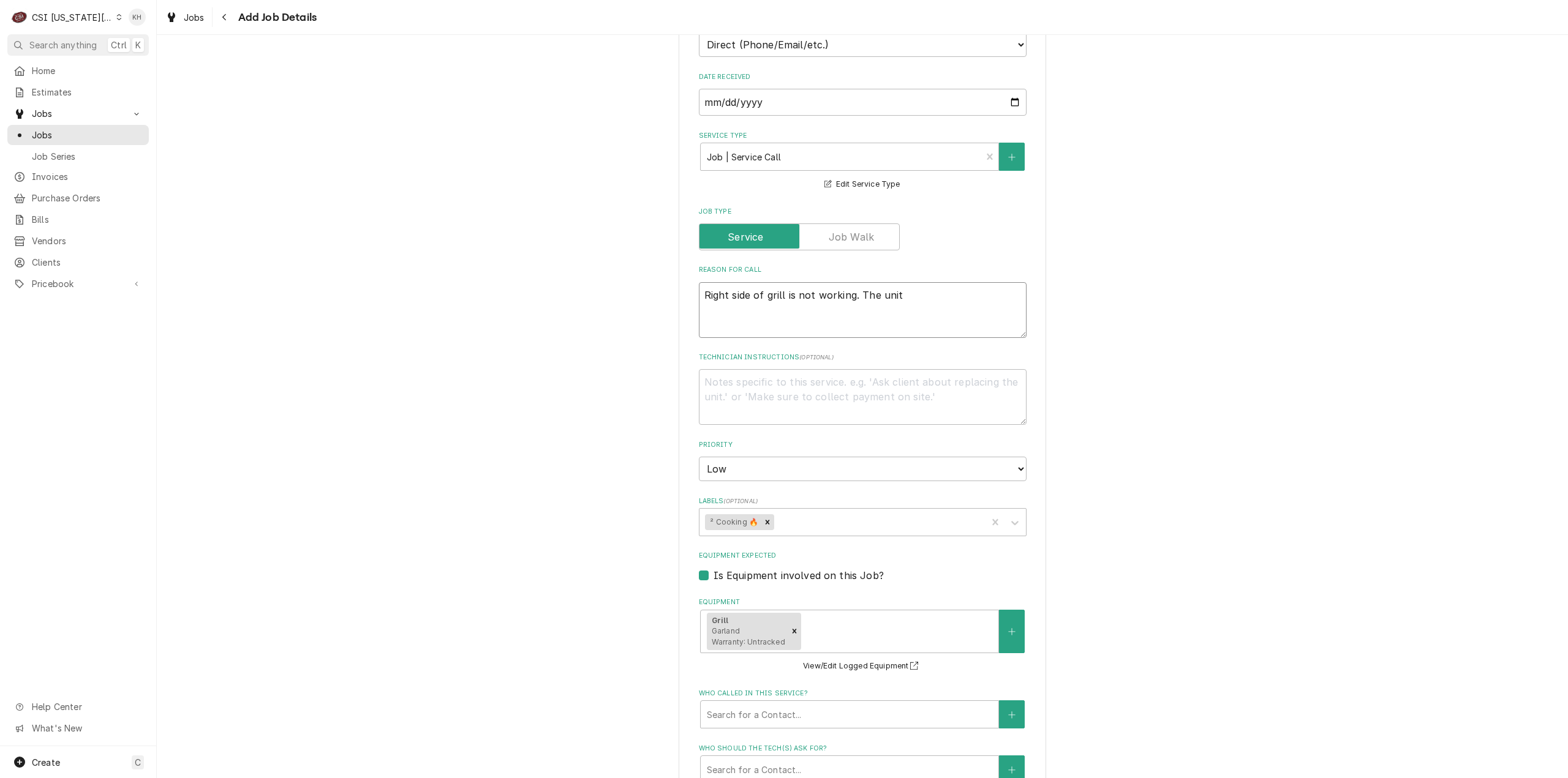
type textarea "x"
type textarea "Right side of grill is not working. The unit"
type textarea "x"
type textarea "Right side of grill is not working. The unit i"
type textarea "x"
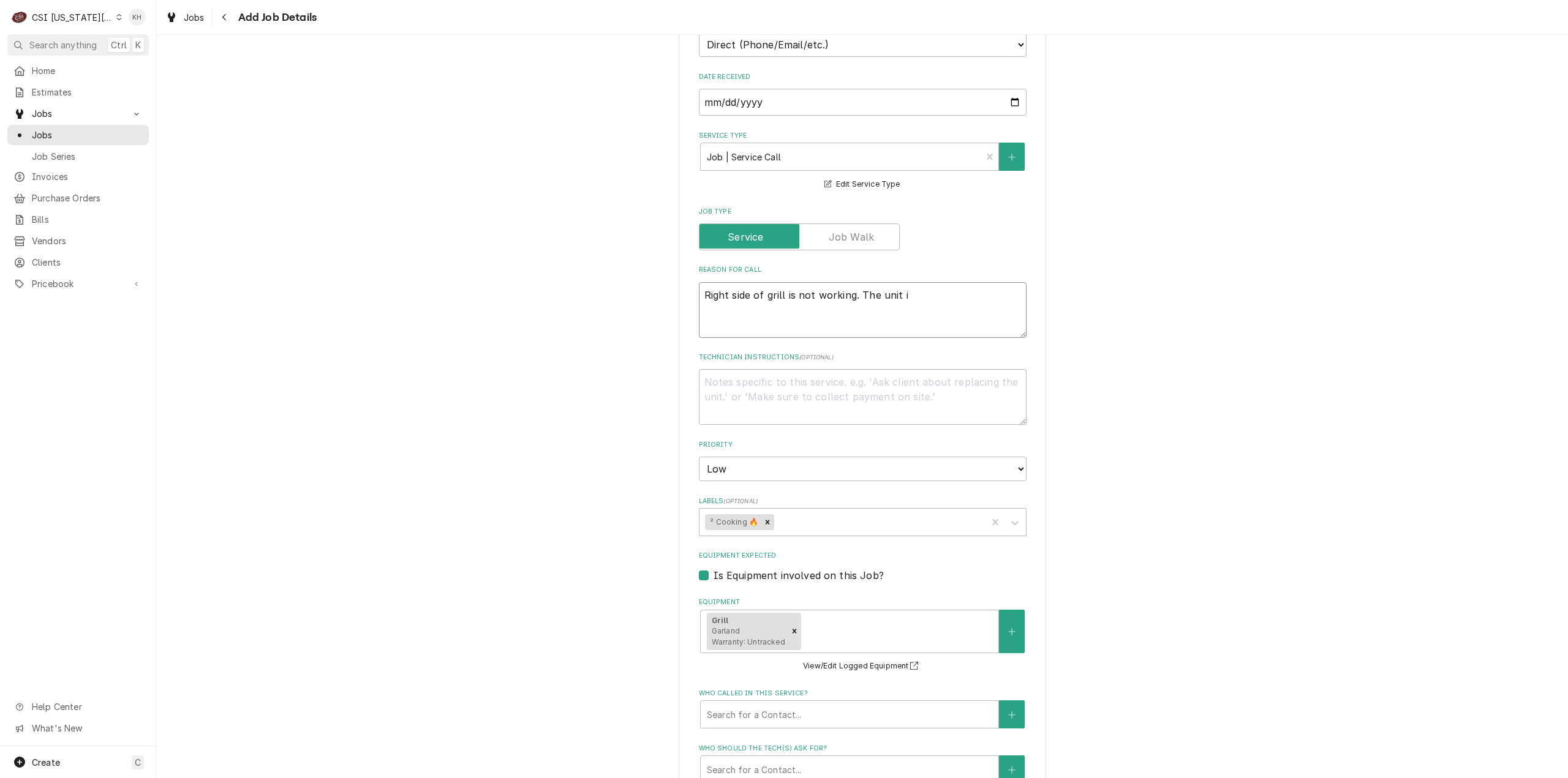
type textarea "Right side of grill is not working. The unit is"
type textarea "x"
type textarea "Right side of grill is not working. The unit is"
type textarea "x"
type textarea "Right side of grill is not working. The unit is c"
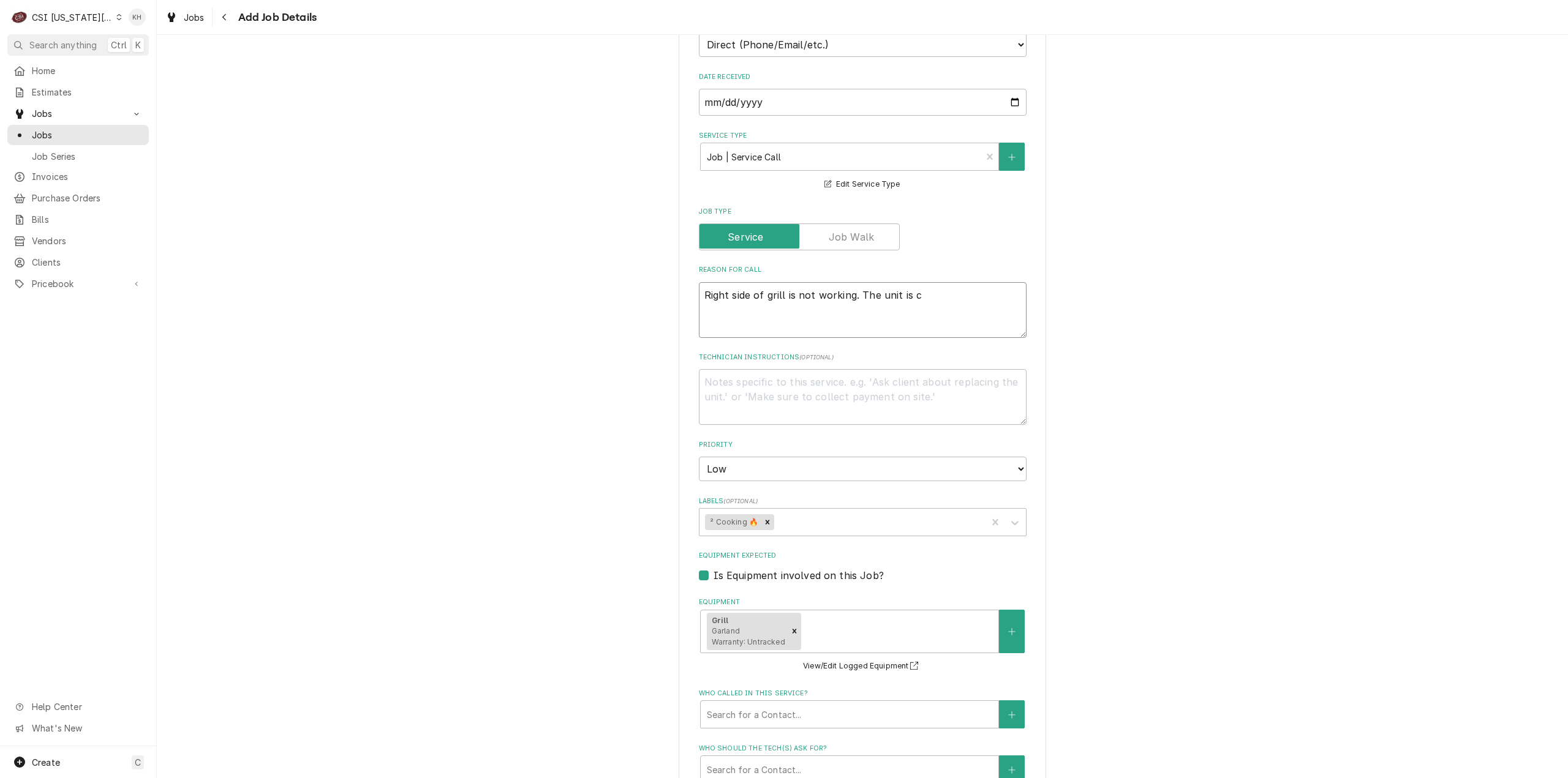
type textarea "x"
type textarea "Right side of grill is not working. The unit is cl"
type textarea "x"
type textarea "Right side of grill is not working. The unit is cli"
type textarea "x"
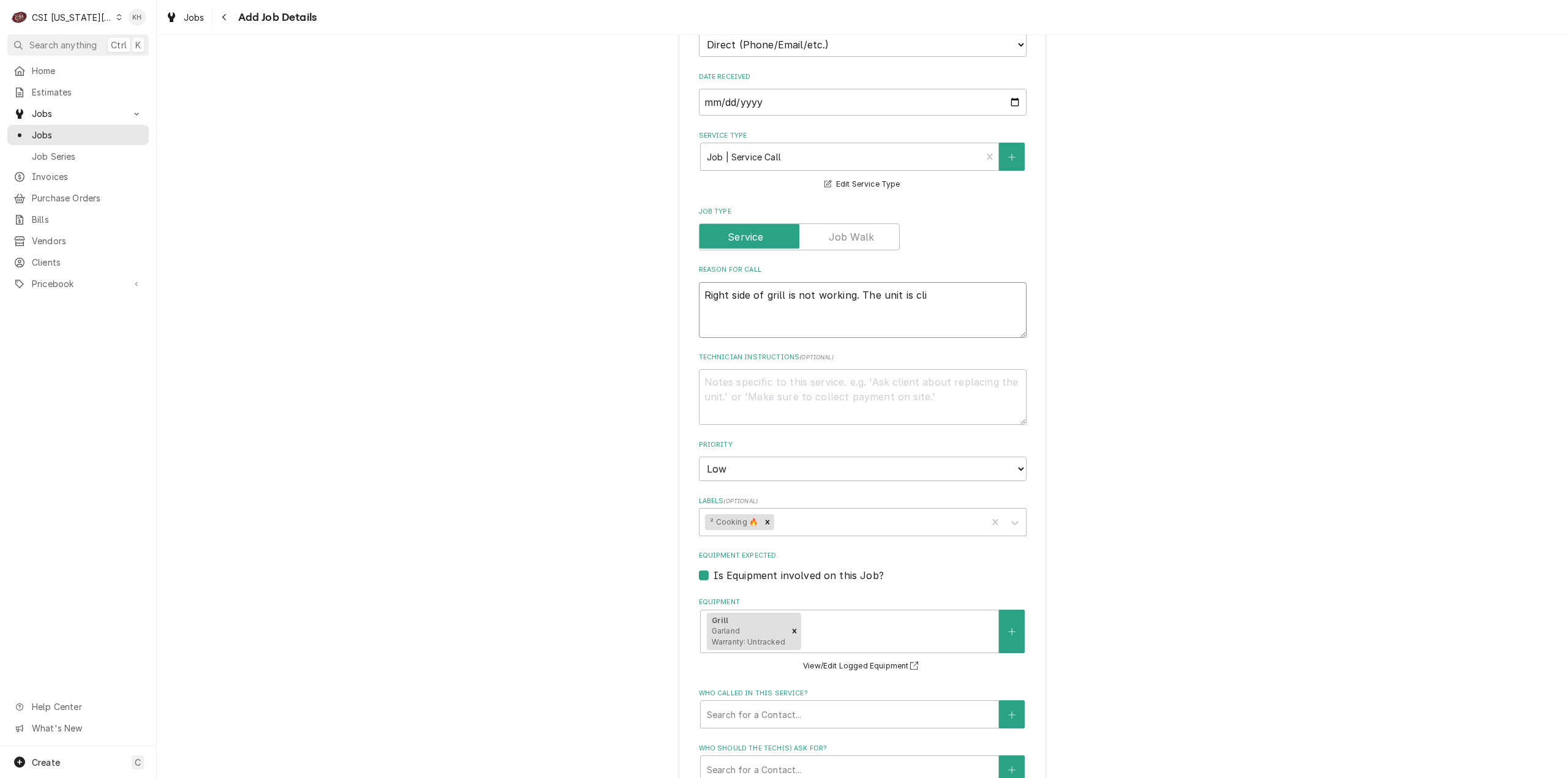
type textarea "Right side of grill is not working. The unit is clic"
type textarea "x"
type textarea "Right side of grill is not working. The unit is click"
type textarea "x"
type textarea "Right side of grill is not working. The unit is clickin"
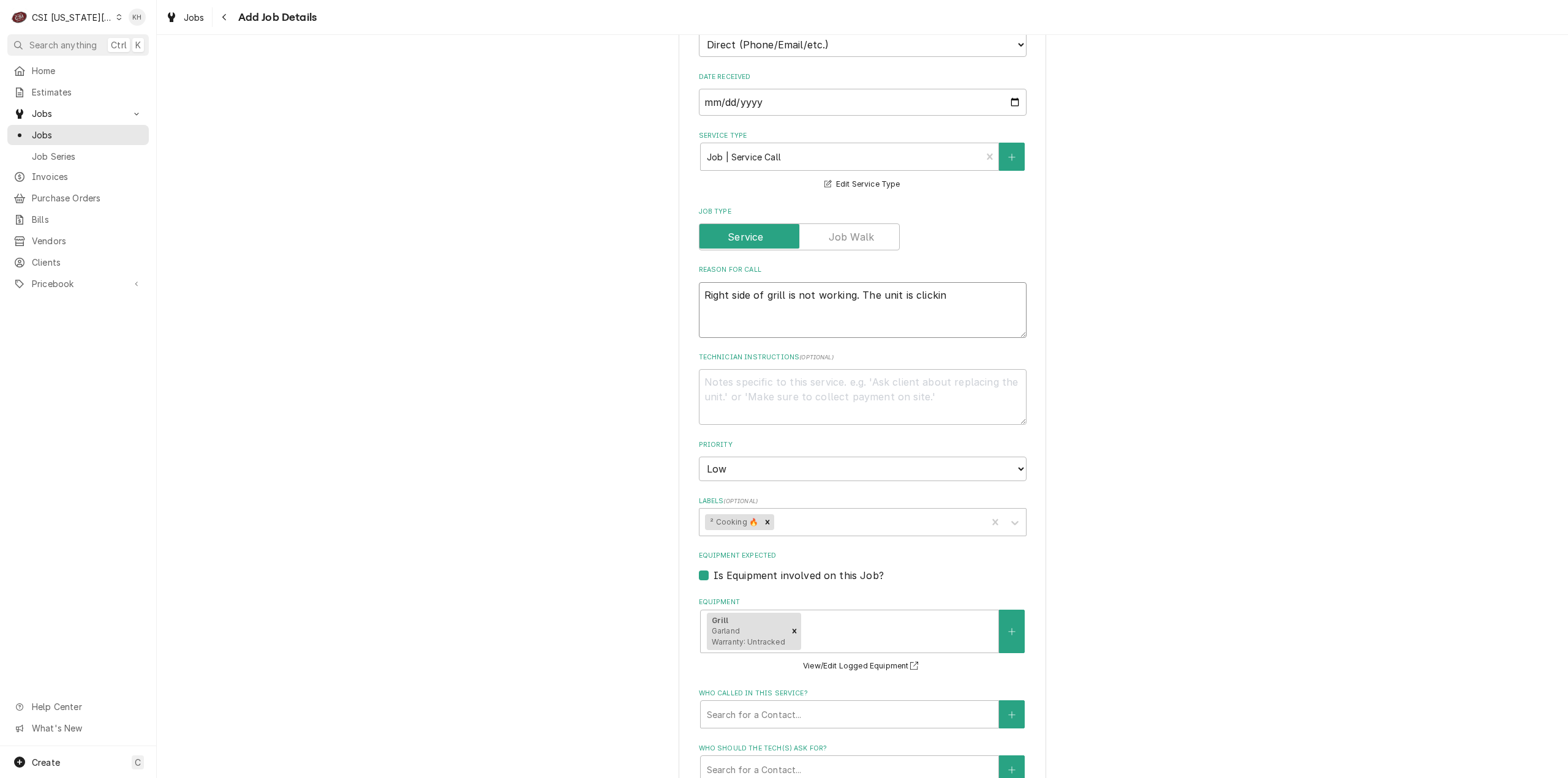
type textarea "x"
type textarea "Right side of grill is not working. The unit is clicking"
type textarea "x"
type textarea "Right side of grill is not working. The unit is clicking"
type textarea "x"
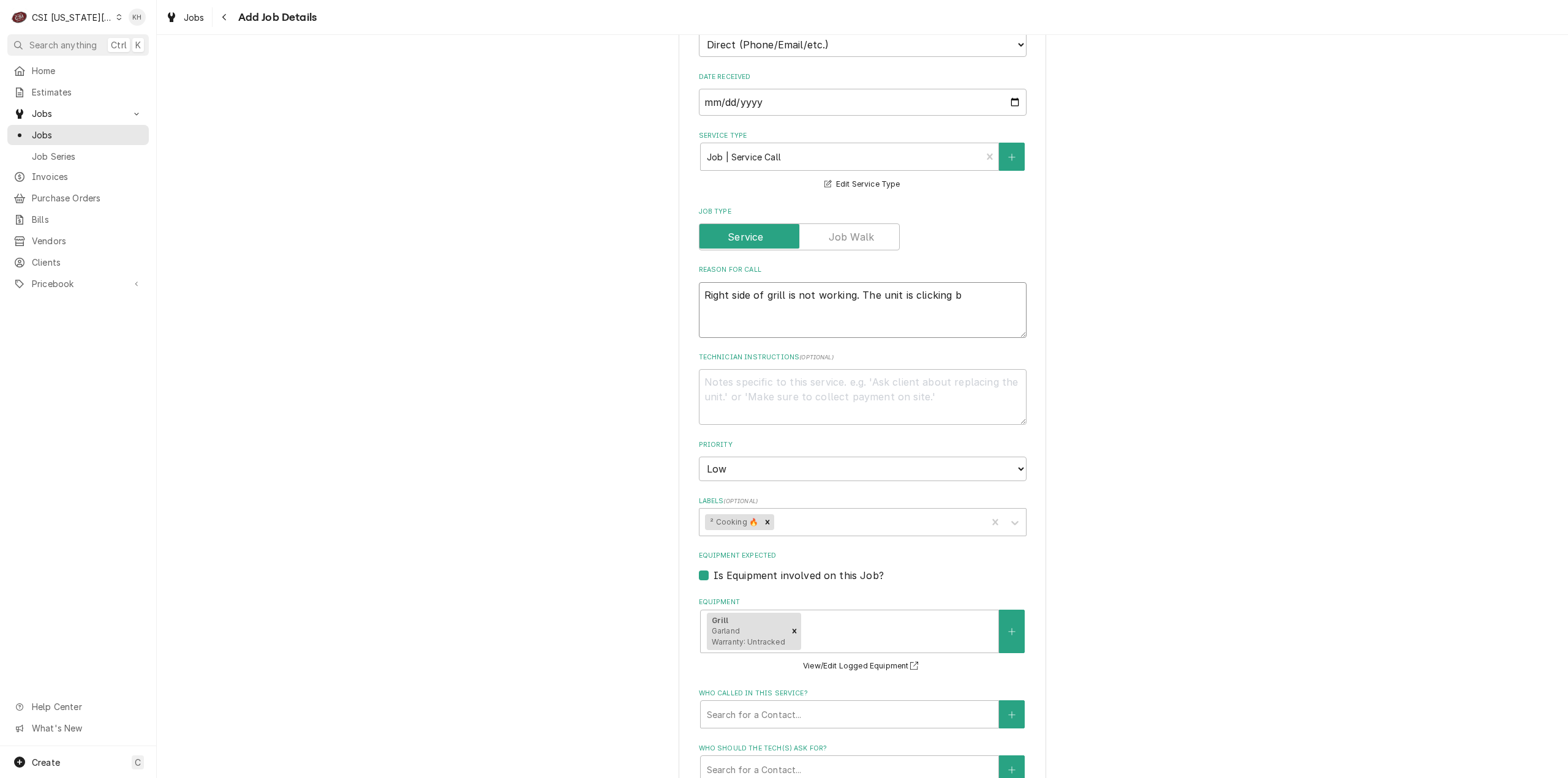
type textarea "Right side of grill is not working. The unit is clicking bu"
type textarea "x"
type textarea "Right side of grill is not working. The unit is clicking bui"
type textarea "x"
type textarea "Right side of grill is not working. The unit is clicking buit"
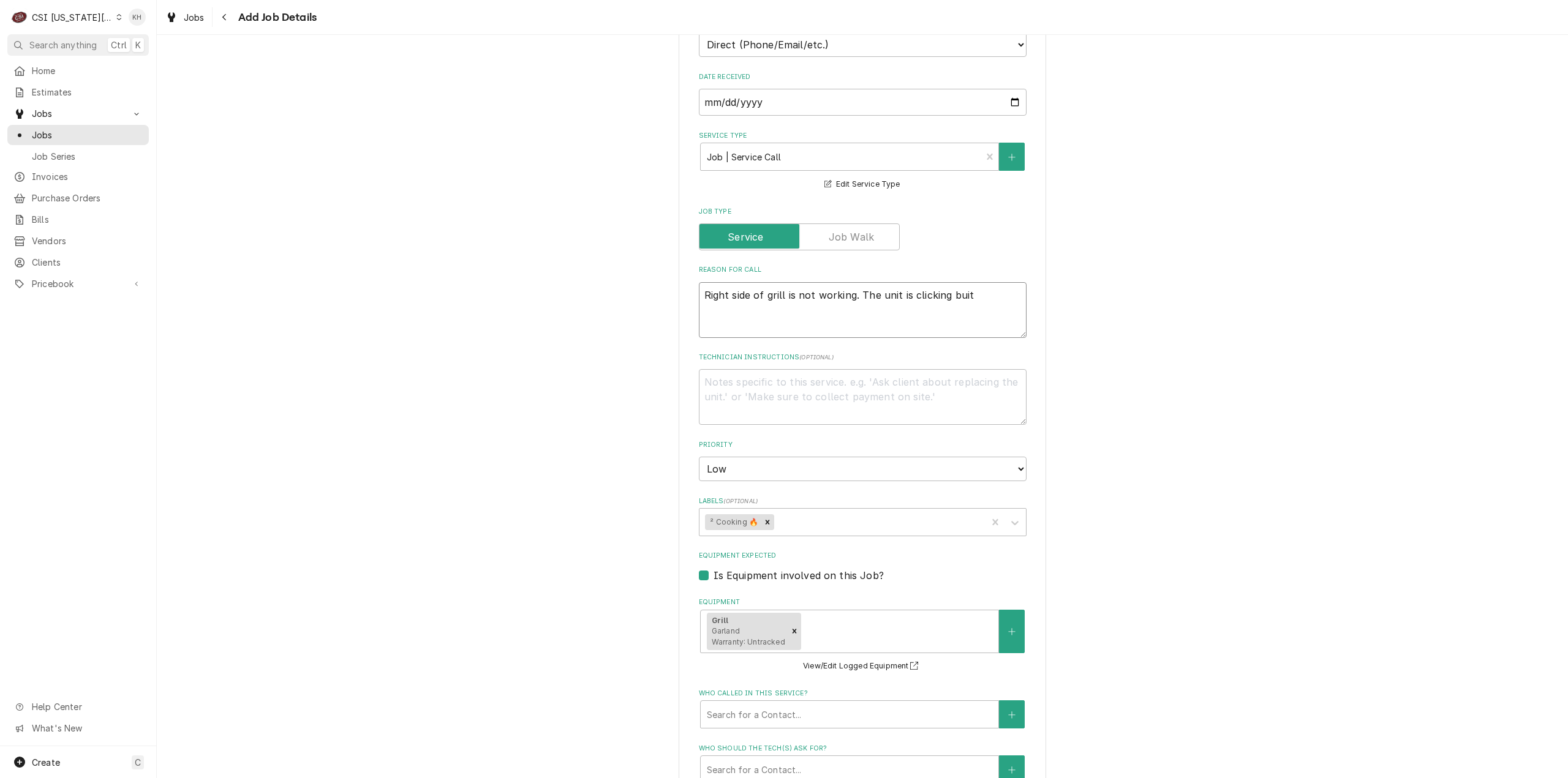
type textarea "x"
type textarea "Right side of grill is not working. The unit is clicking buit"
type textarea "x"
type textarea "Right side of grill is not working. The unit is clicking buit"
type textarea "x"
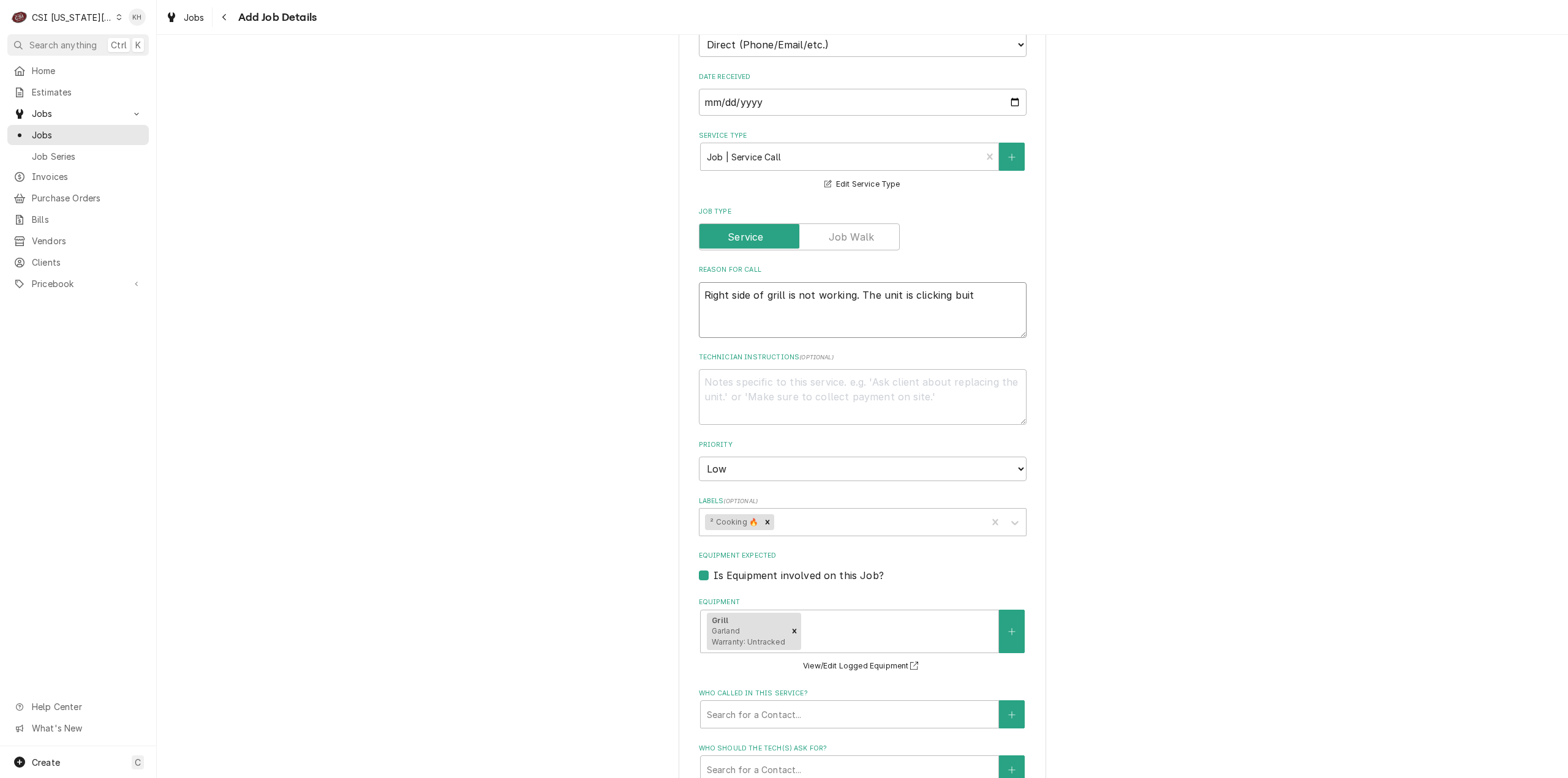
type textarea "Right side of grill is not working. The unit is clicking bui"
type textarea "x"
type textarea "Right side of grill is not working. The unit is clicking bu"
type textarea "x"
click at [822, 369] on textarea "Technician Instructions ( optional )" at bounding box center [863, 397] width 328 height 56
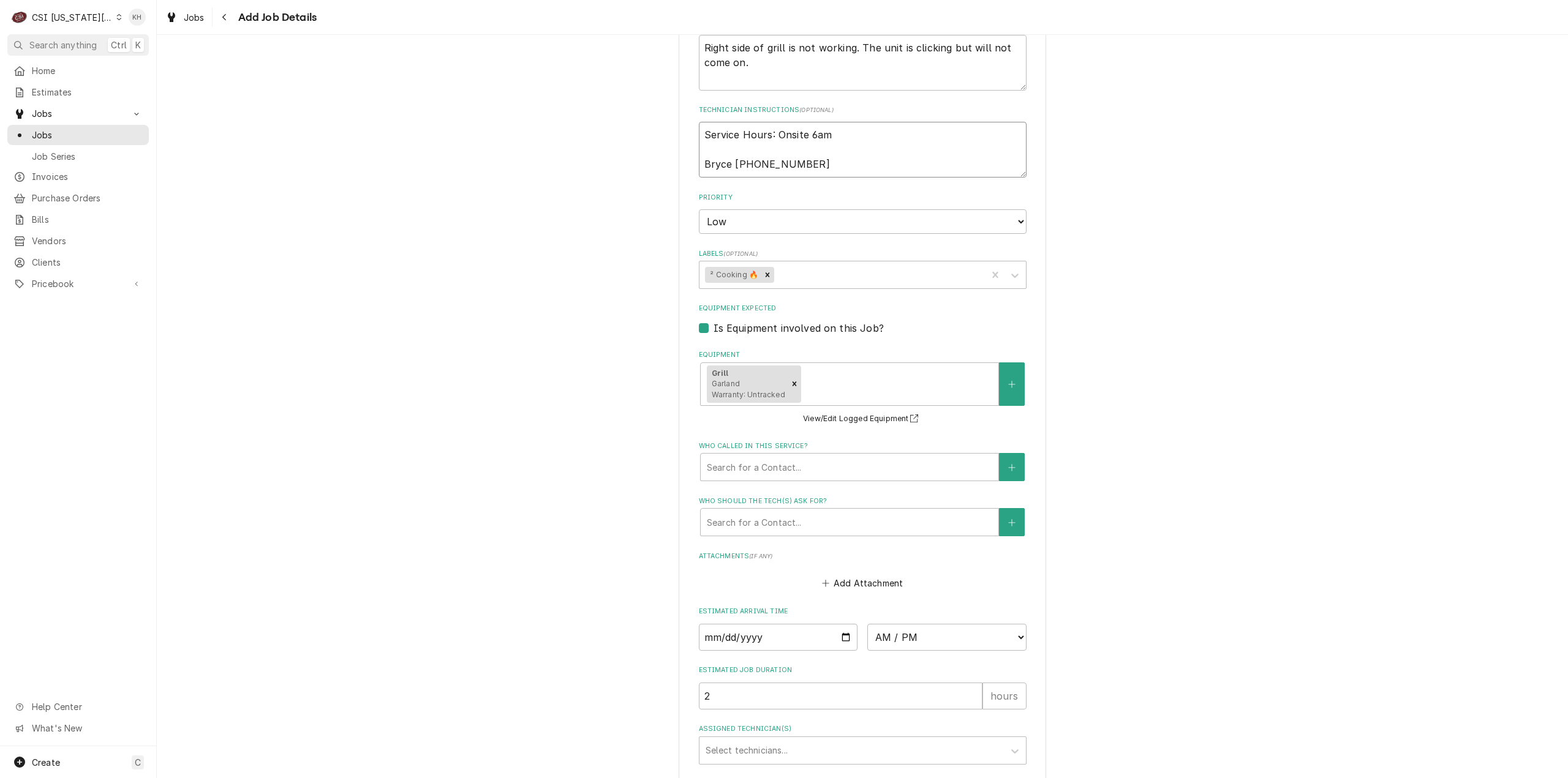
scroll to position [857, 0]
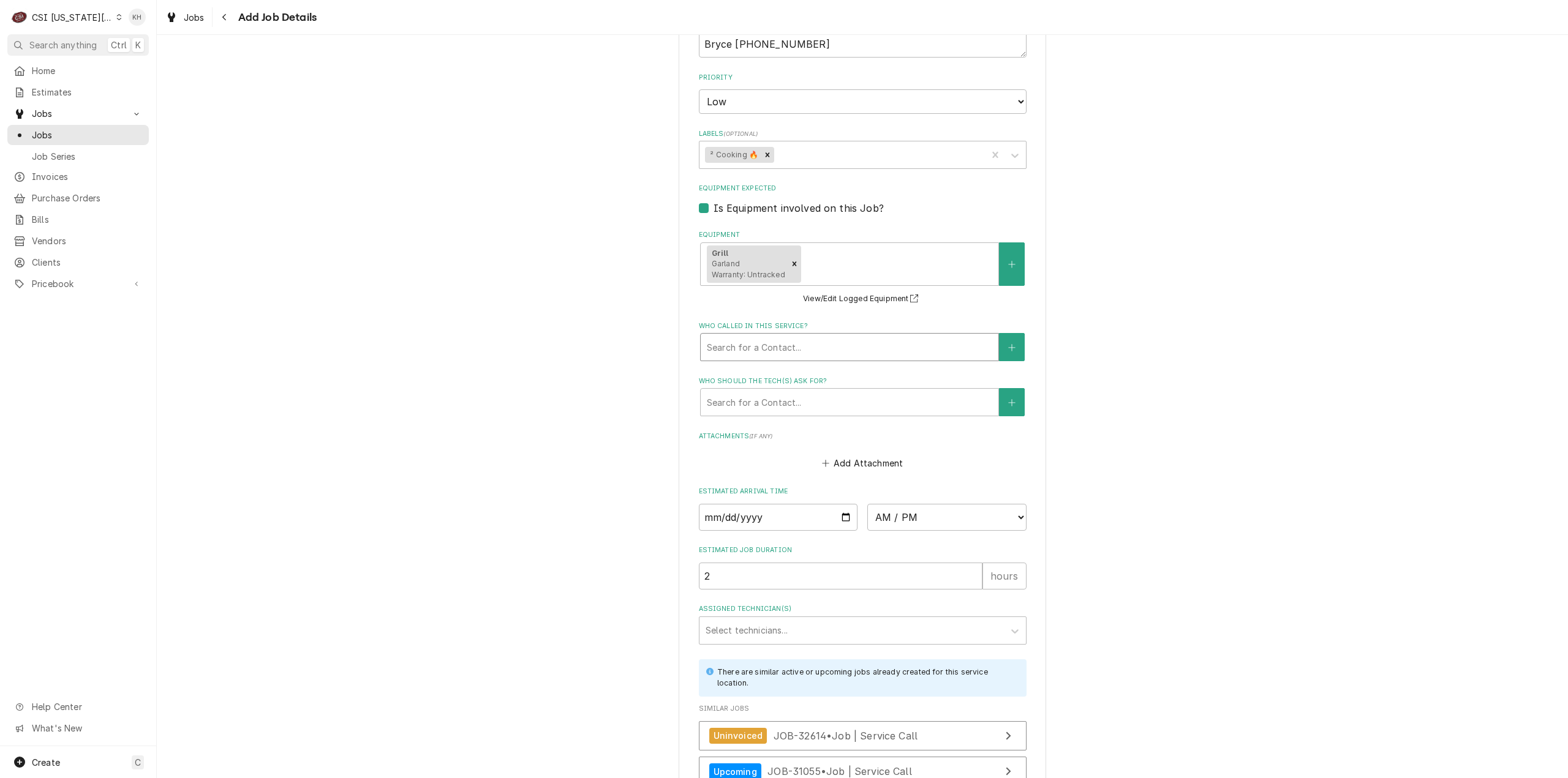
click at [831, 336] on div "Who called in this service?" at bounding box center [849, 347] width 285 height 22
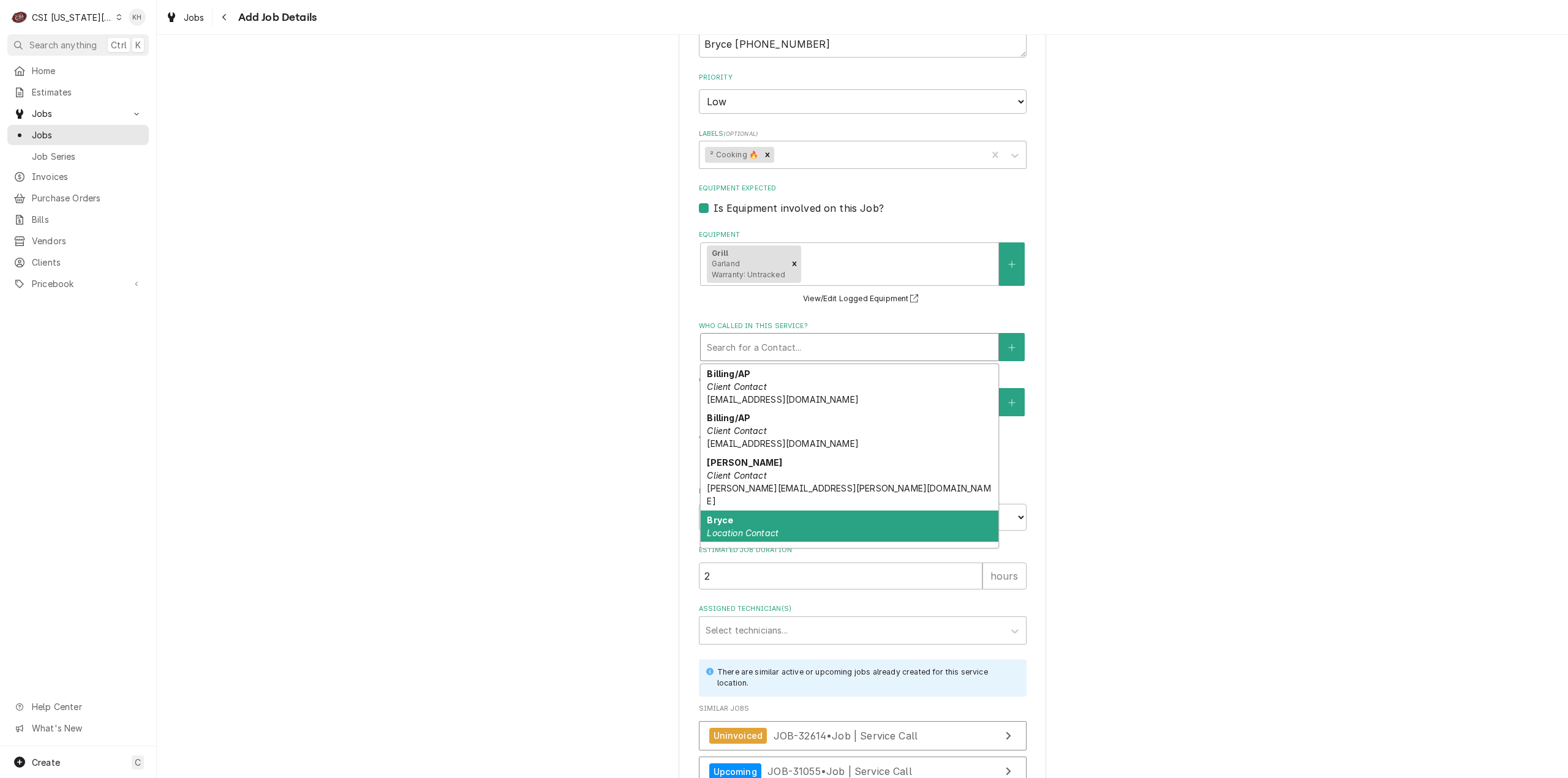
click at [819, 511] on div "Bryce Location Contact" at bounding box center [850, 527] width 298 height 32
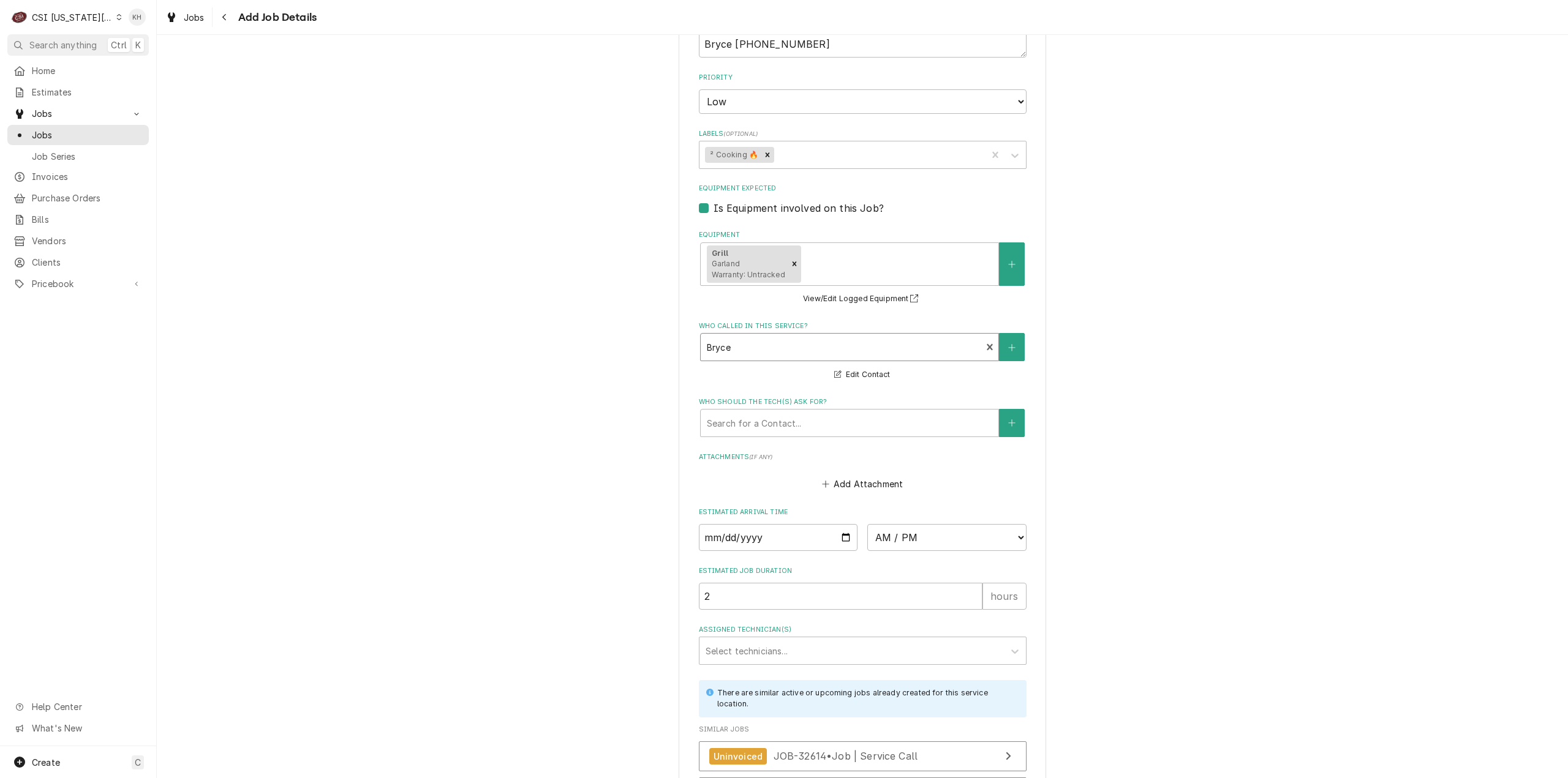
scroll to position [972, 0]
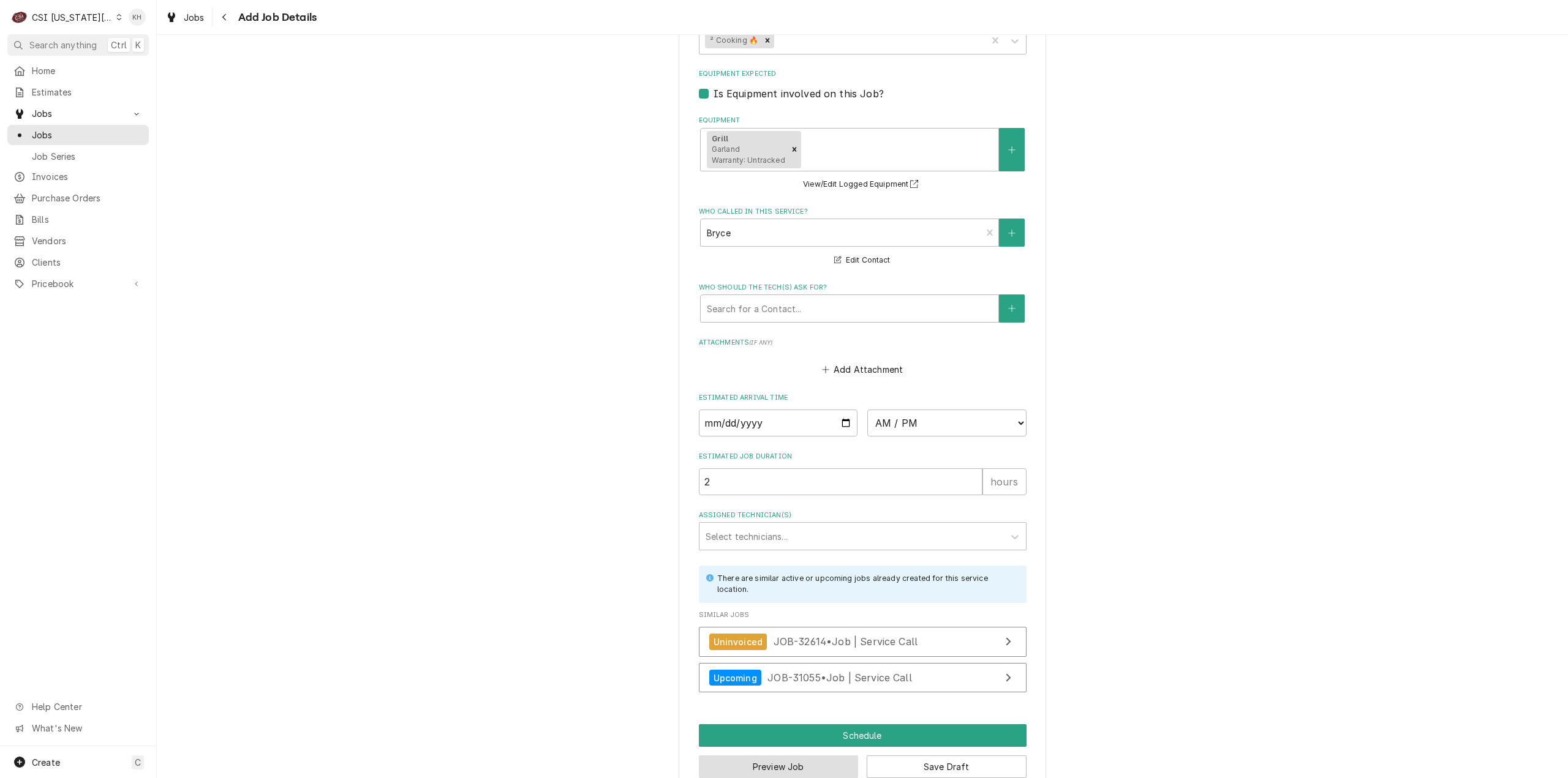
click at [789, 756] on button "Preview Job" at bounding box center [779, 766] width 160 height 22
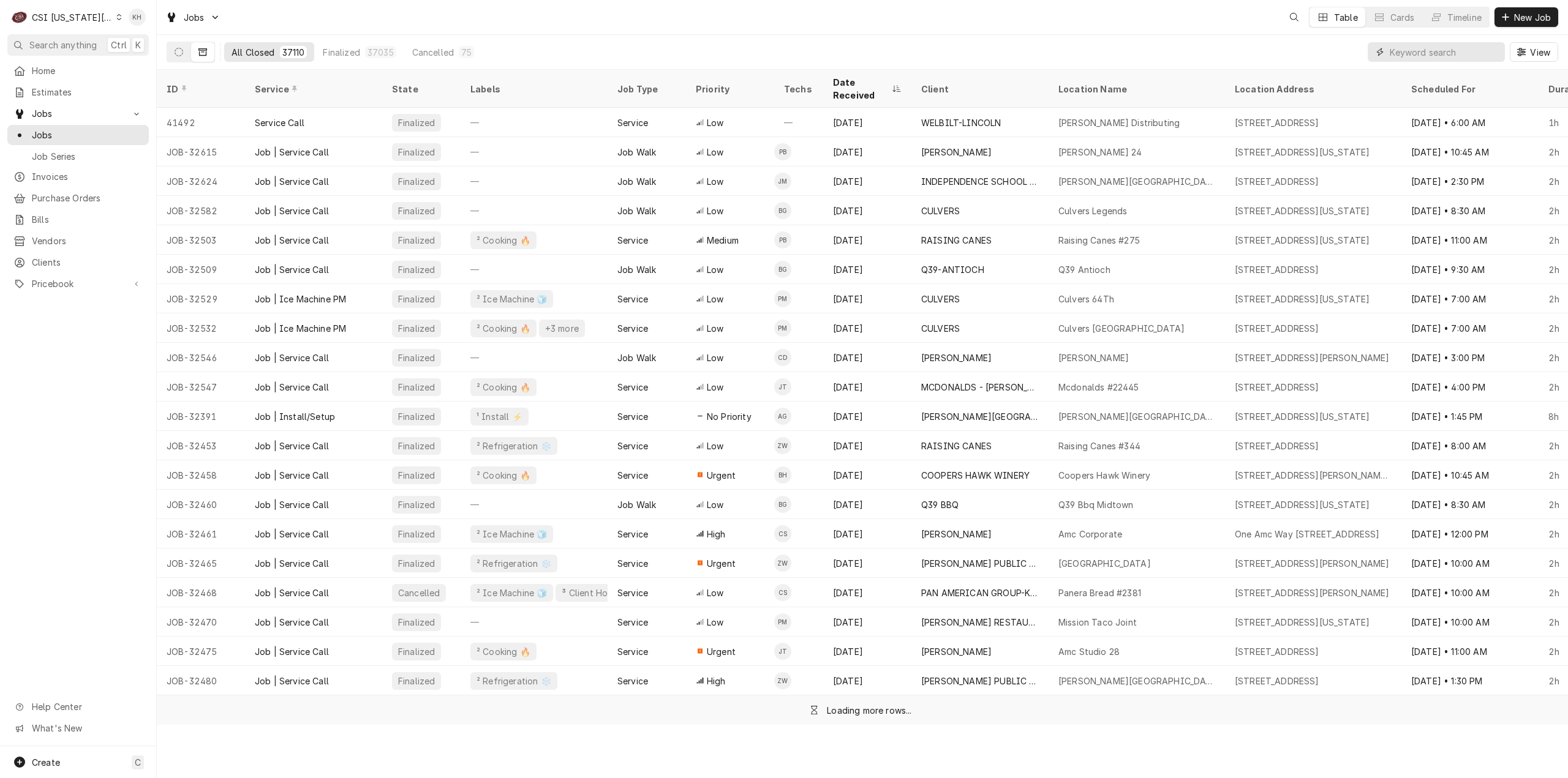
click at [1448, 57] on input "Dynamic Content Wrapper" at bounding box center [1444, 52] width 109 height 20
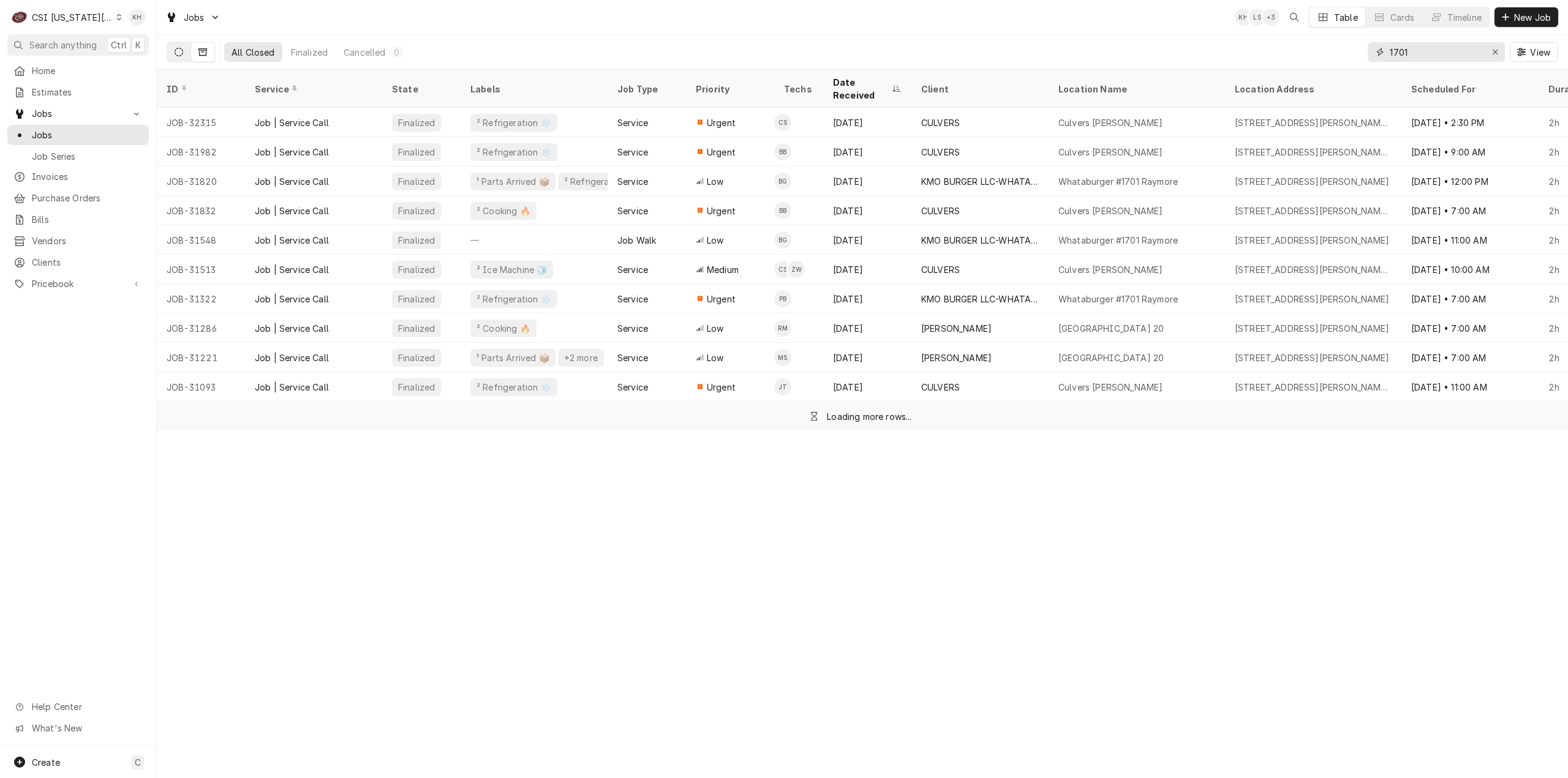
type input "1701"
drag, startPoint x: 186, startPoint y: 57, endPoint x: 122, endPoint y: 1, distance: 85.0
click at [185, 57] on button "Dynamic Content Wrapper" at bounding box center [179, 52] width 23 height 20
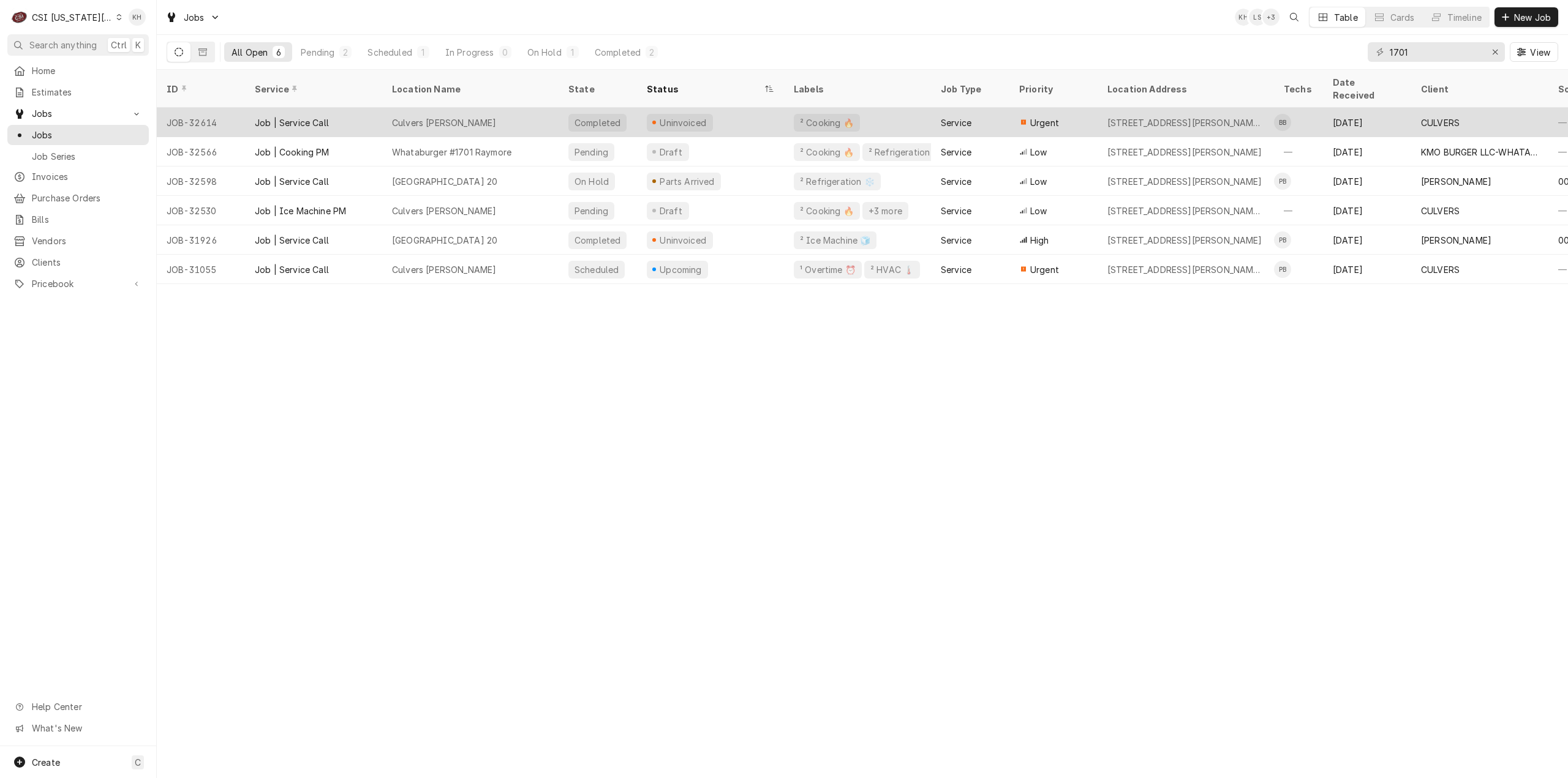
click at [748, 108] on div "Uninvoiced" at bounding box center [710, 122] width 147 height 29
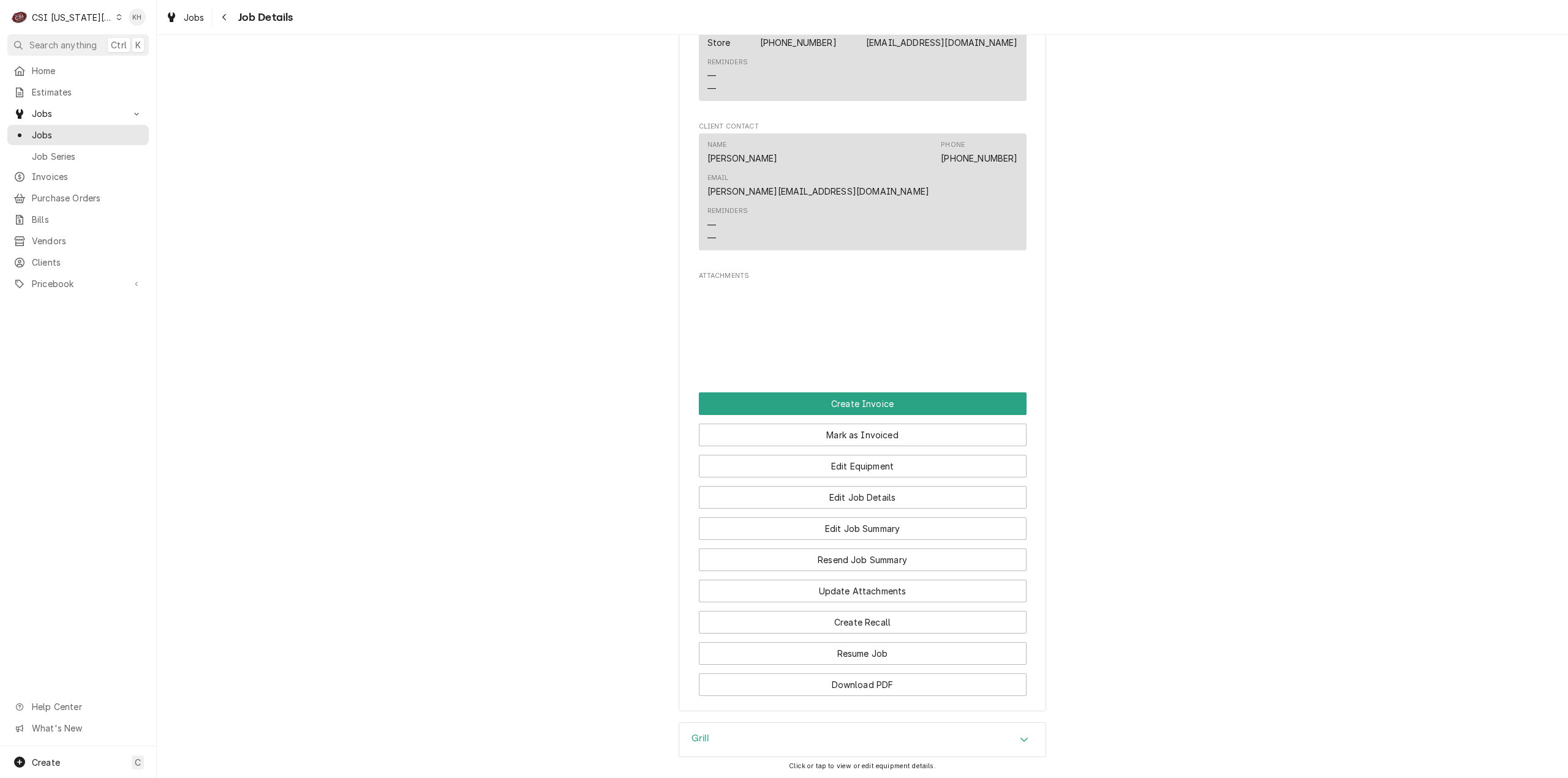
scroll to position [1163, 0]
click at [734, 291] on img "Attachments" at bounding box center [723, 323] width 48 height 64
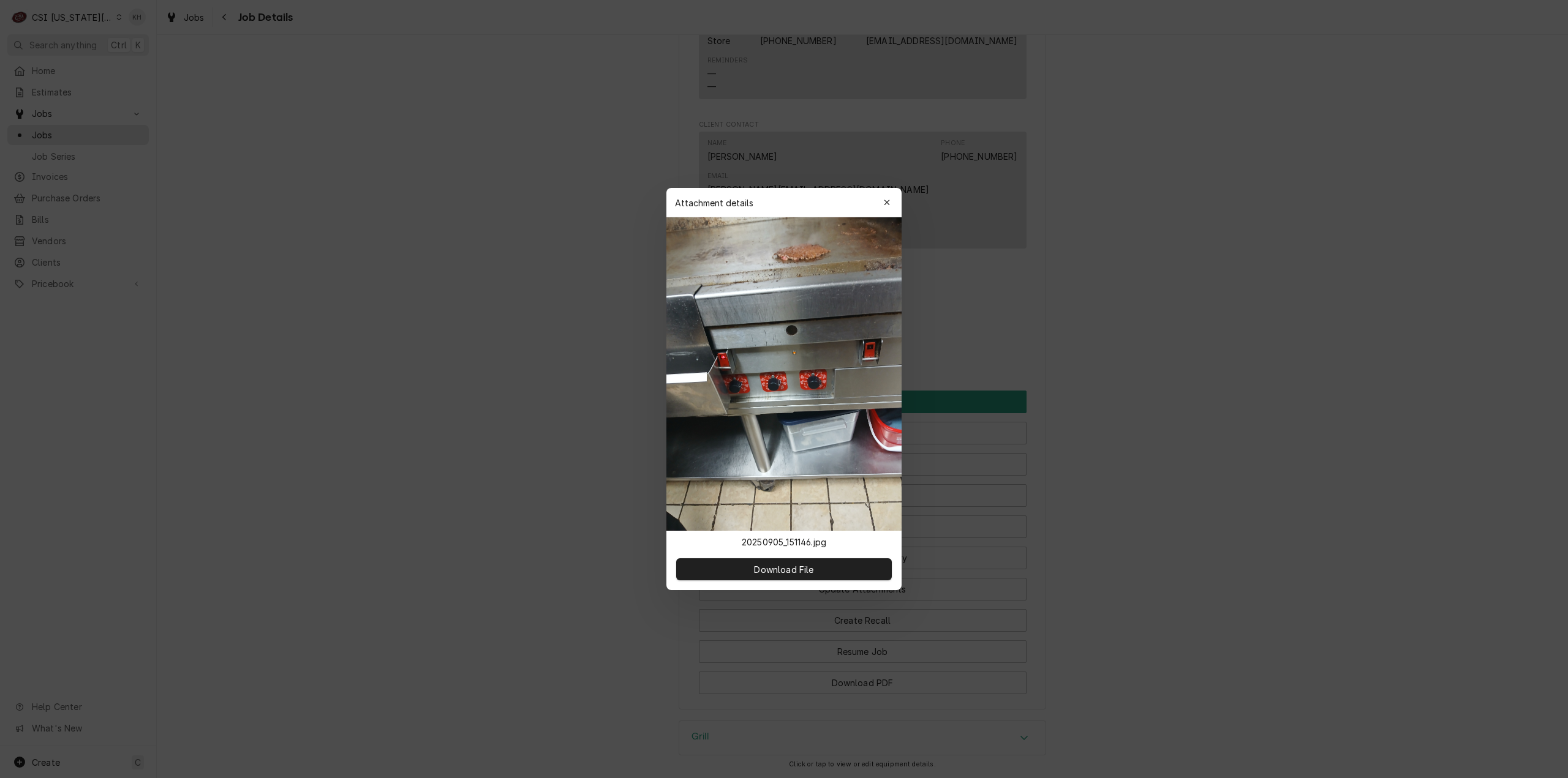
drag, startPoint x: 886, startPoint y: 203, endPoint x: 892, endPoint y: 216, distance: 14.3
click at [886, 203] on icon "button" at bounding box center [887, 202] width 7 height 8
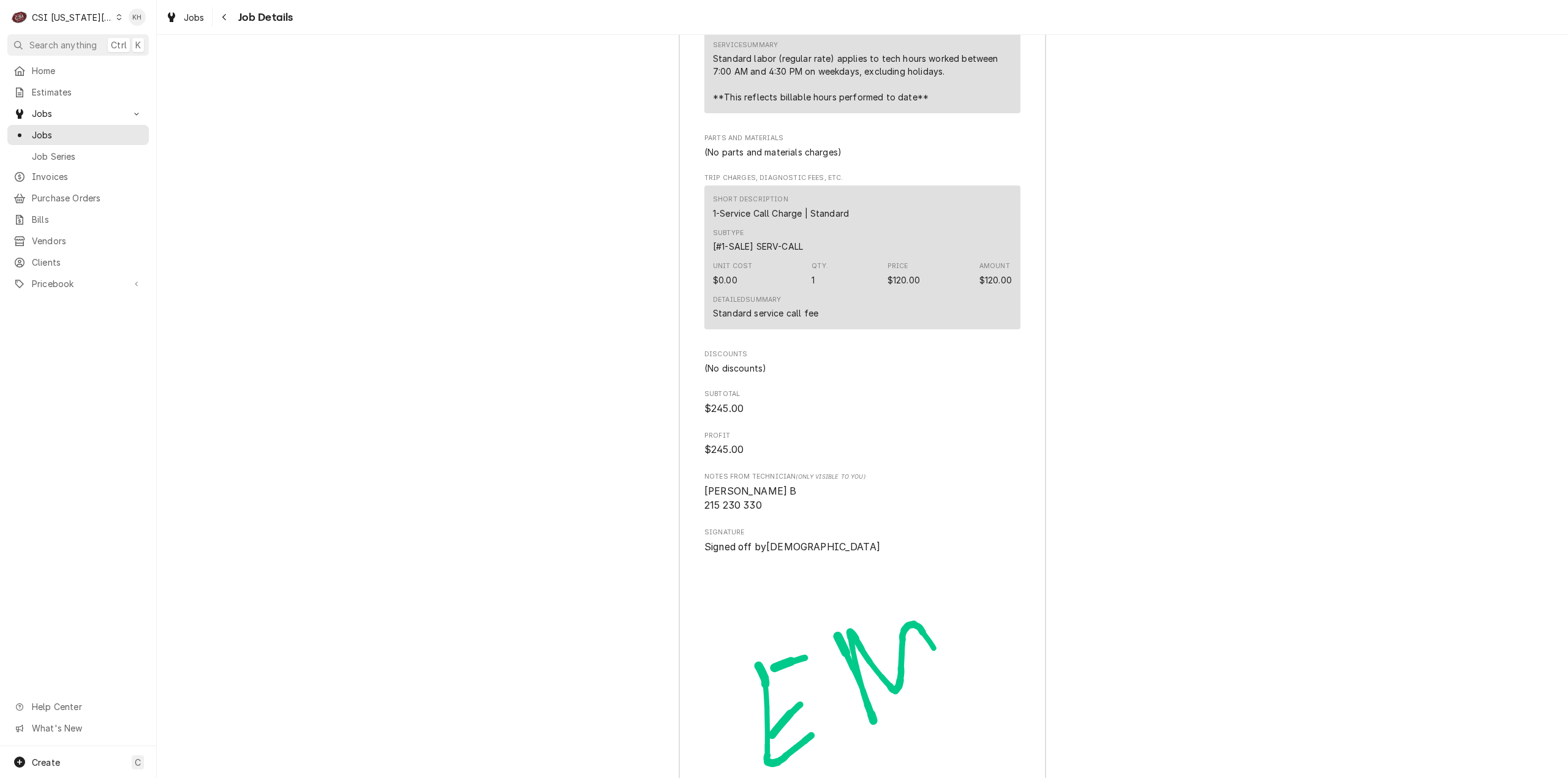
scroll to position [3437, 0]
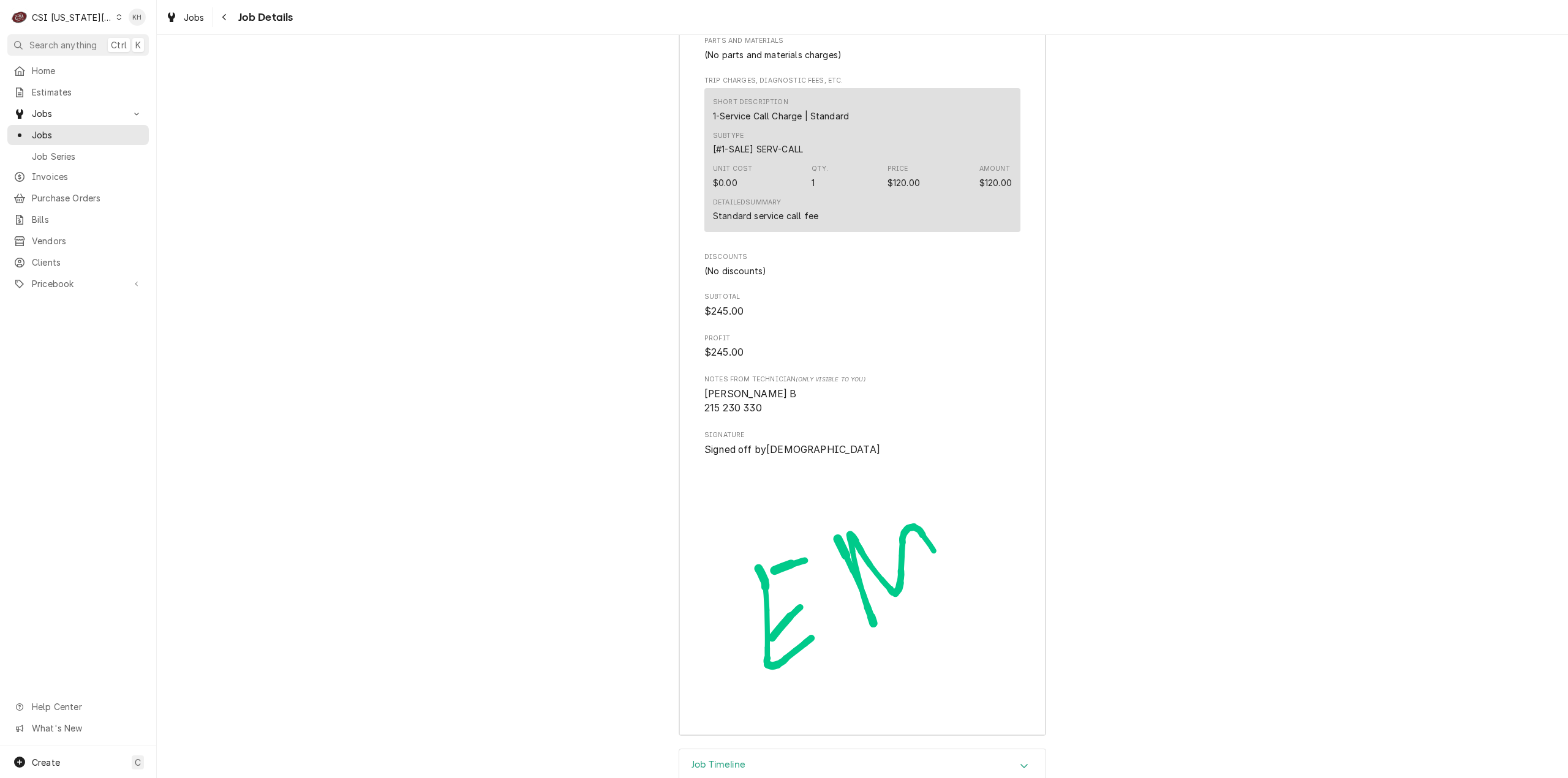
click at [786, 750] on div "Job Timeline" at bounding box center [862, 766] width 366 height 34
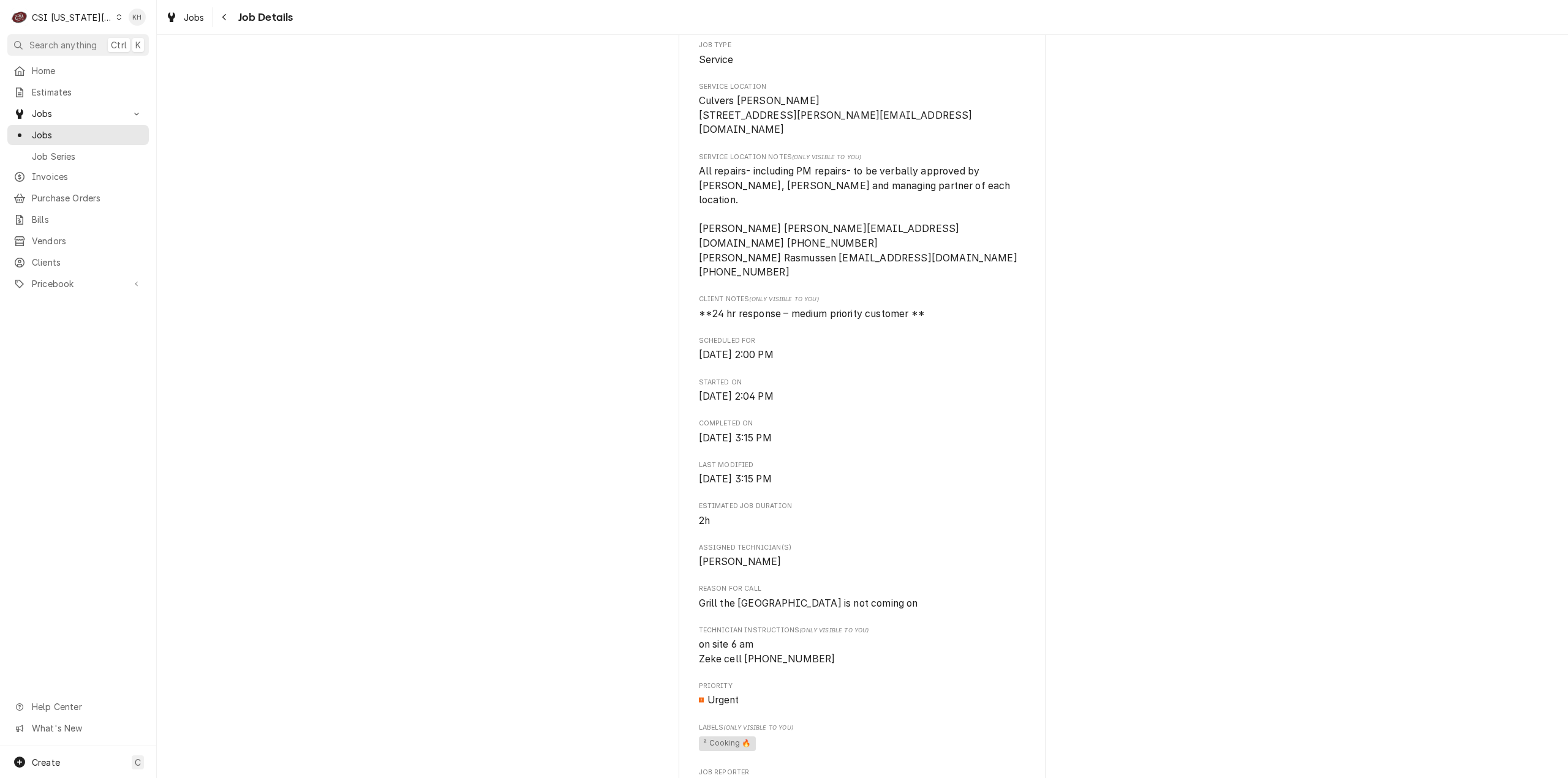
scroll to position [225, 0]
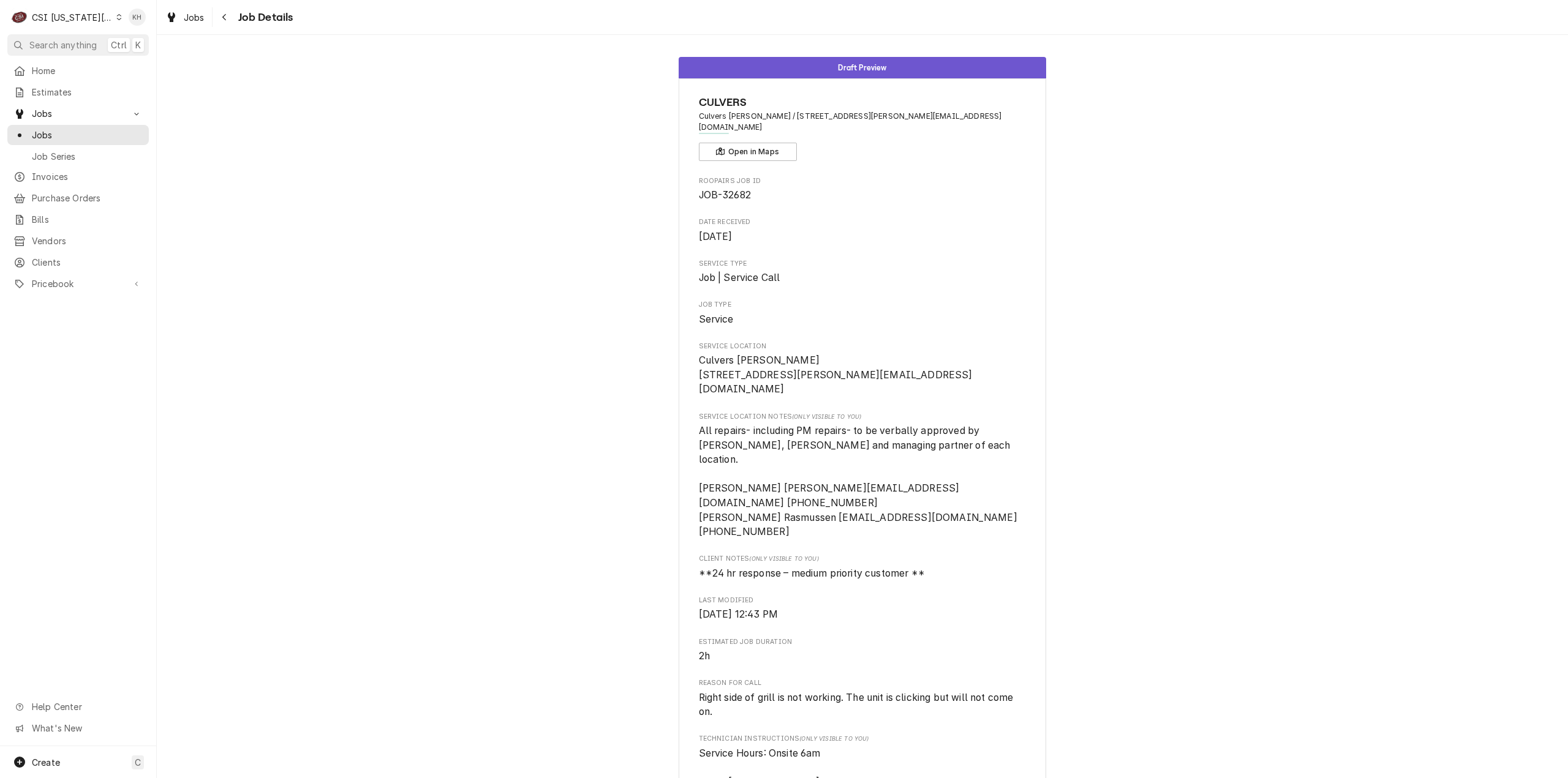
click at [1308, 238] on div "Draft Preview CULVERS Culvers [PERSON_NAME] / [STREET_ADDRESS][PERSON_NAME] [EM…" at bounding box center [861, 667] width 1411 height 1238
